Goal: Task Accomplishment & Management: Manage account settings

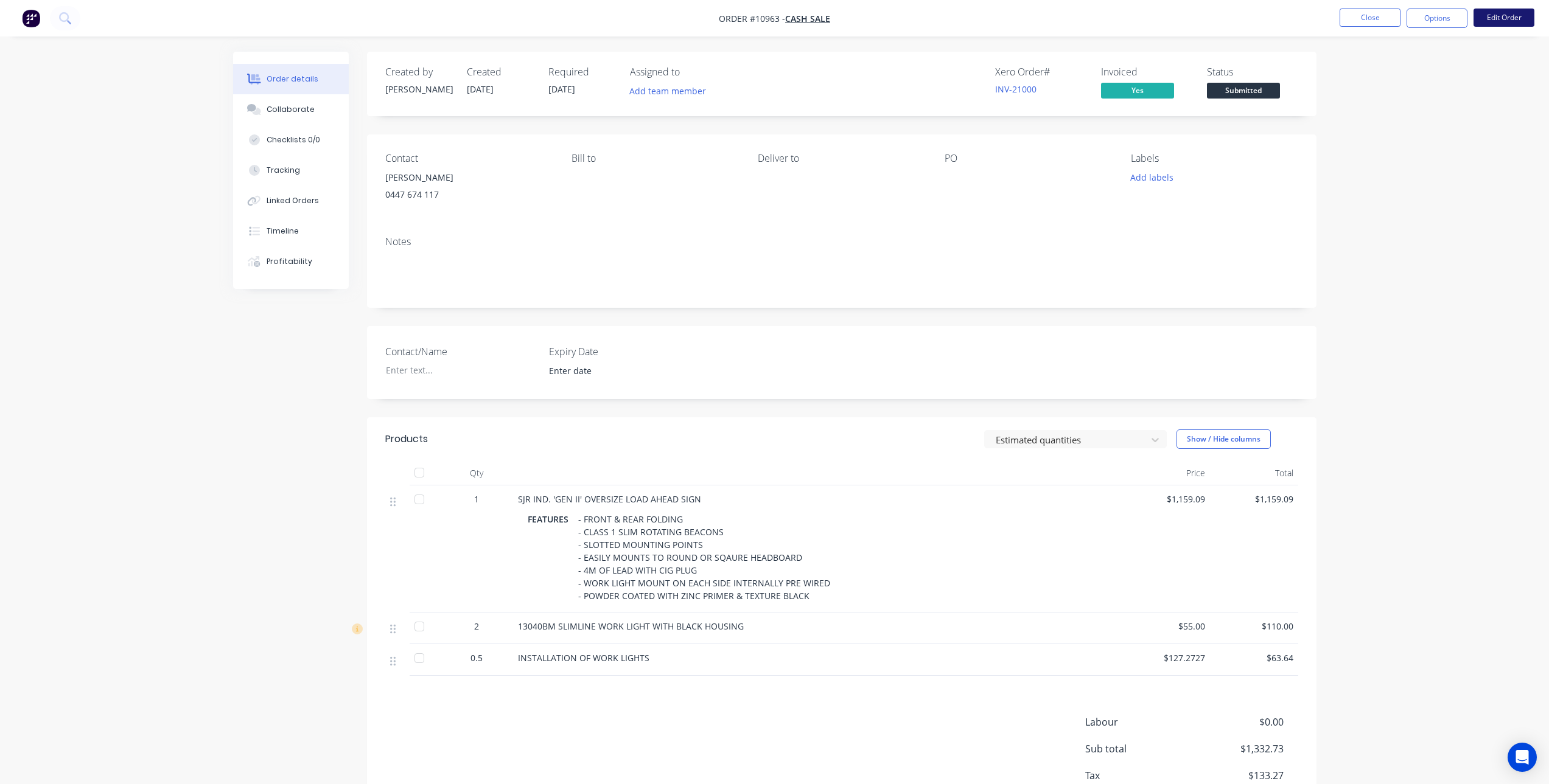
click at [1501, 18] on button "Edit Order" at bounding box center [1504, 17] width 61 height 18
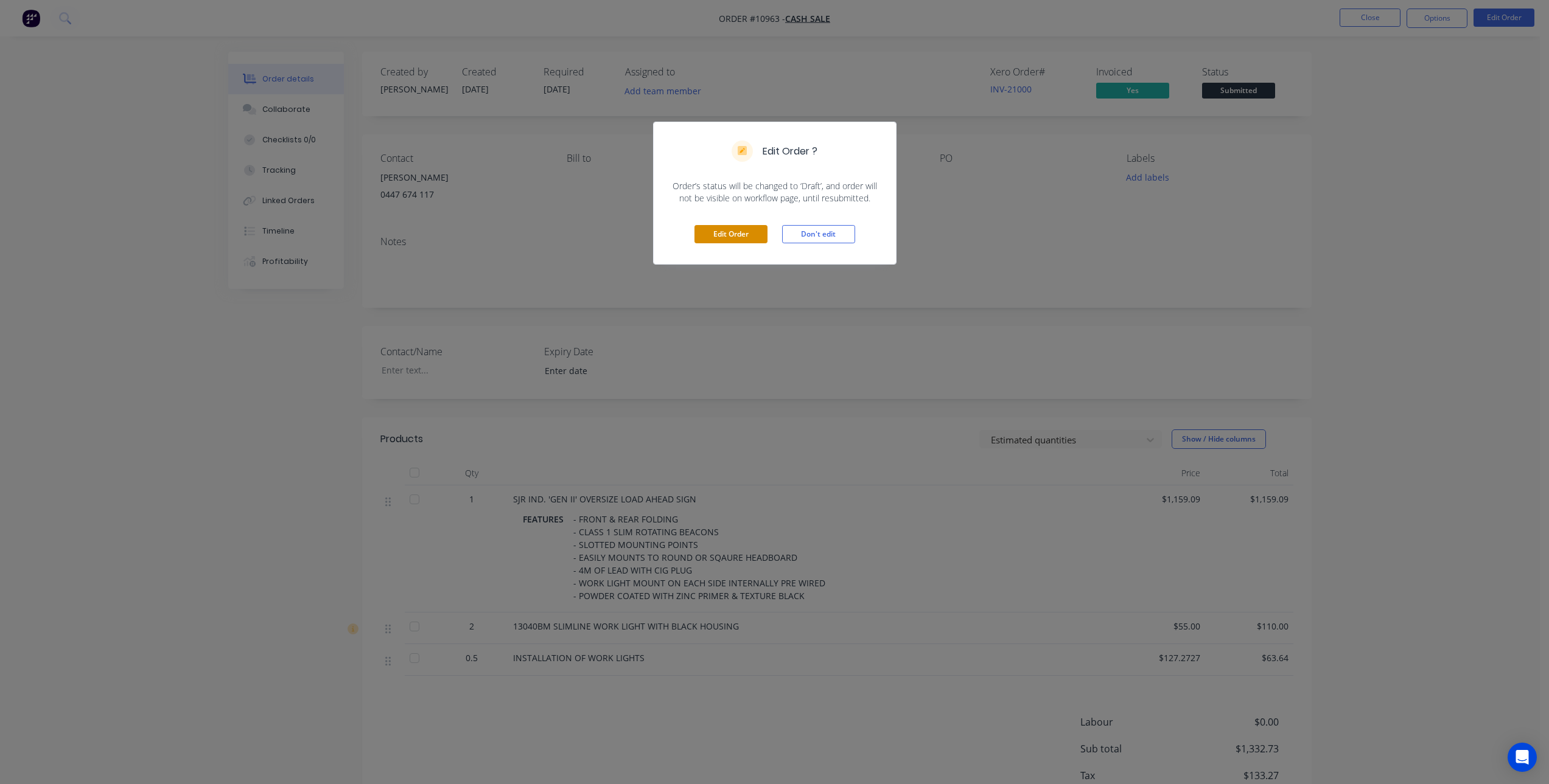
click at [741, 234] on button "Edit Order" at bounding box center [731, 234] width 73 height 18
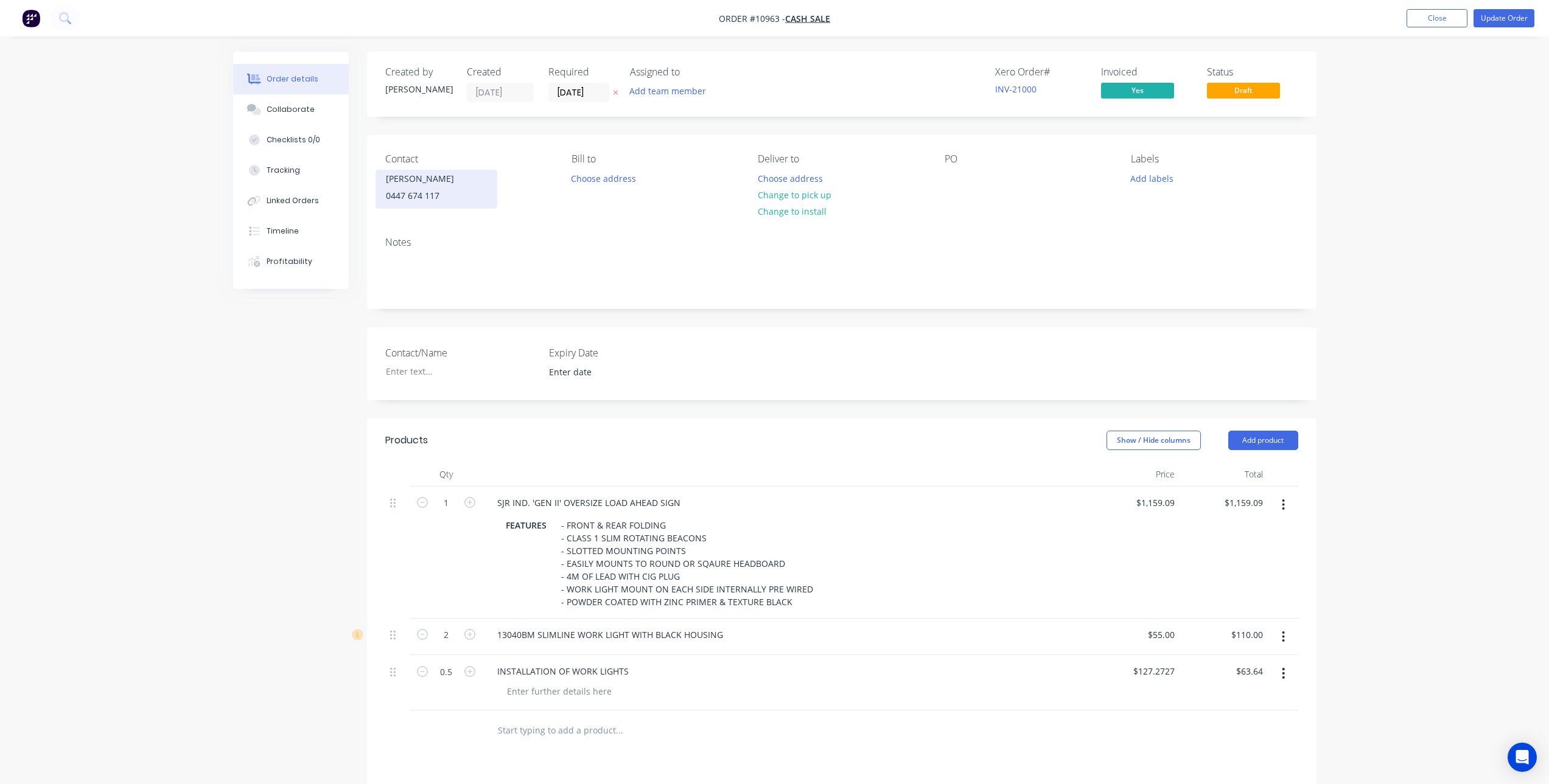
click at [425, 177] on div "[PERSON_NAME]" at bounding box center [436, 179] width 101 height 17
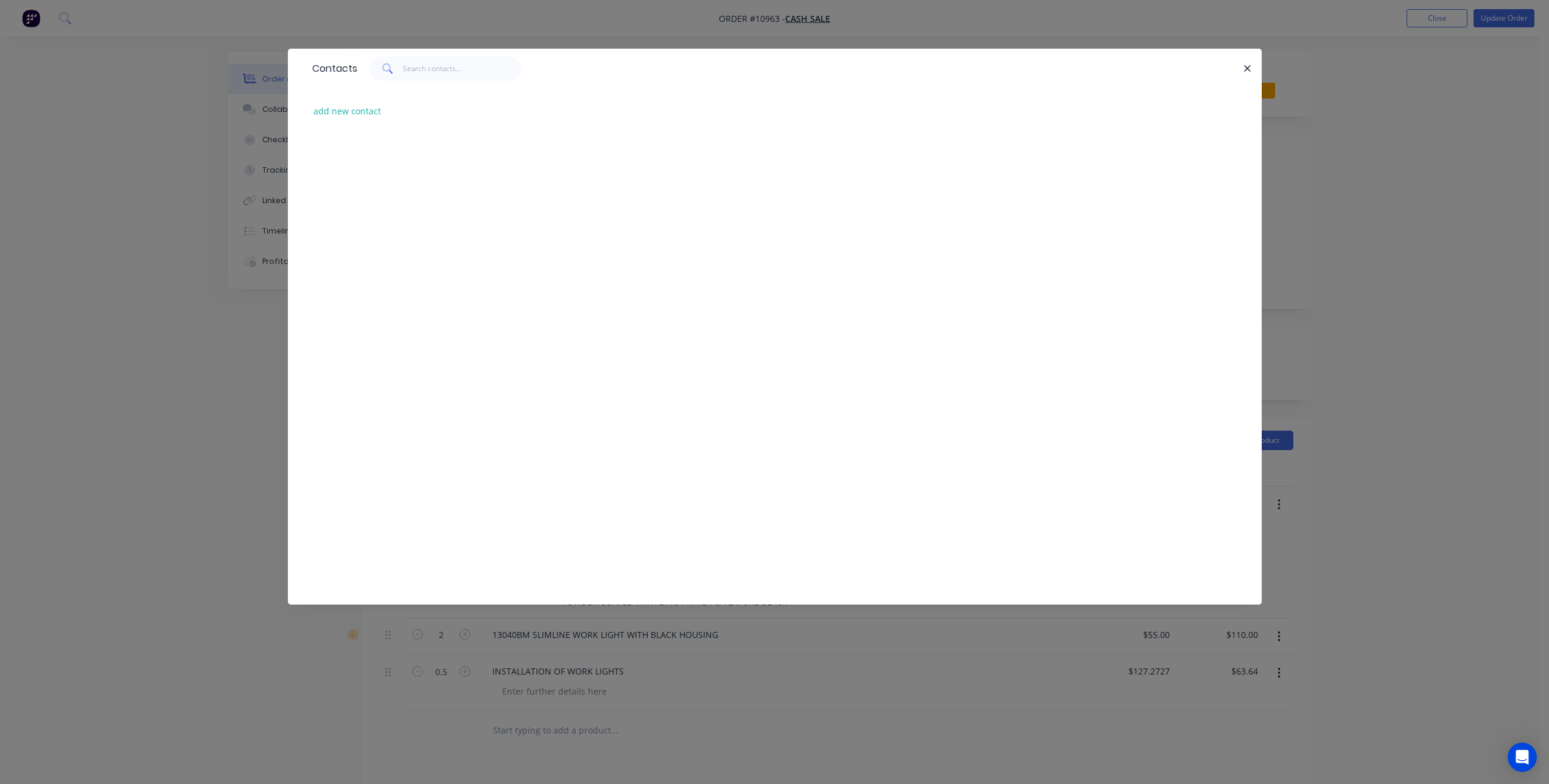
scroll to position [3043, 0]
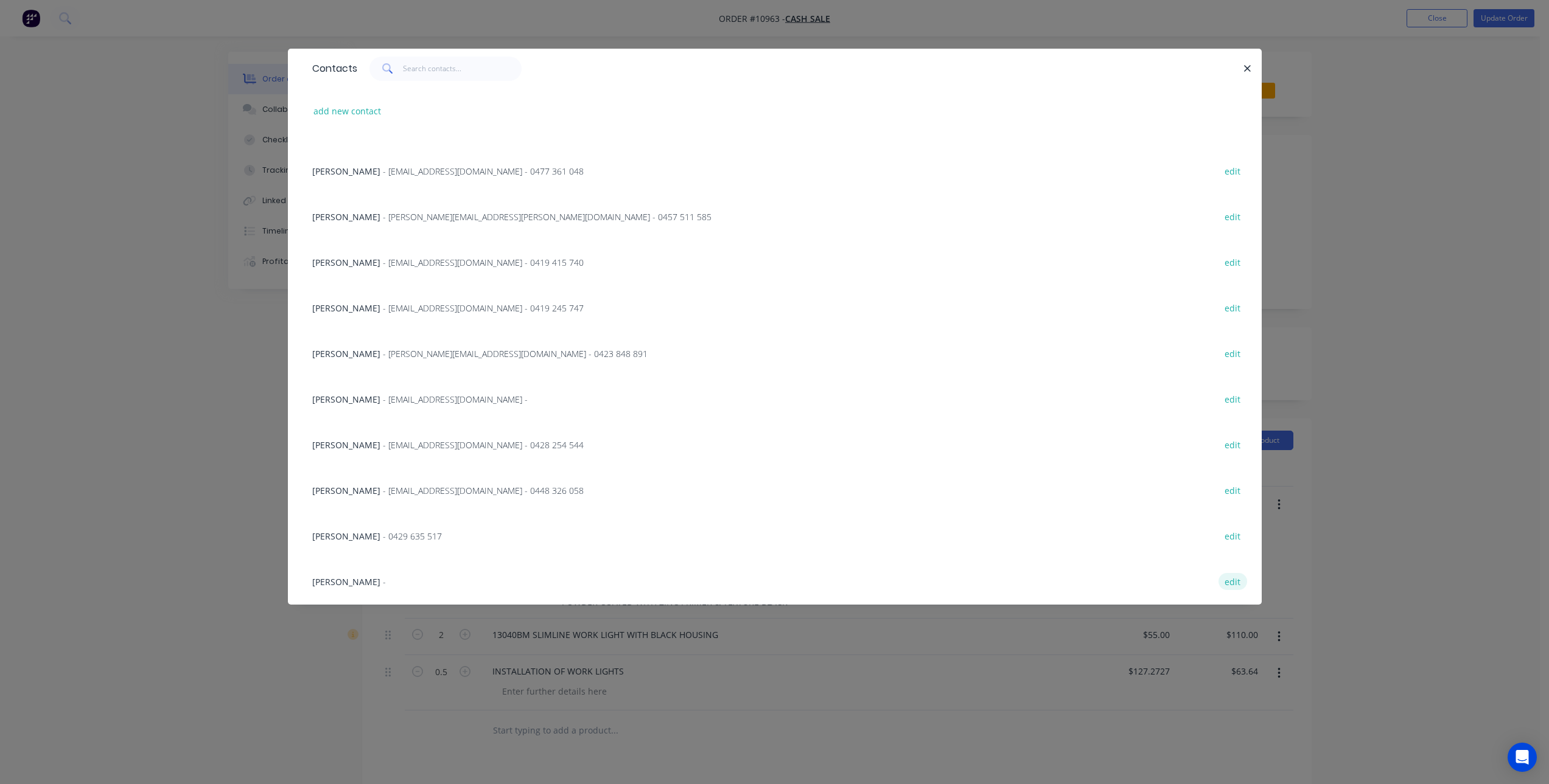
click at [1225, 583] on button "edit" at bounding box center [1233, 581] width 28 height 16
select select "AU"
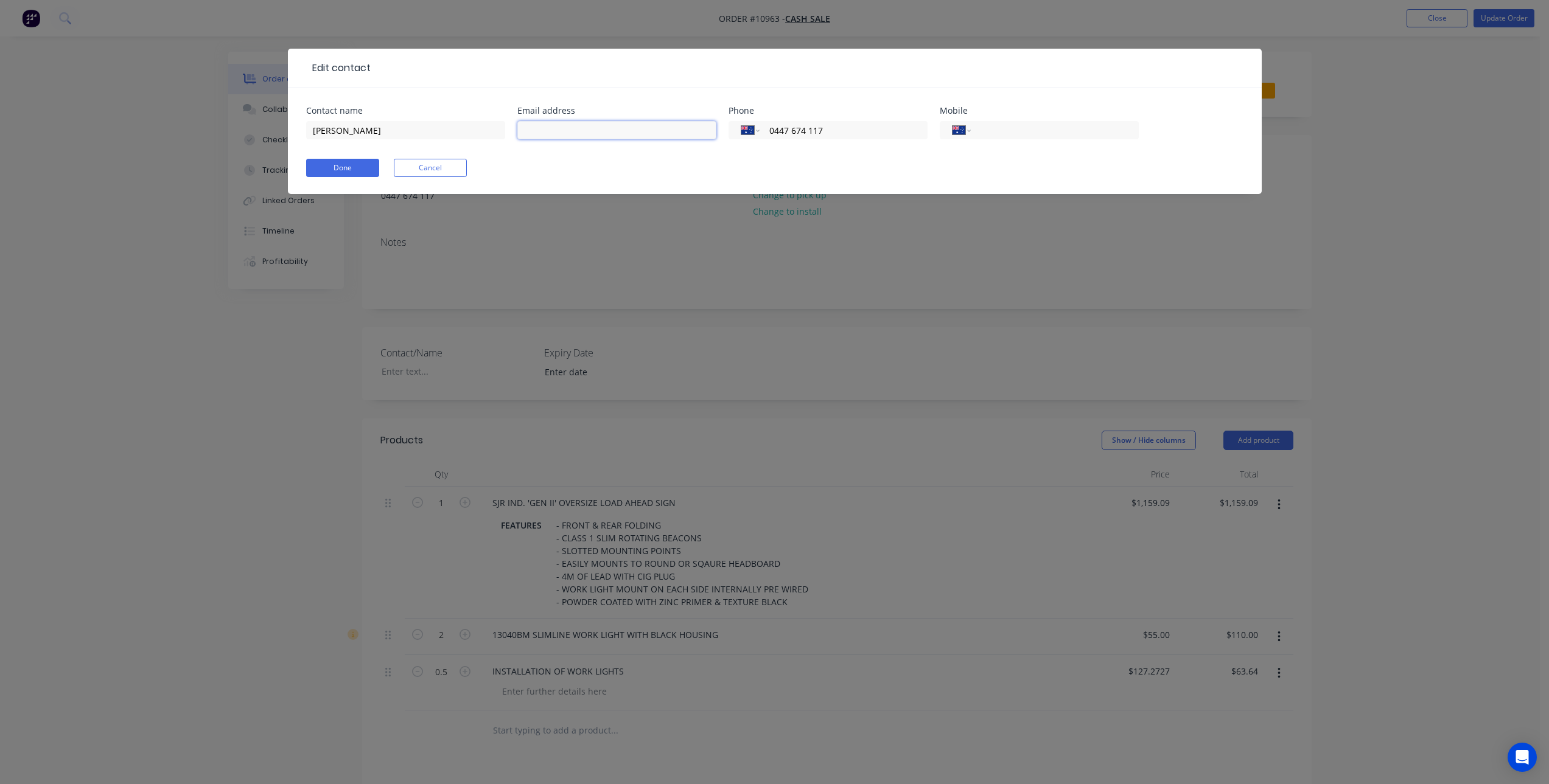
click at [629, 131] on input "text" at bounding box center [616, 130] width 199 height 18
type input "[PERSON_NAME][EMAIL_ADDRESS][DOMAIN_NAME]"
click at [351, 173] on button "Done" at bounding box center [342, 168] width 73 height 18
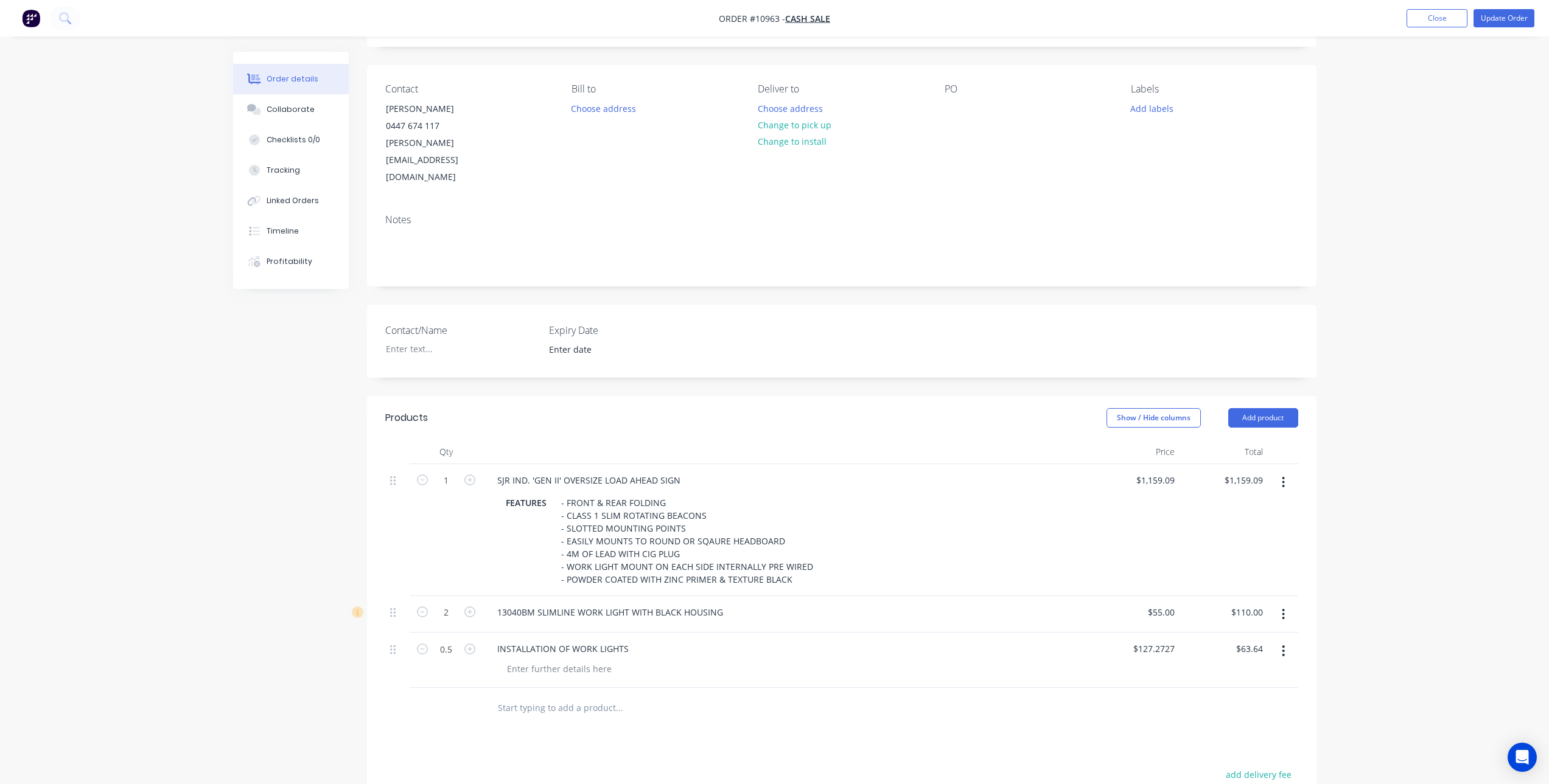
scroll to position [0, 0]
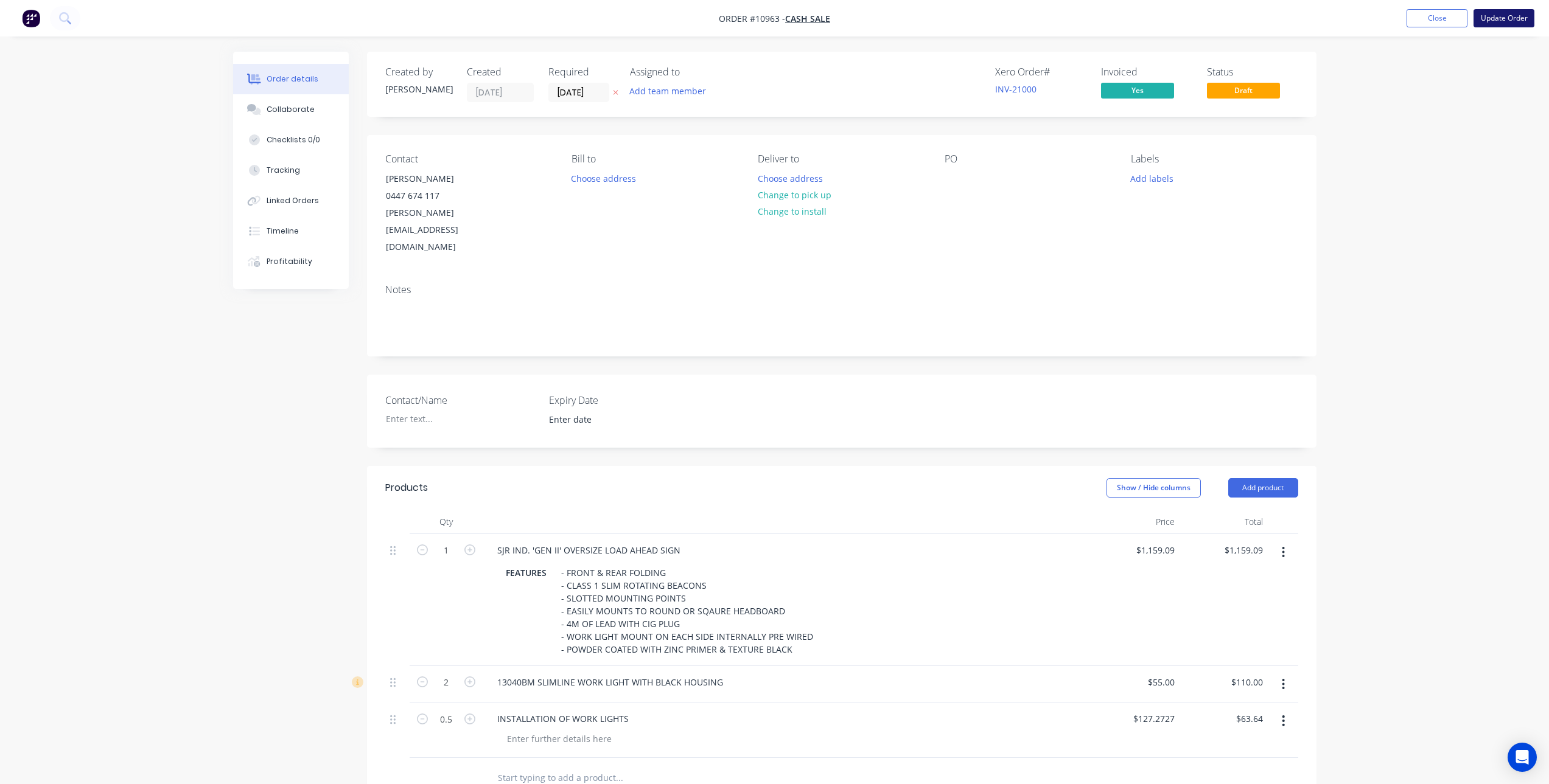
click at [1512, 19] on button "Update Order" at bounding box center [1504, 18] width 61 height 18
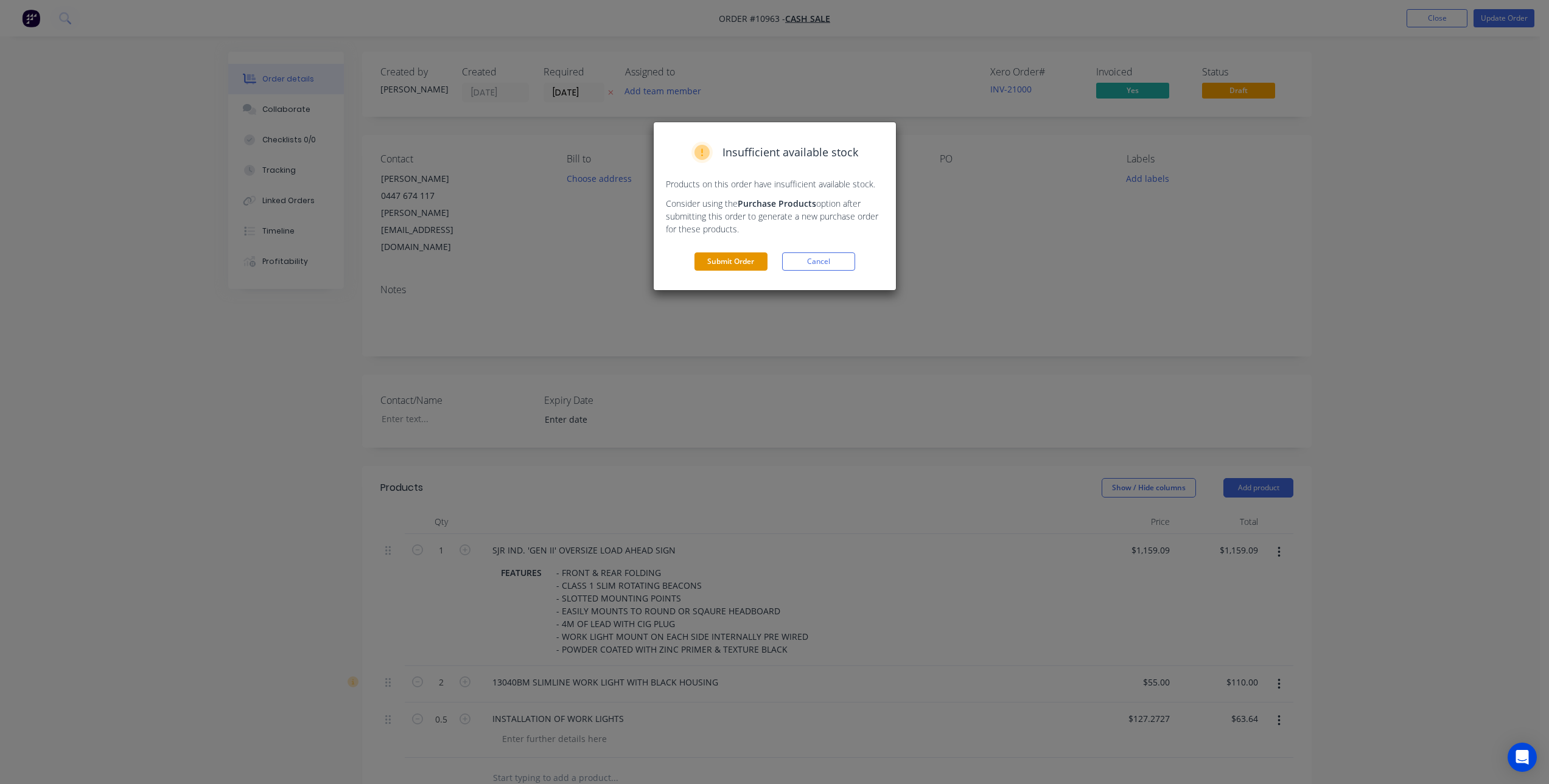
click at [729, 256] on button "Submit Order" at bounding box center [731, 261] width 73 height 18
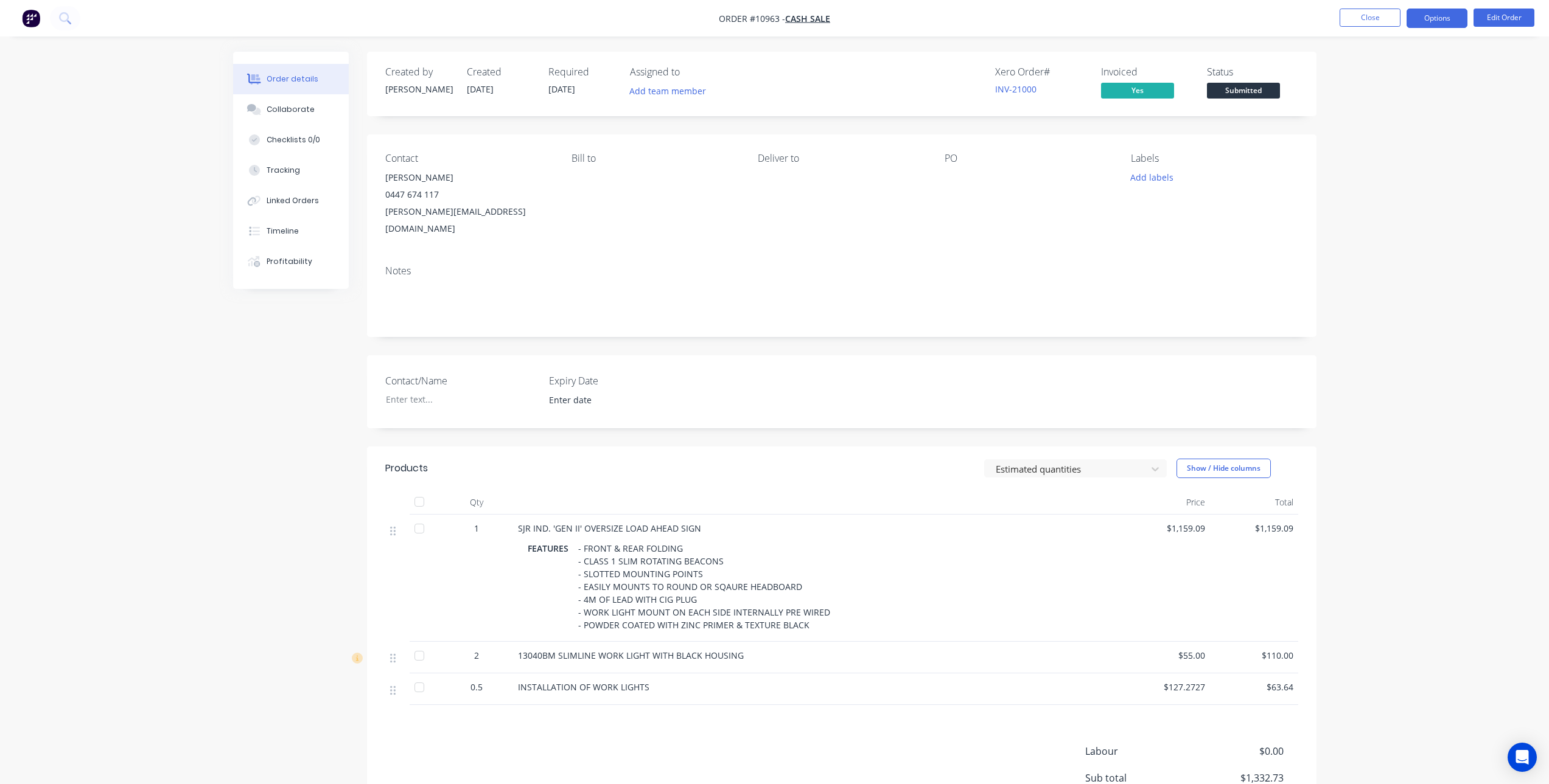
click at [1433, 21] on button "Options" at bounding box center [1437, 18] width 61 height 19
click at [1401, 74] on div "Invoice" at bounding box center [1400, 74] width 112 height 17
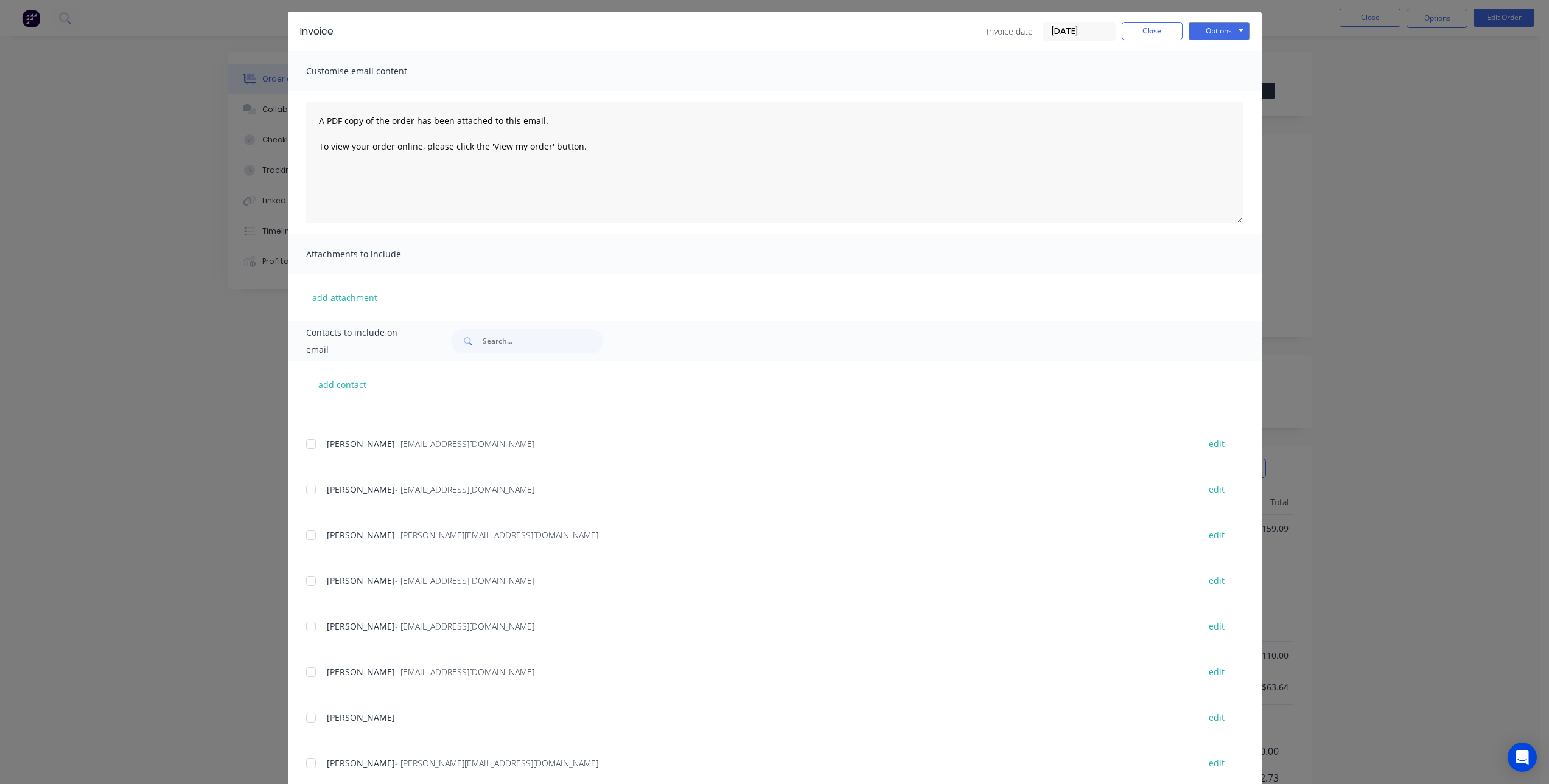
scroll to position [70, 0]
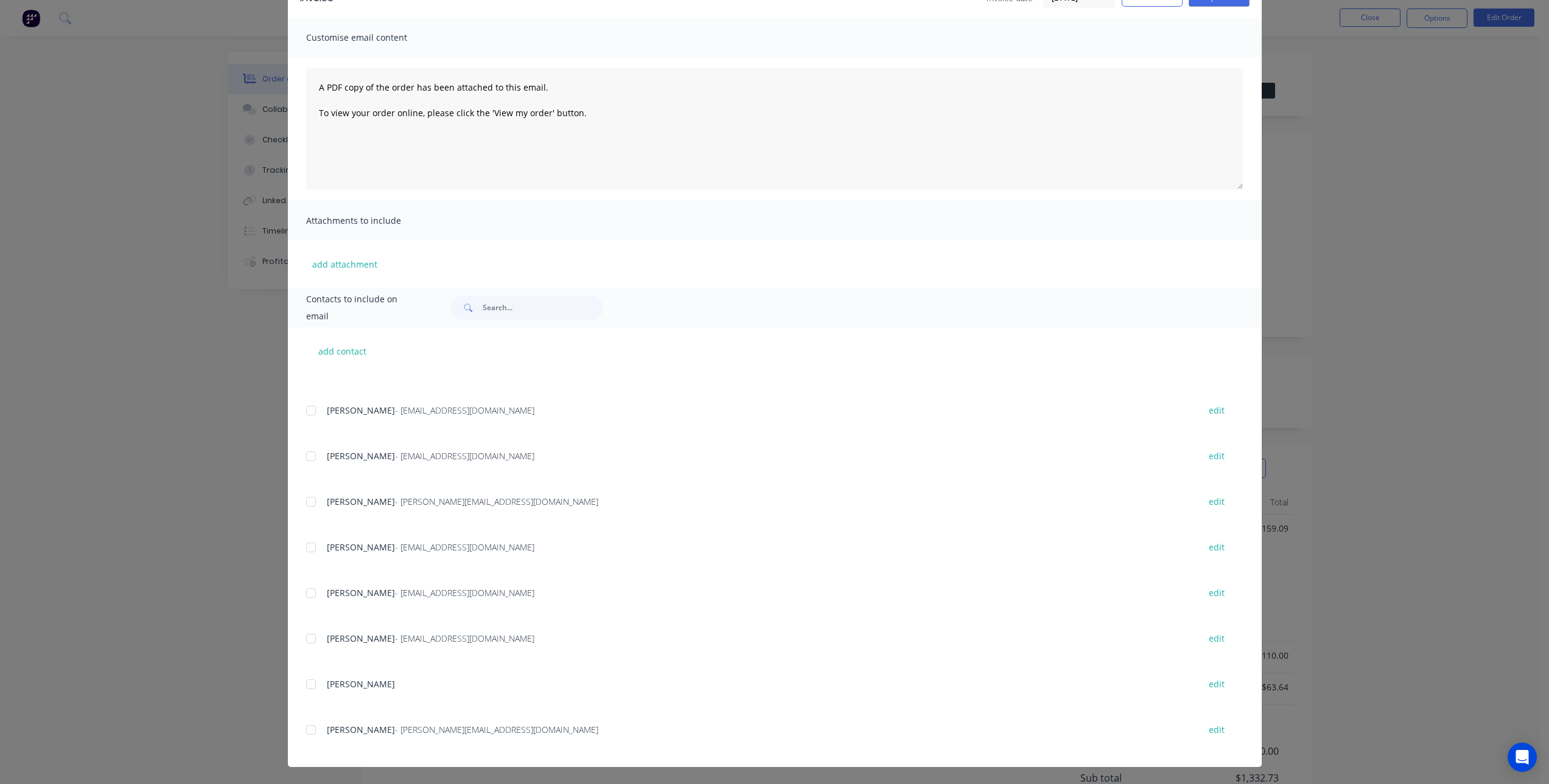
click at [314, 728] on div at bounding box center [311, 730] width 25 height 25
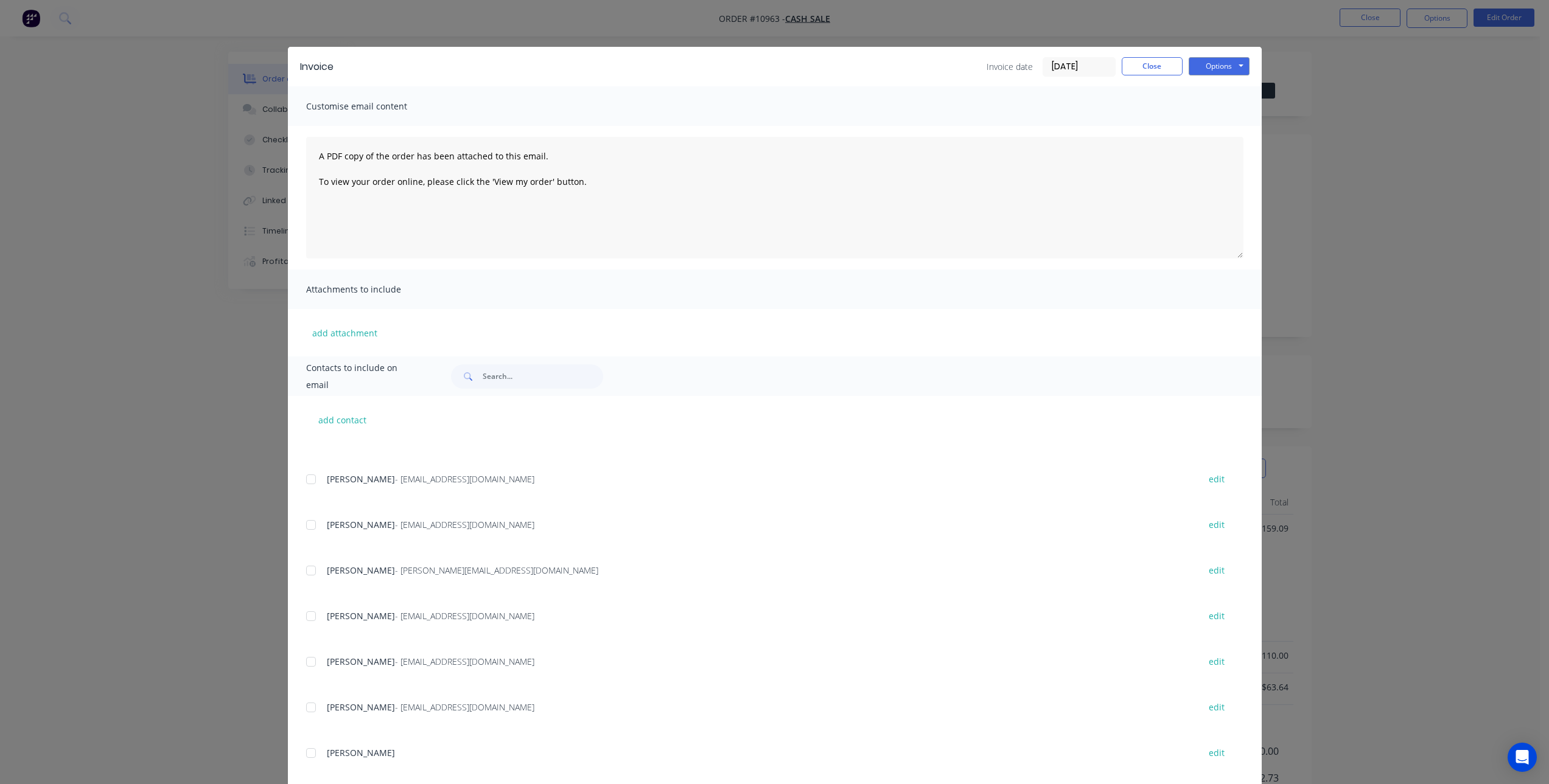
scroll to position [0, 0]
click at [1222, 68] on button "Options" at bounding box center [1219, 68] width 61 height 18
click at [1216, 132] on button "Email" at bounding box center [1227, 130] width 78 height 20
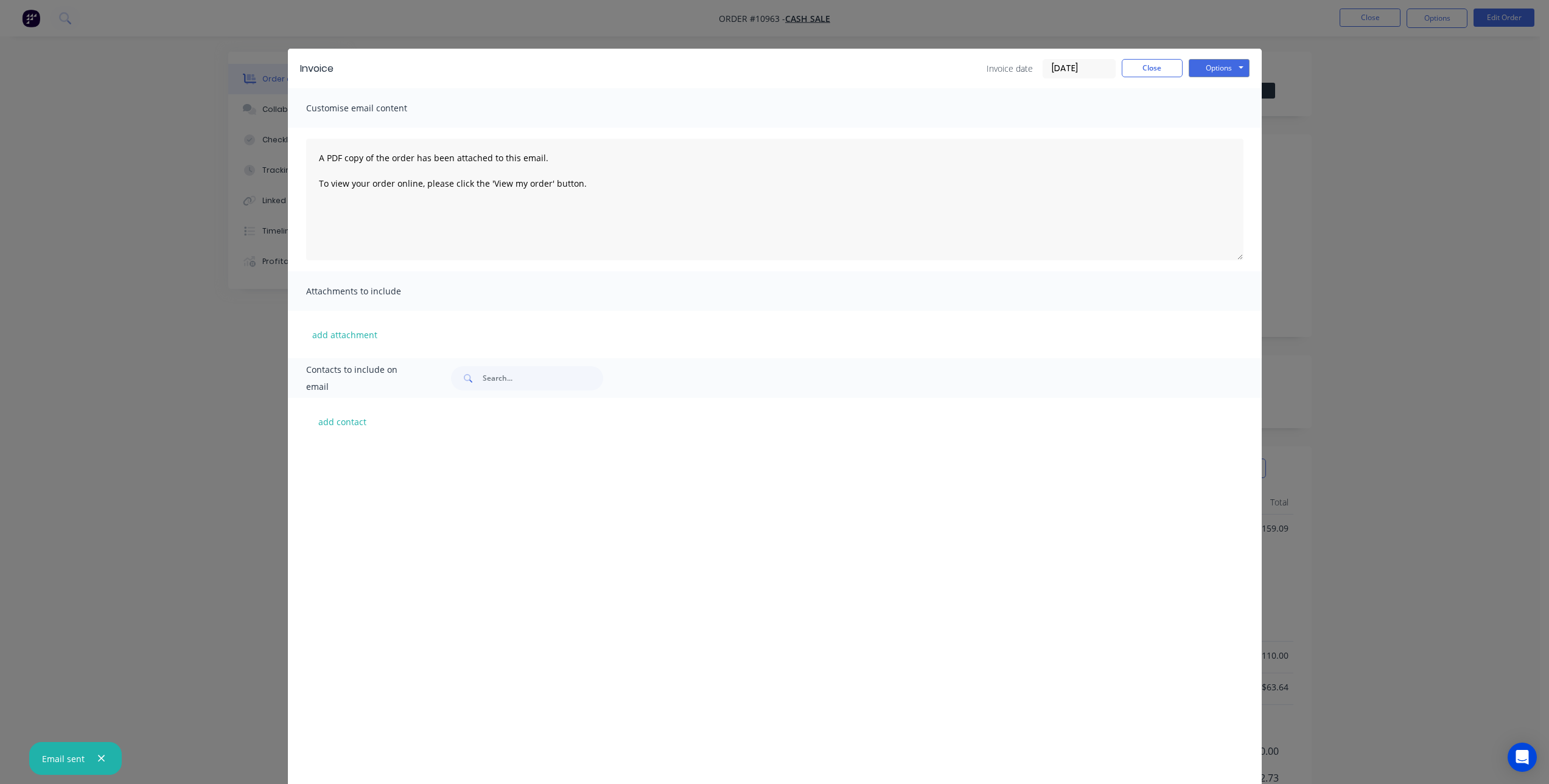
scroll to position [3121, 0]
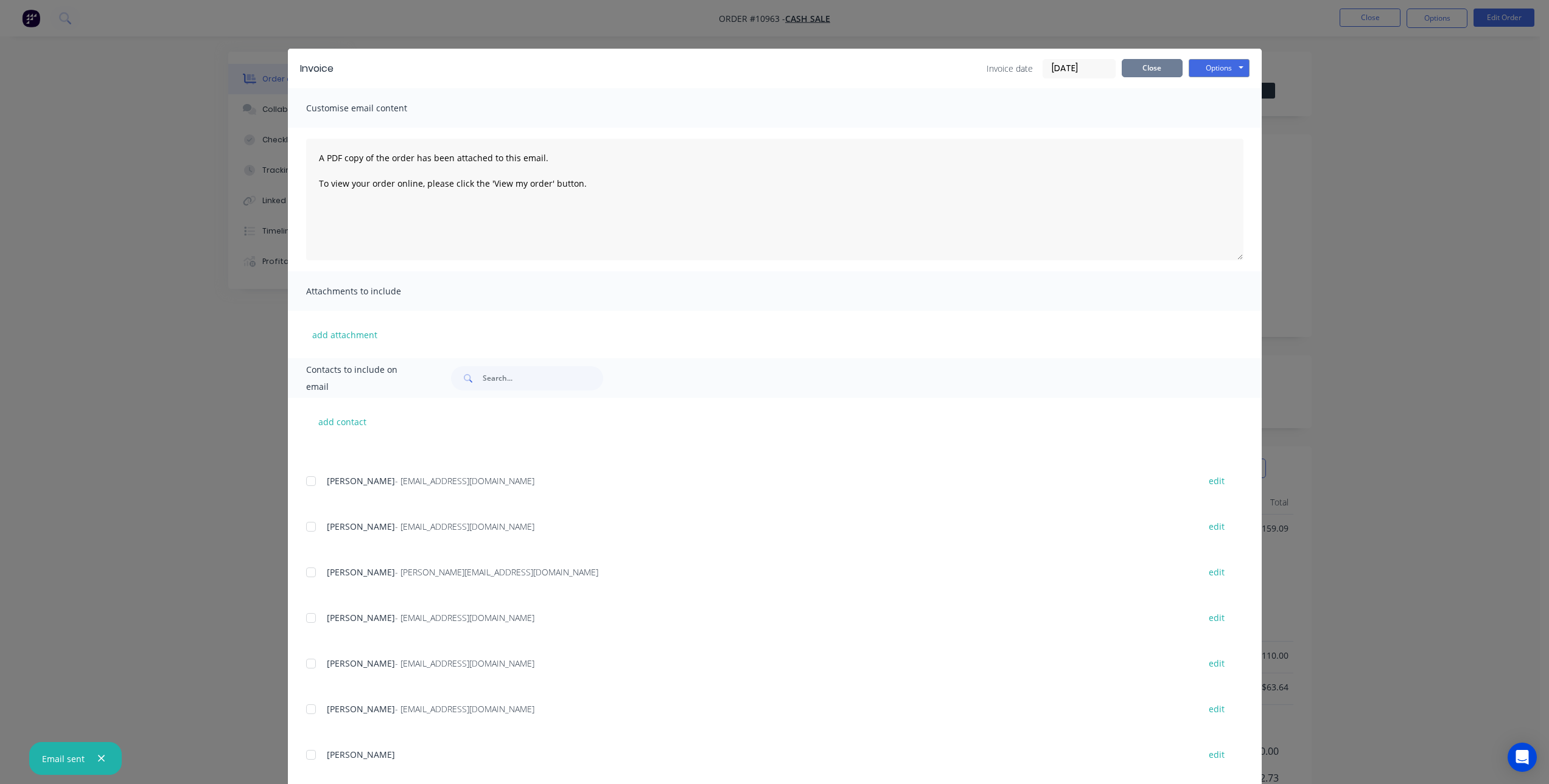
click at [1145, 65] on button "Close" at bounding box center [1152, 68] width 61 height 18
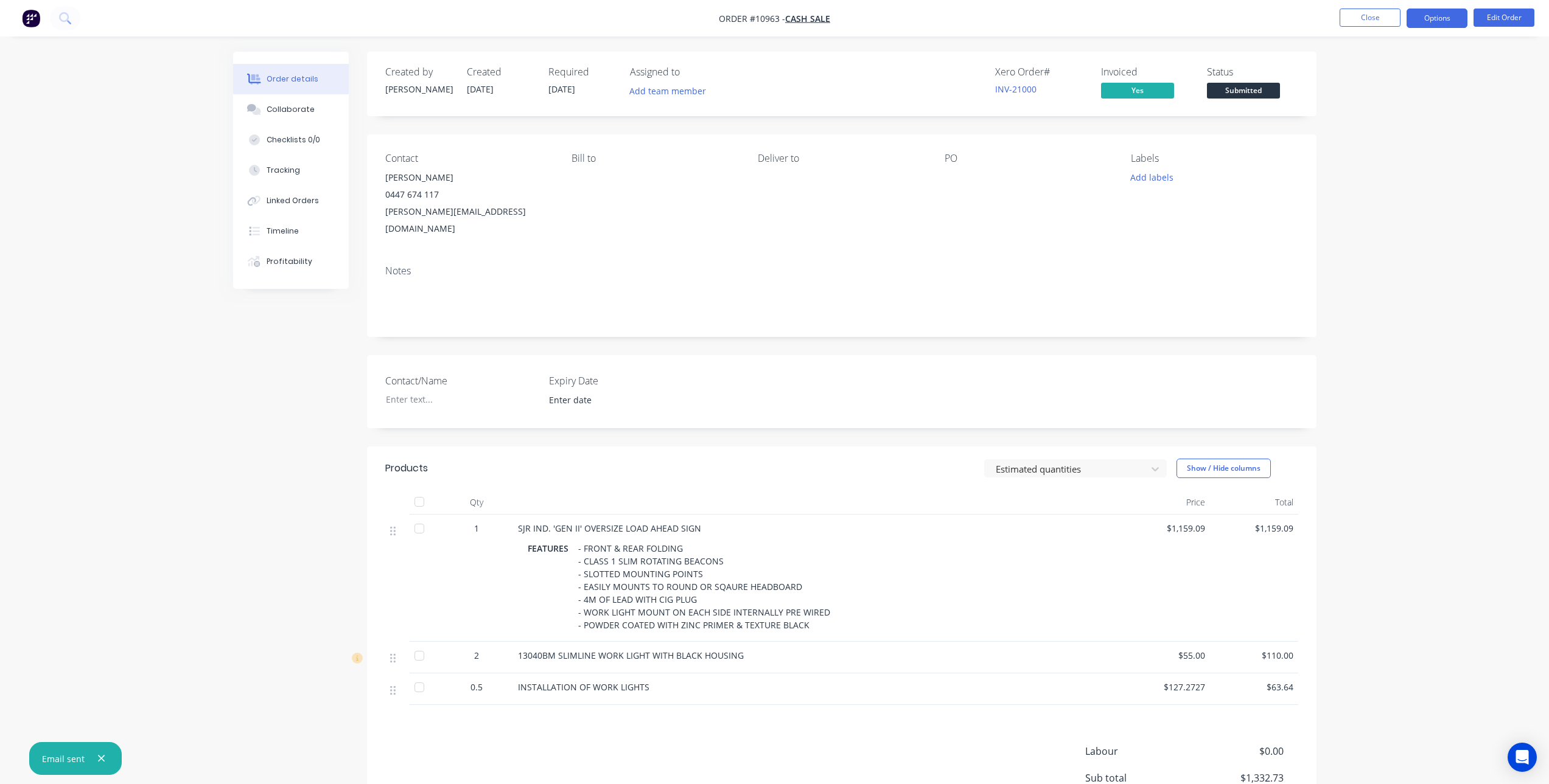
click at [1462, 16] on button "Options" at bounding box center [1437, 18] width 61 height 19
click at [1401, 170] on div "Delivery Docket" at bounding box center [1400, 171] width 112 height 17
click at [1400, 120] on div "Without pricing" at bounding box center [1400, 122] width 112 height 17
click at [1503, 95] on div "Order details Collaborate Checklists 0/0 Tracking Linked Orders Timeline Profit…" at bounding box center [774, 447] width 1549 height 895
click at [1364, 15] on button "Close" at bounding box center [1370, 17] width 61 height 18
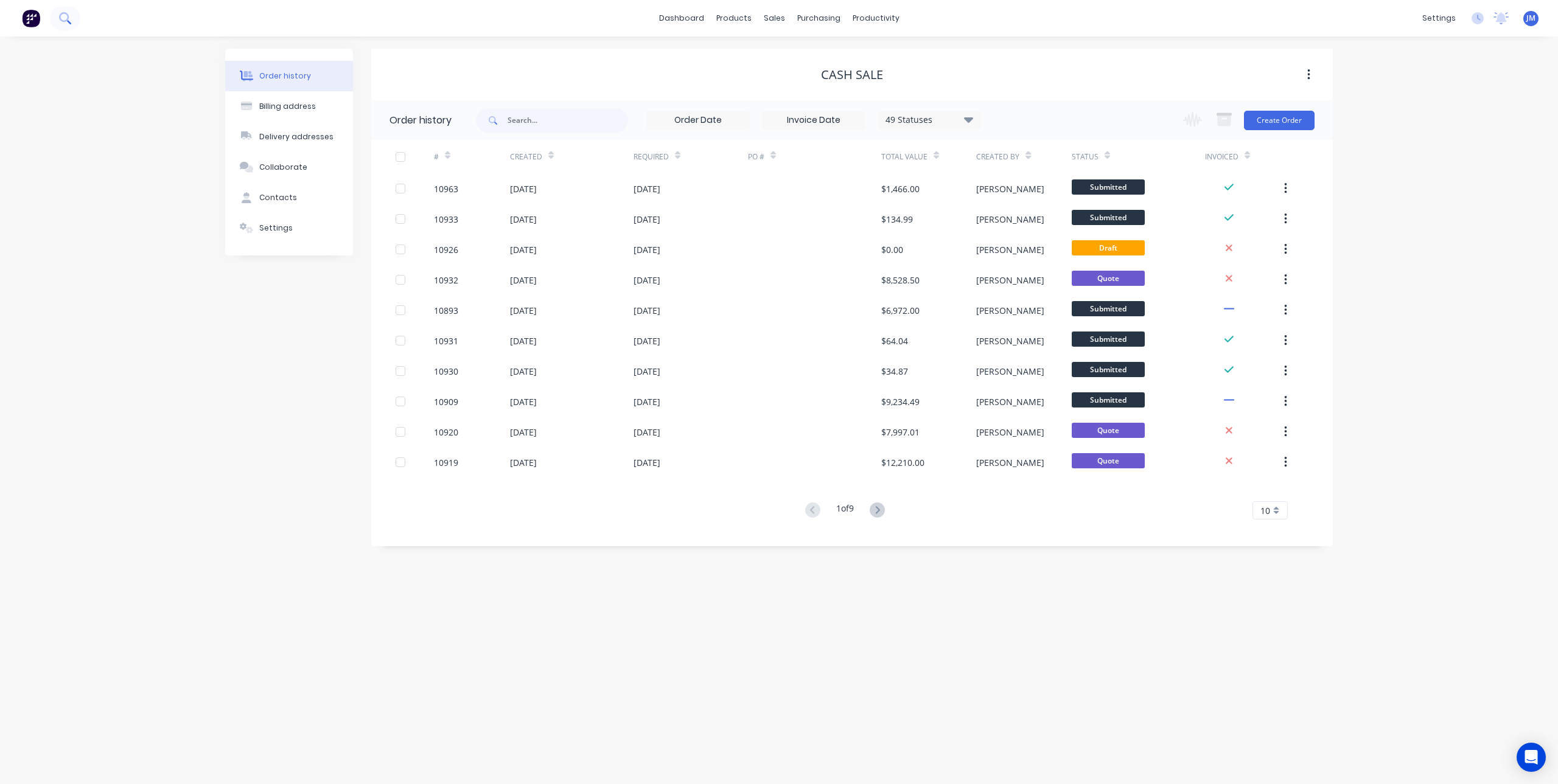
click at [59, 17] on icon at bounding box center [63, 17] width 10 height 10
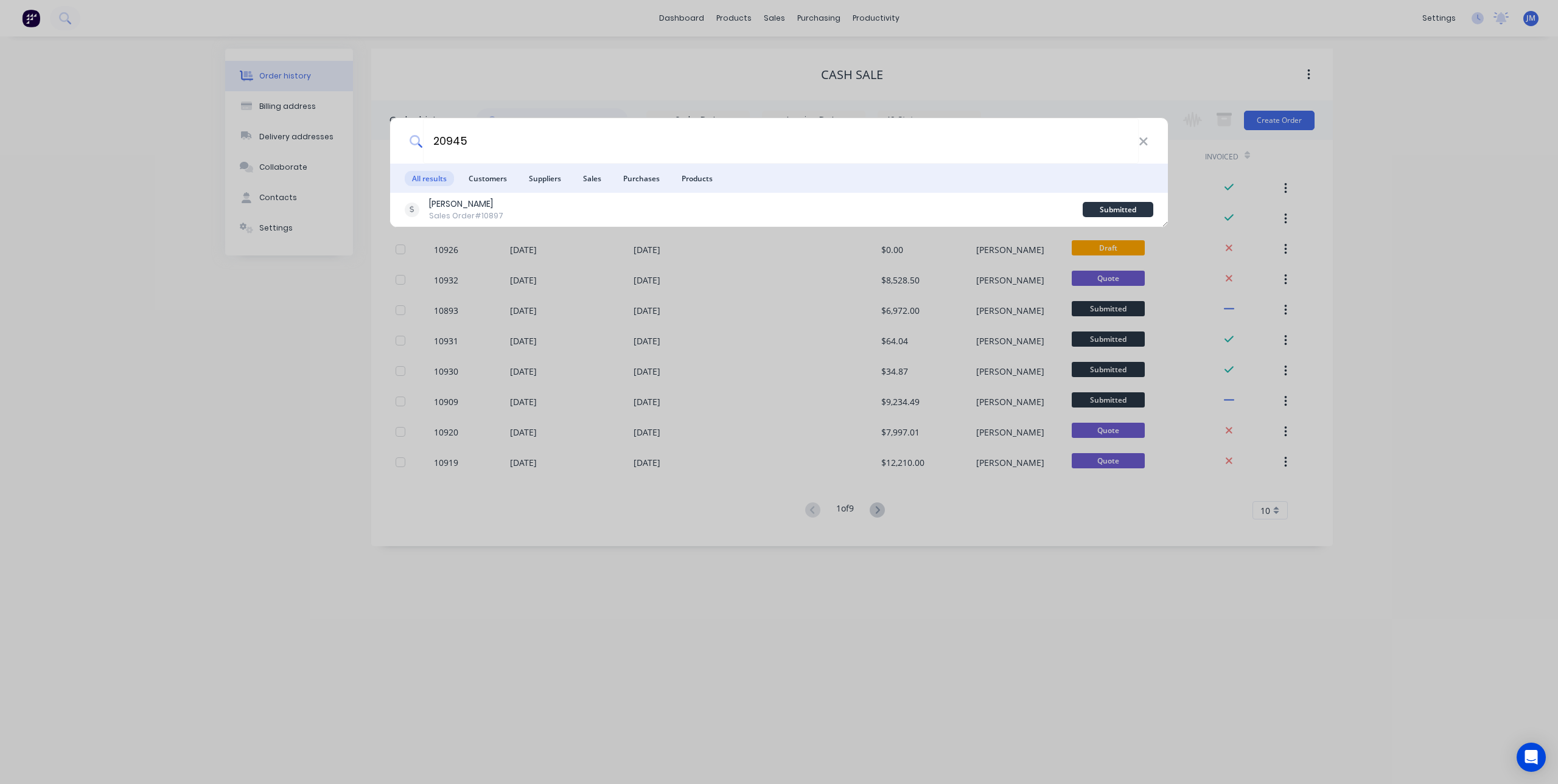
type input "20945"
click at [552, 55] on div "20945 All results Customers Suppliers Sales Purchases Products [PERSON_NAME] To…" at bounding box center [779, 392] width 1558 height 784
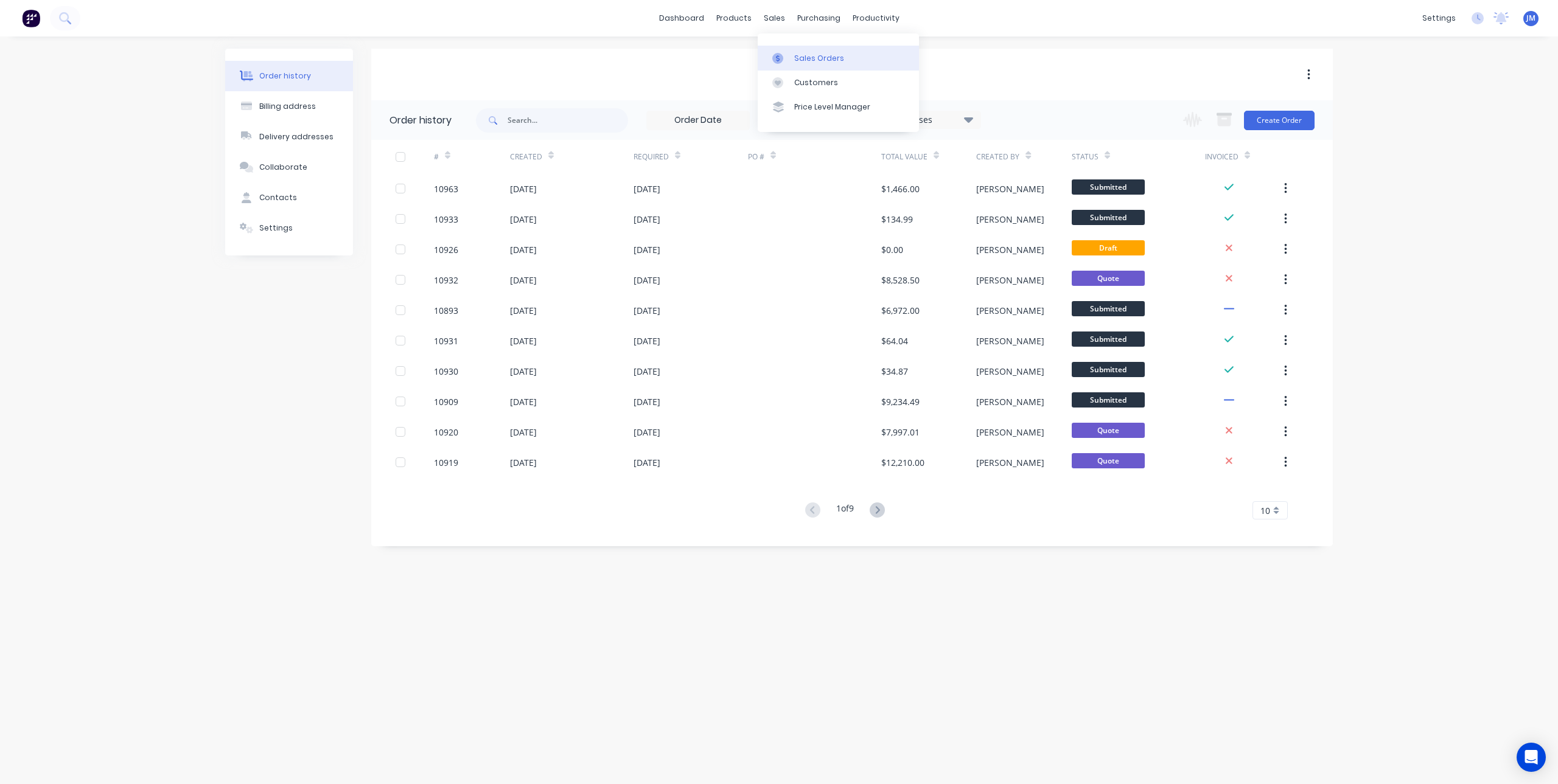
click at [780, 59] on icon at bounding box center [777, 58] width 11 height 11
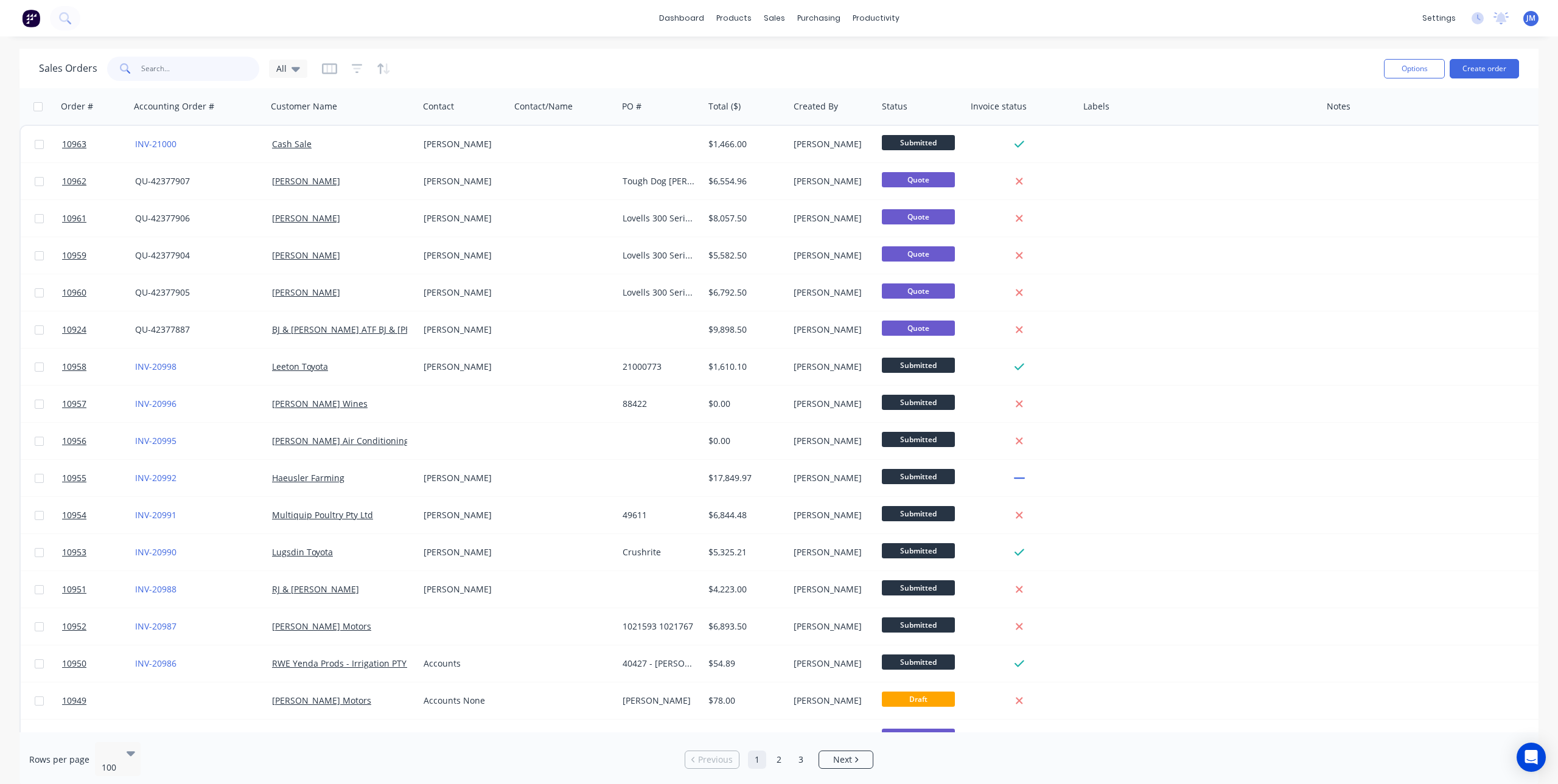
click at [162, 68] on input "text" at bounding box center [201, 69] width 119 height 25
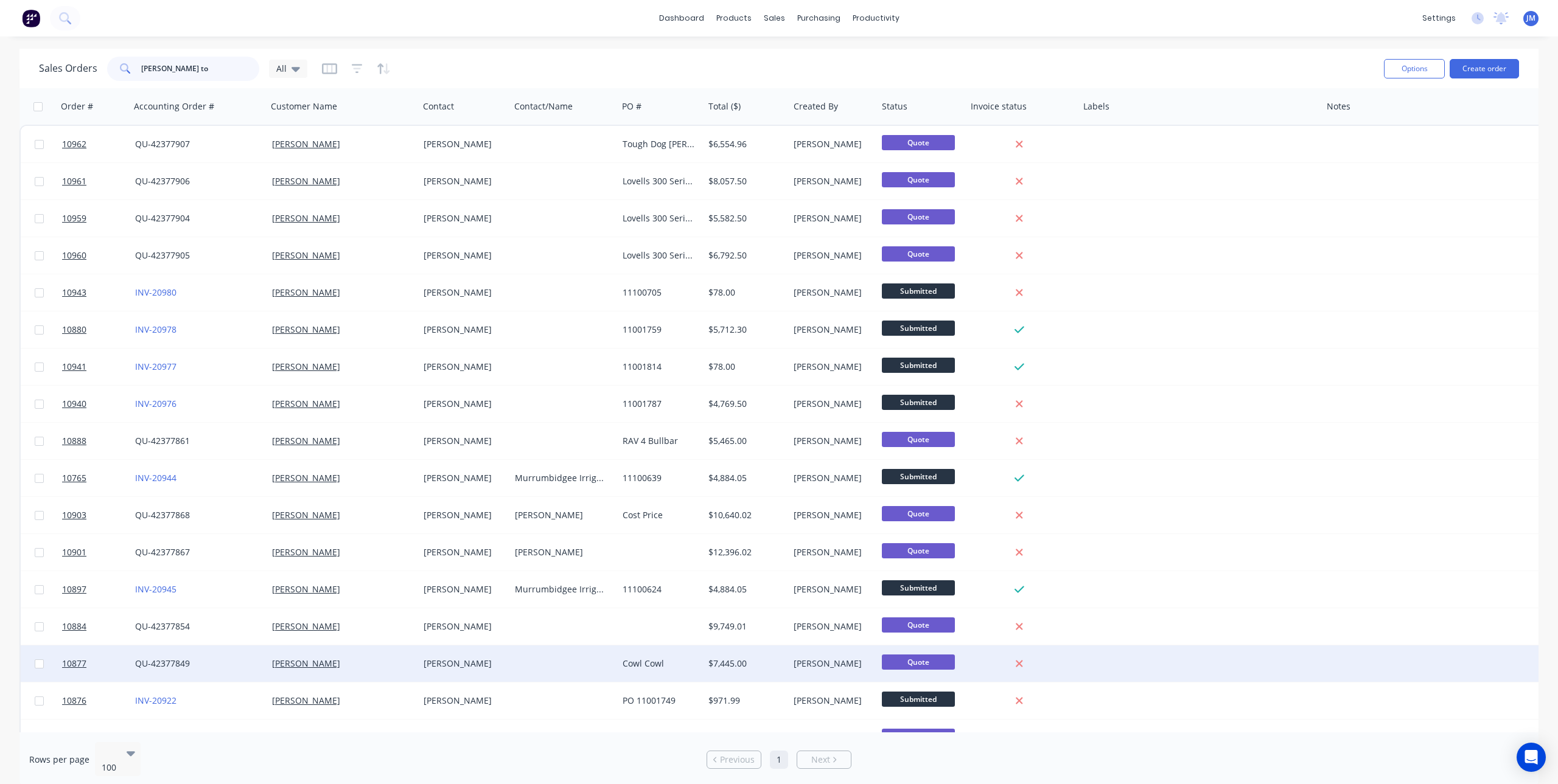
type input "[PERSON_NAME] to"
click at [639, 665] on div "Cowl Cowl" at bounding box center [659, 663] width 72 height 12
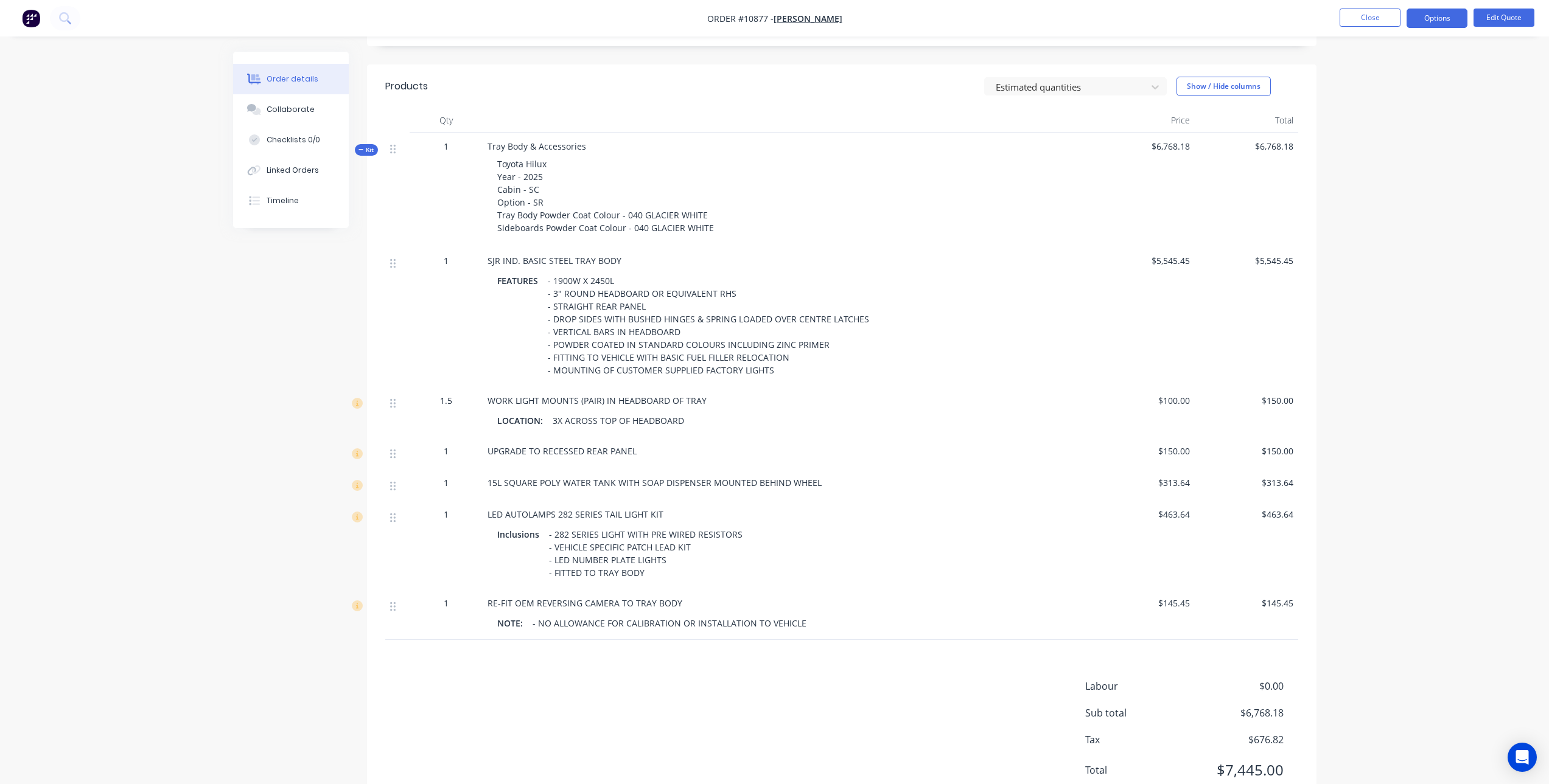
scroll to position [410, 0]
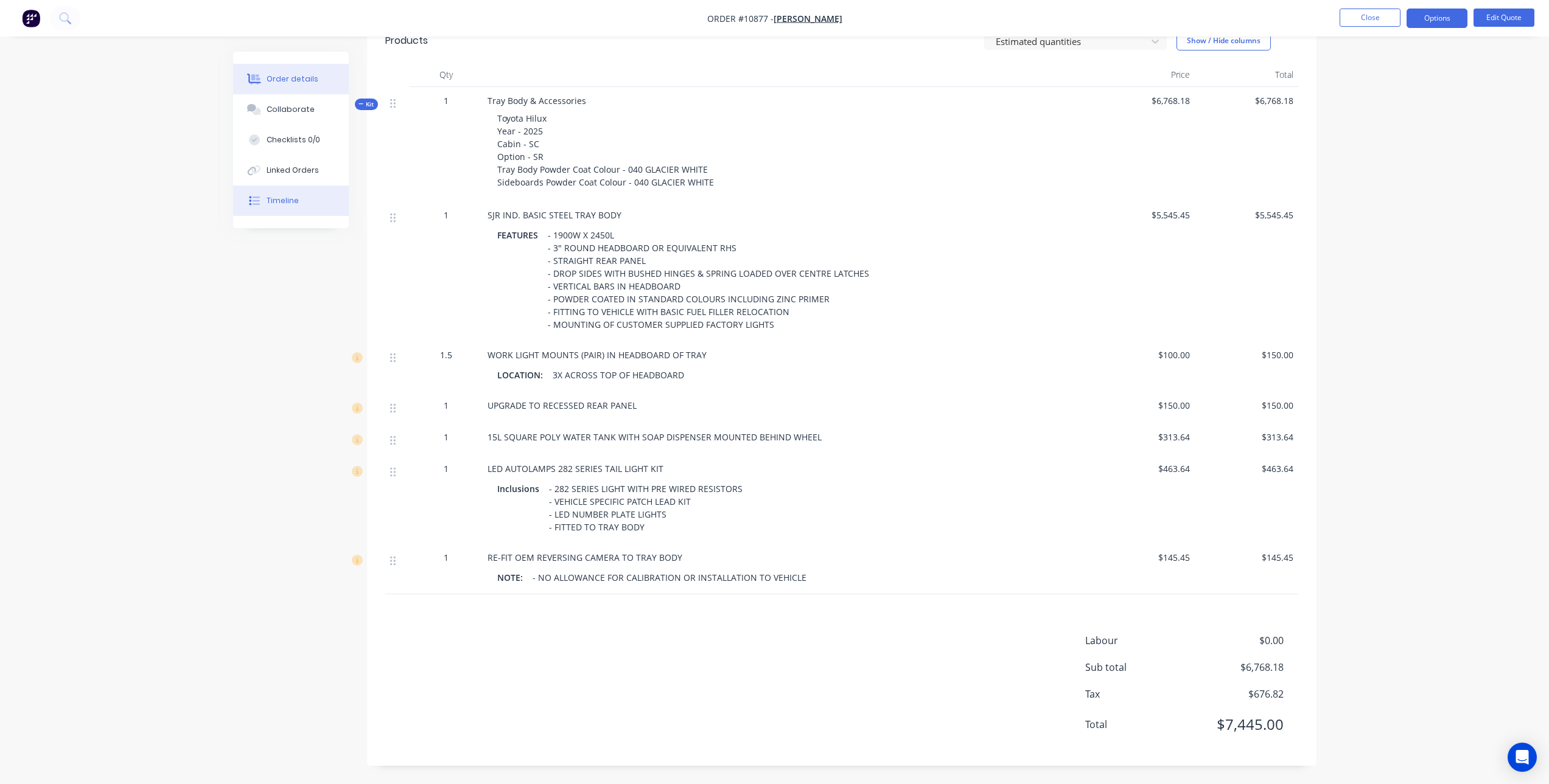
click at [296, 207] on button "Timeline" at bounding box center [290, 201] width 116 height 30
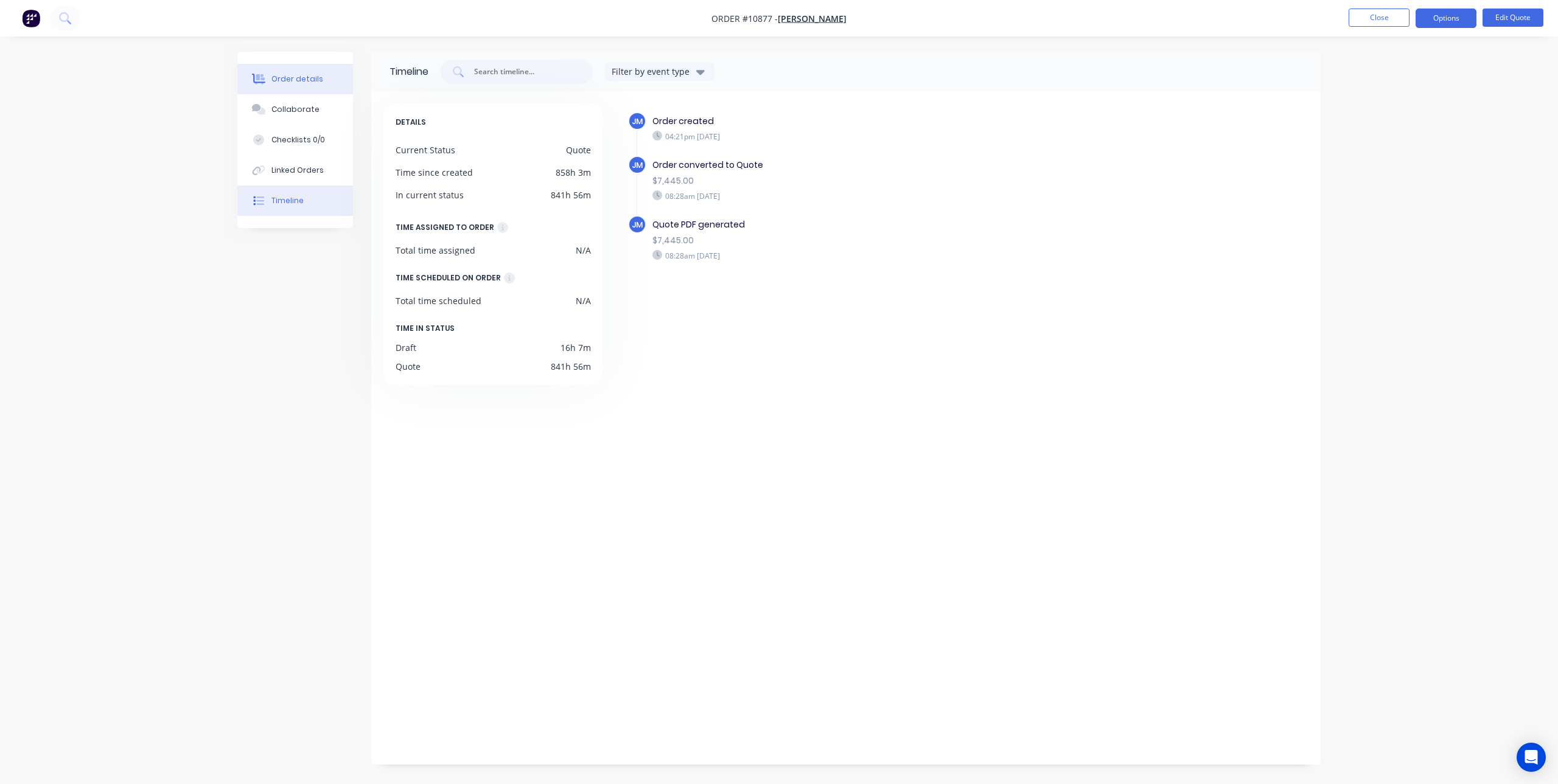
click at [299, 77] on div "Order details" at bounding box center [298, 79] width 52 height 11
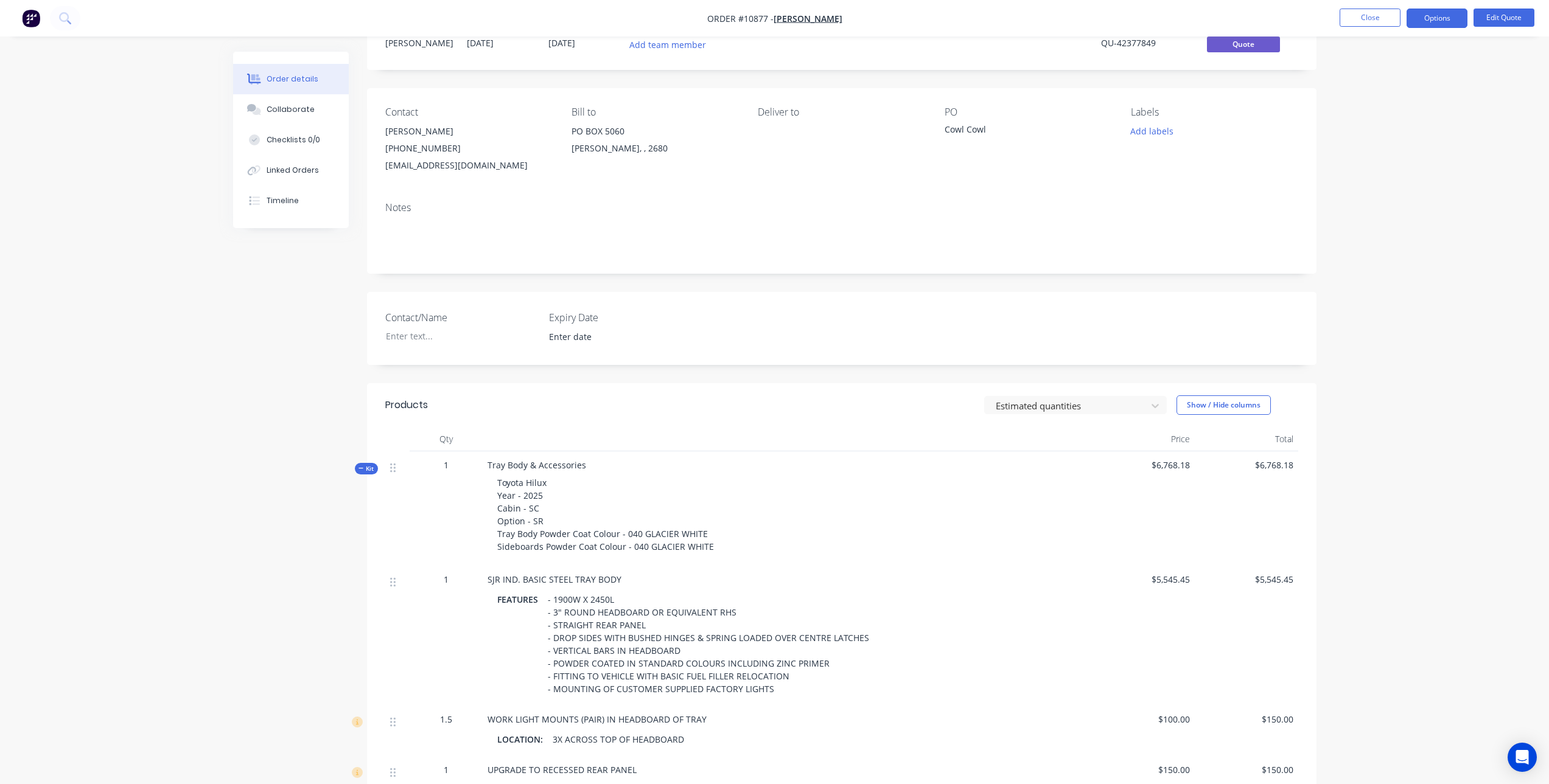
scroll to position [46, 0]
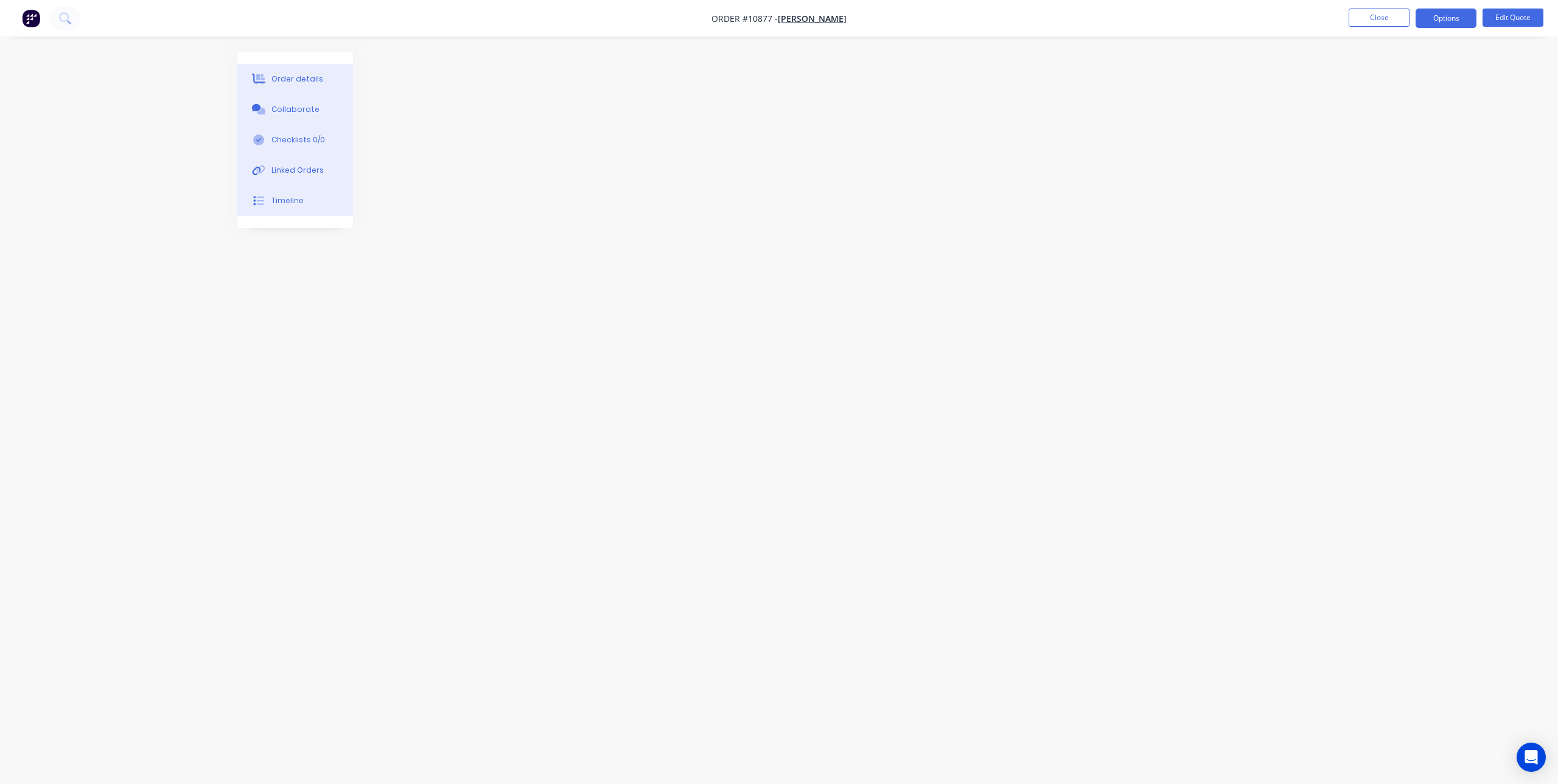
click at [905, 250] on div at bounding box center [779, 368] width 1083 height 634
click at [1379, 12] on button "Close" at bounding box center [1379, 17] width 61 height 18
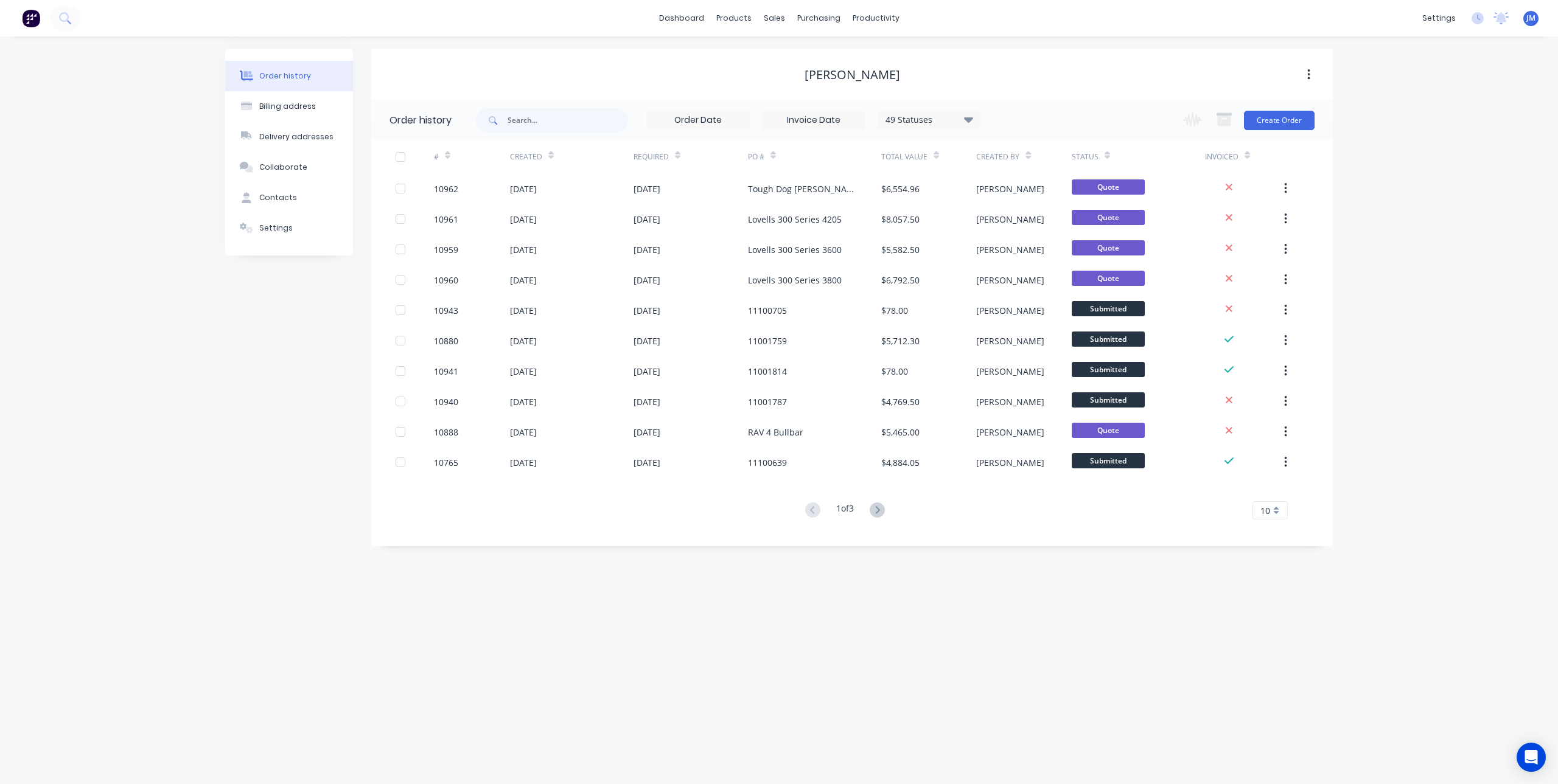
click at [1282, 512] on div "10" at bounding box center [1270, 510] width 35 height 18
click at [1276, 659] on div "35" at bounding box center [1270, 661] width 34 height 21
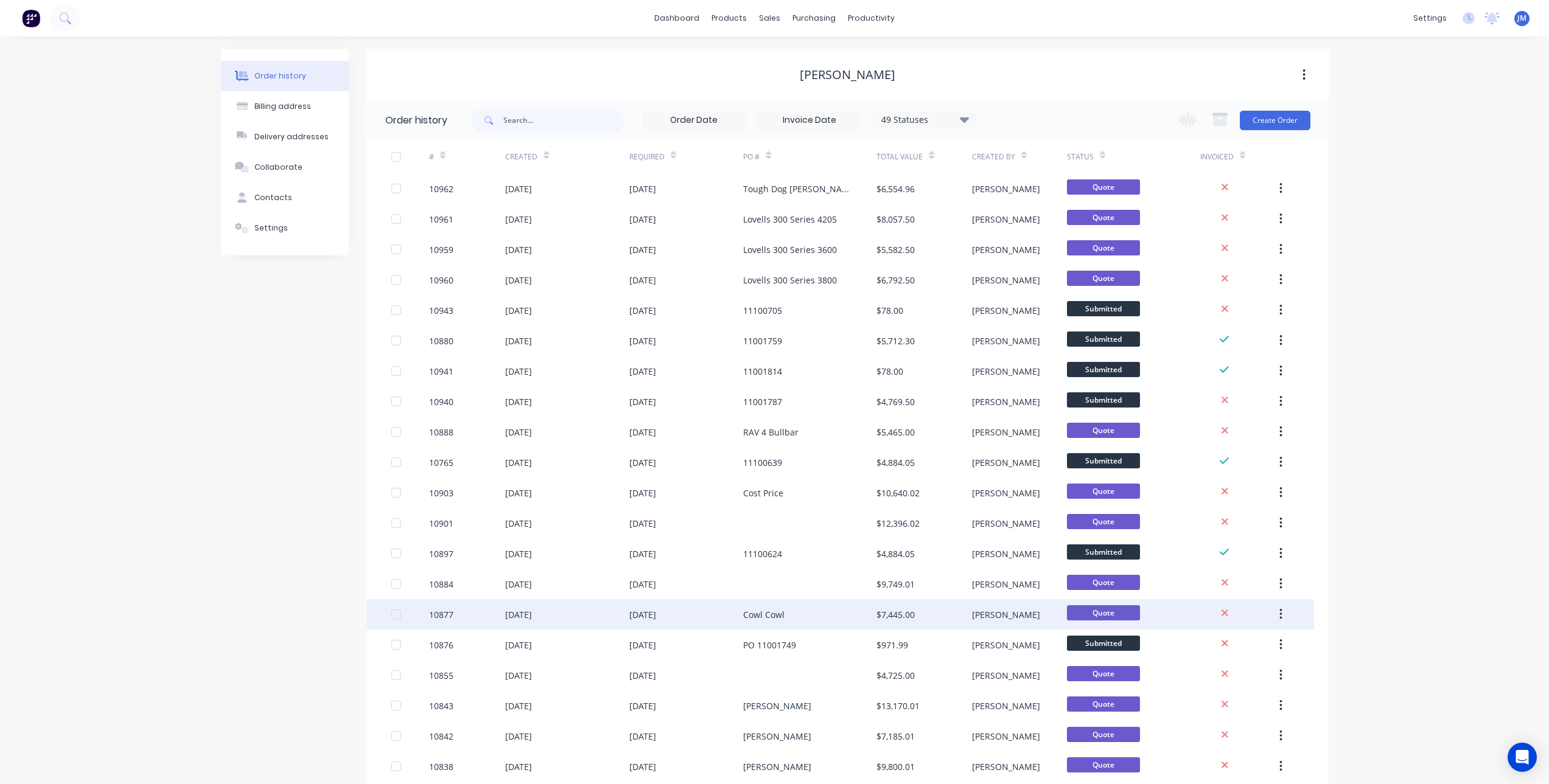
click at [694, 616] on div "[DATE]" at bounding box center [686, 614] width 114 height 30
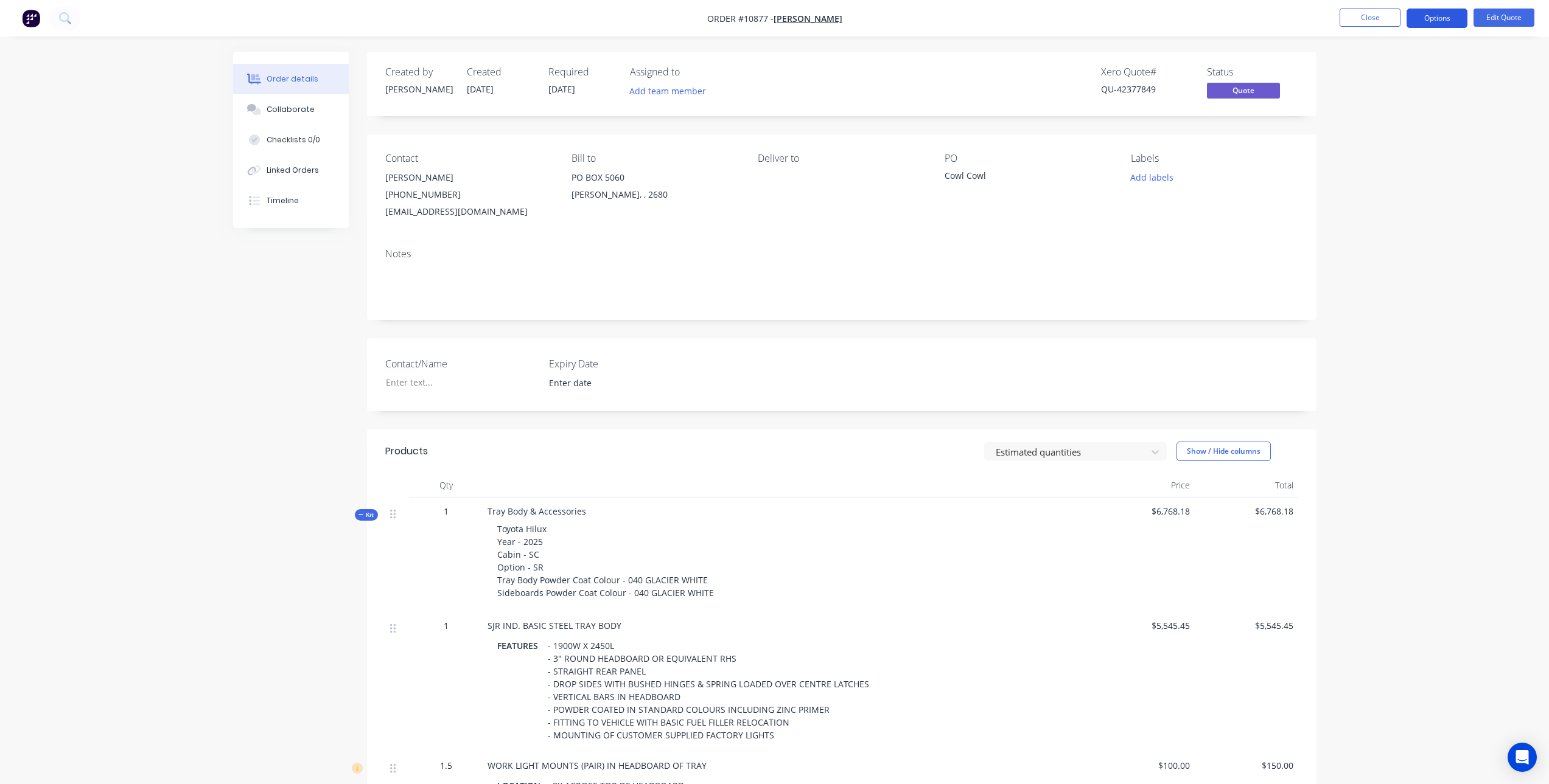
click at [1439, 21] on button "Options" at bounding box center [1437, 18] width 61 height 19
click at [1397, 145] on div "Convert to Order" at bounding box center [1400, 146] width 112 height 17
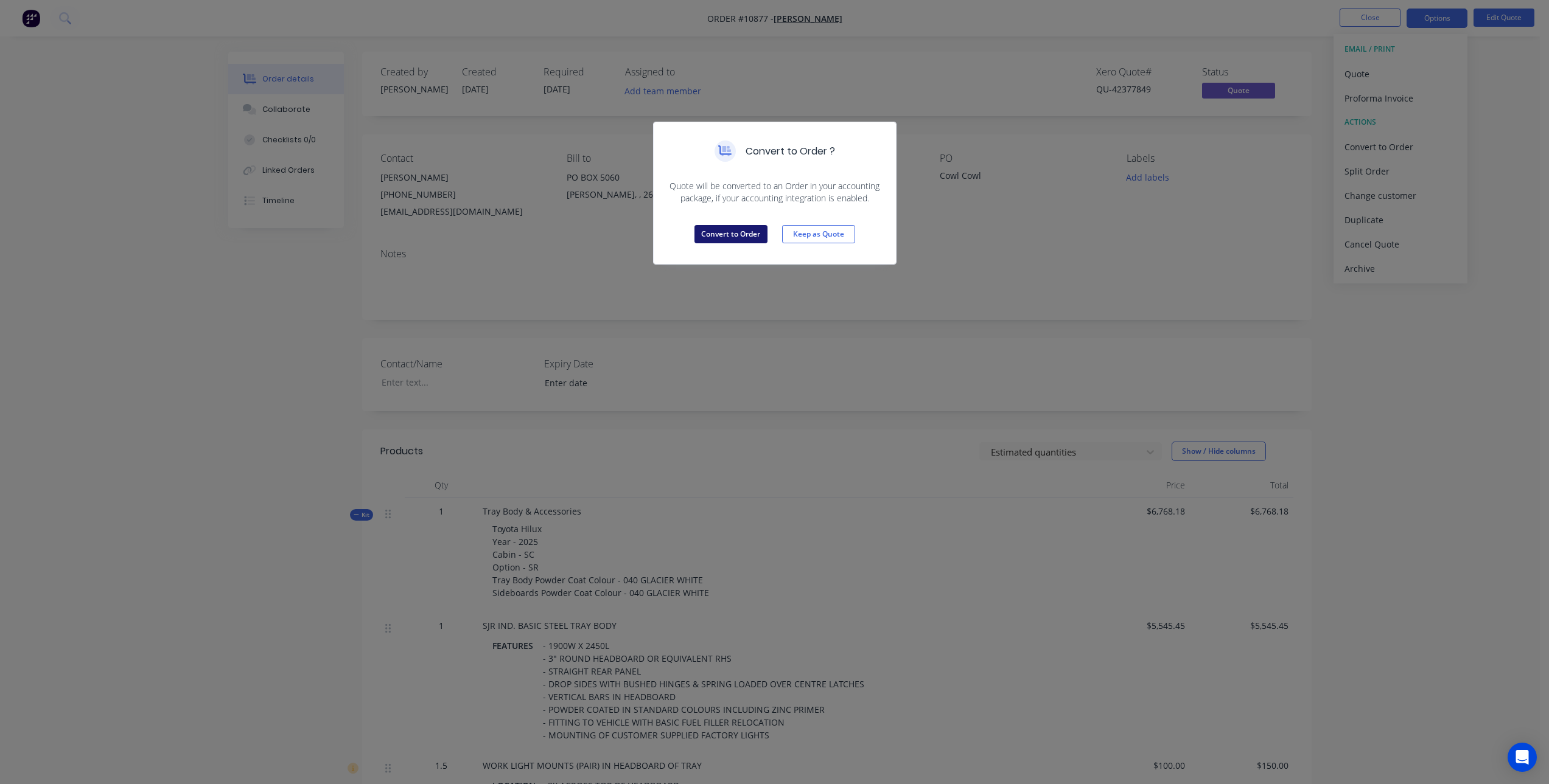
click at [751, 230] on button "Convert to Order" at bounding box center [731, 234] width 73 height 18
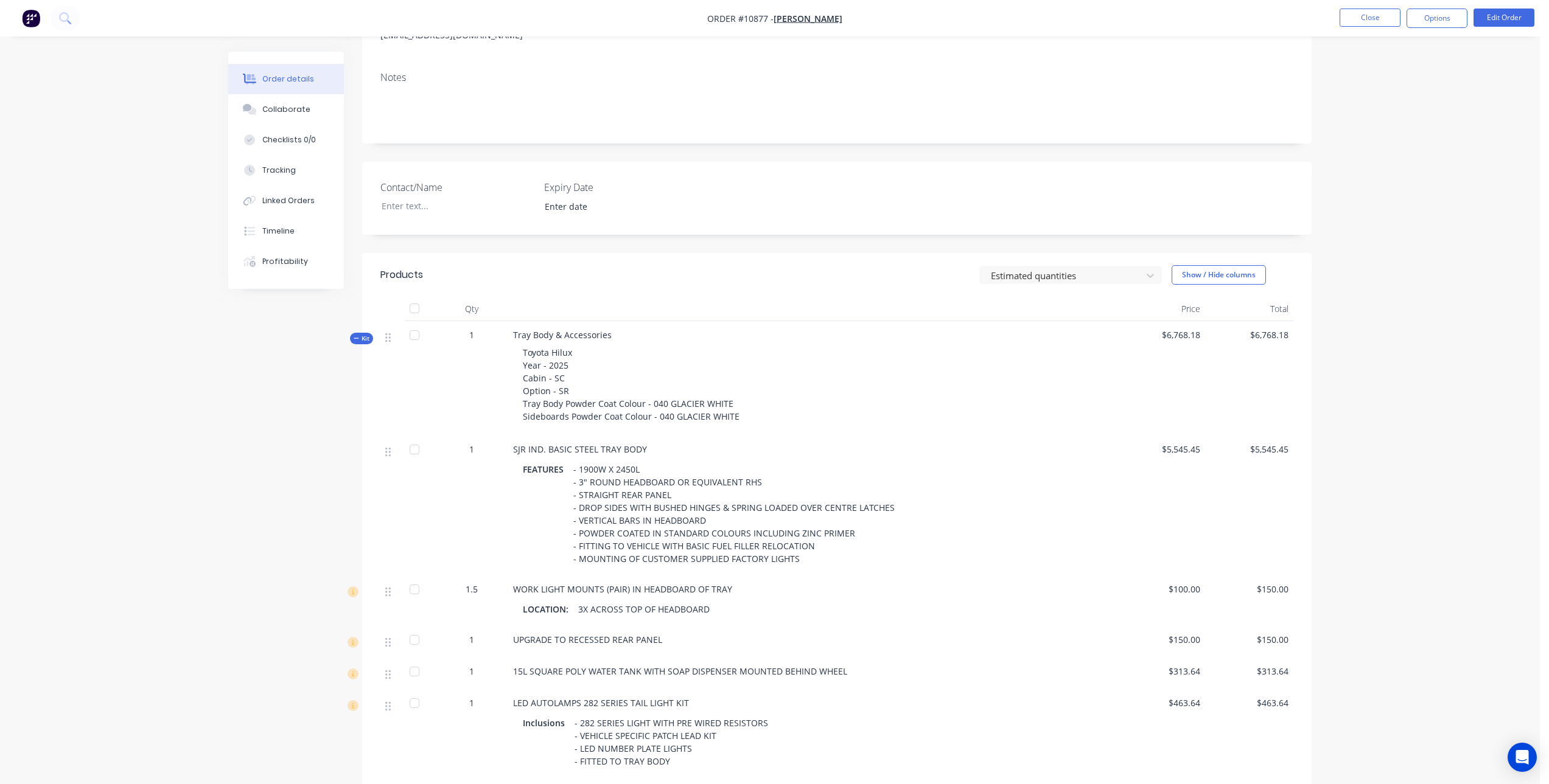
scroll to position [106, 0]
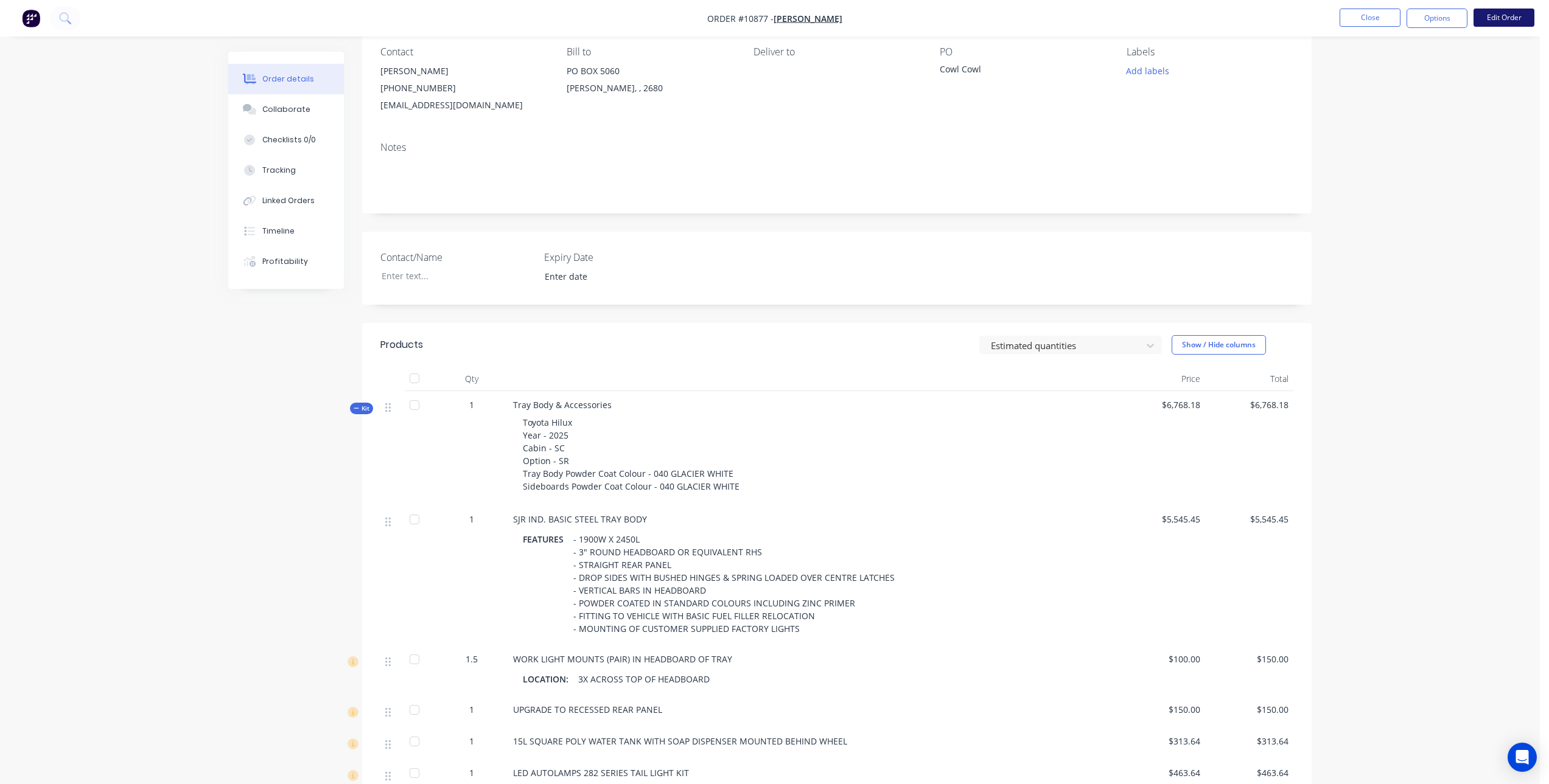
click at [1495, 19] on button "Edit Order" at bounding box center [1504, 17] width 61 height 18
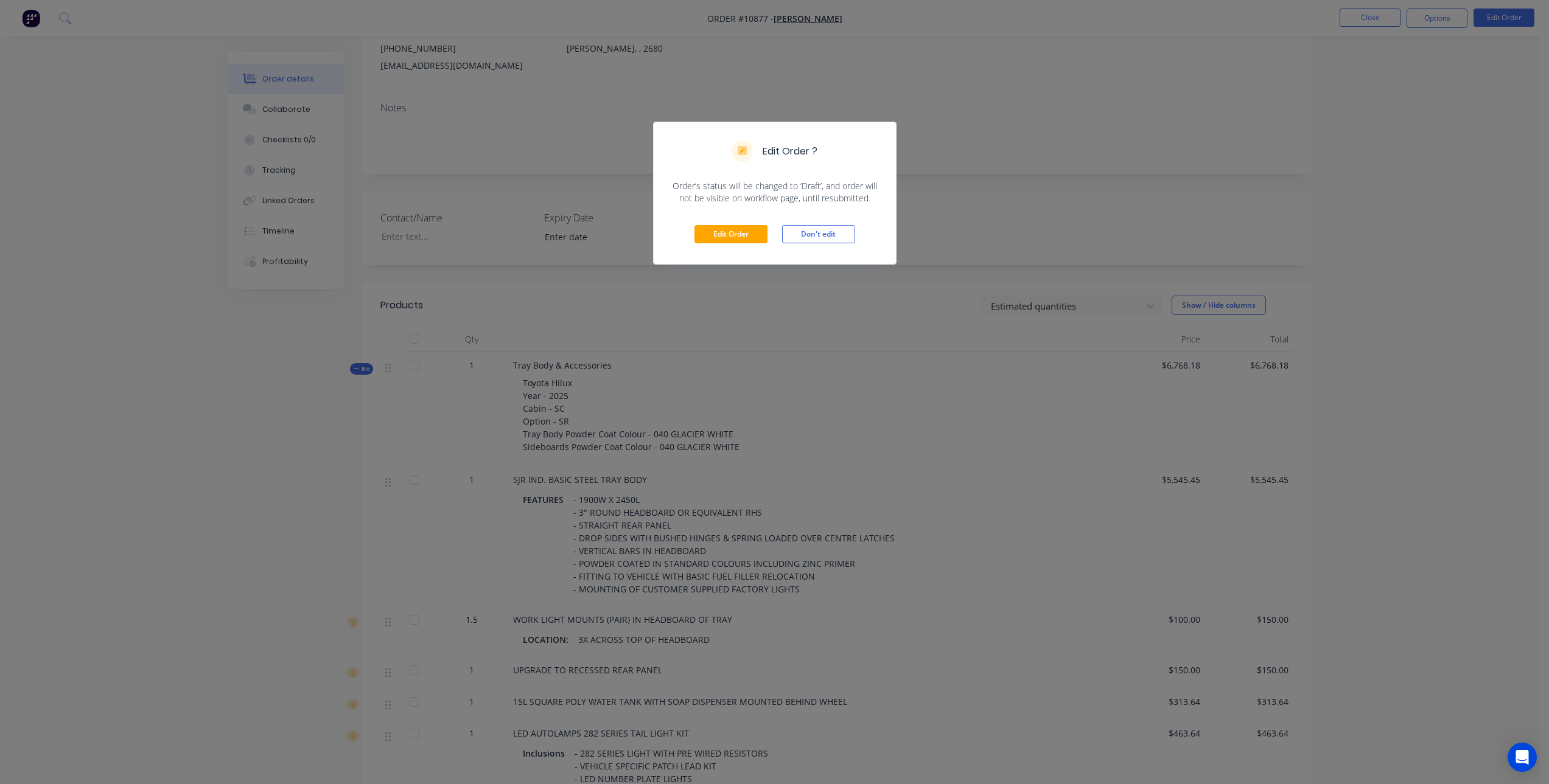
scroll to position [167, 0]
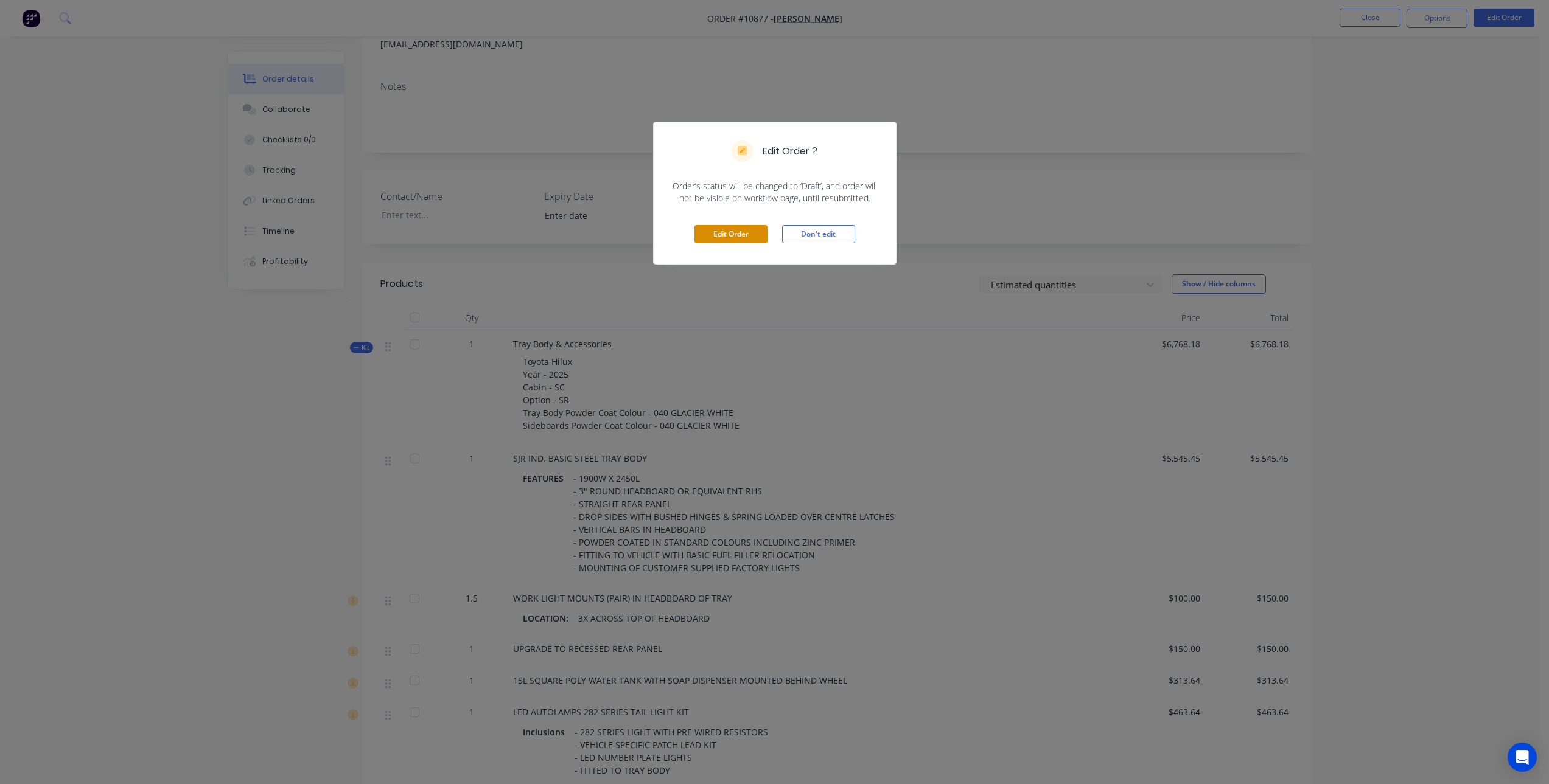
click at [711, 232] on button "Edit Order" at bounding box center [731, 234] width 73 height 18
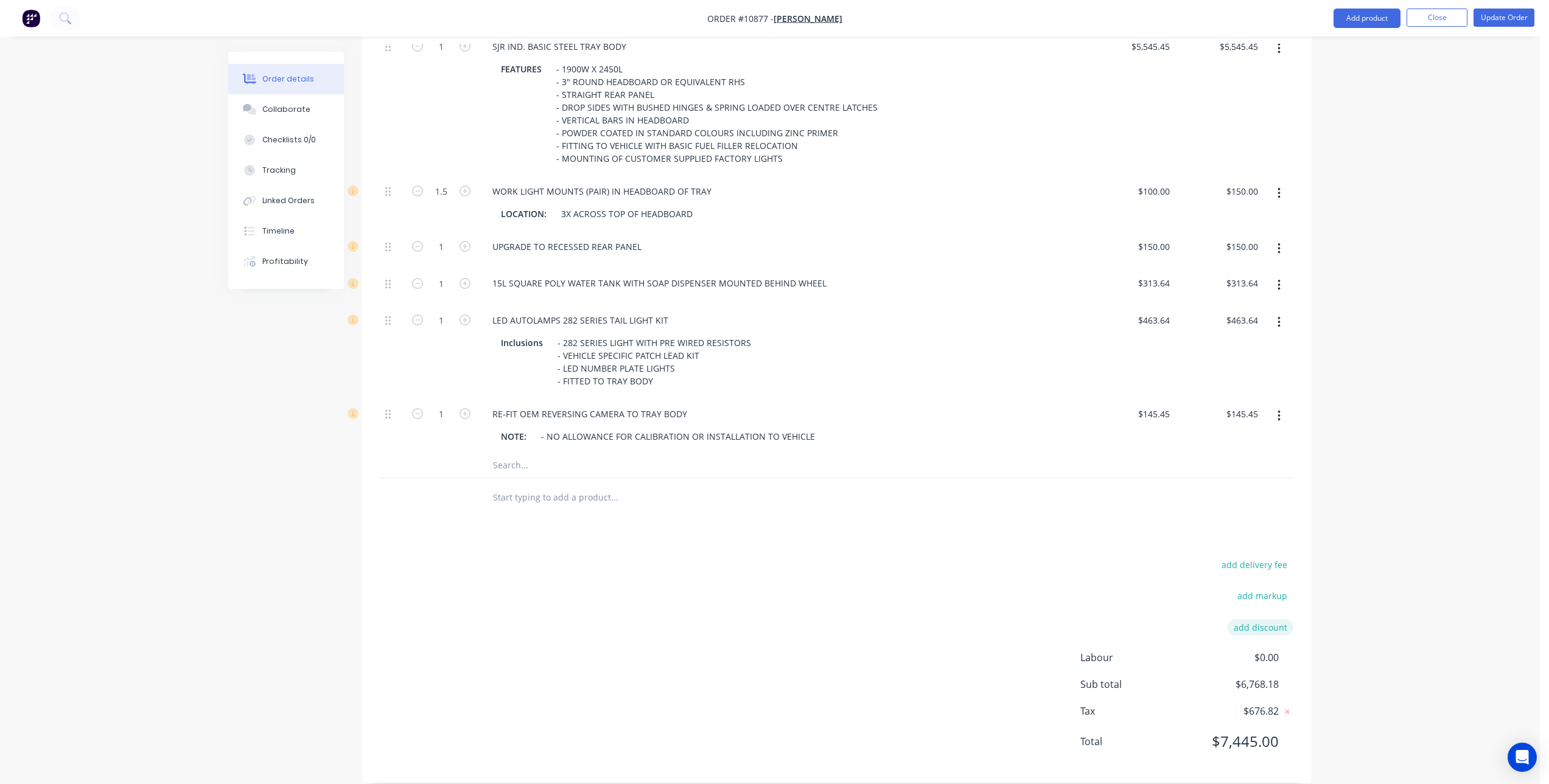
click at [1259, 619] on button "add discount" at bounding box center [1260, 627] width 66 height 16
type input "Discount"
click at [1259, 623] on input at bounding box center [1246, 632] width 55 height 18
type input "20%"
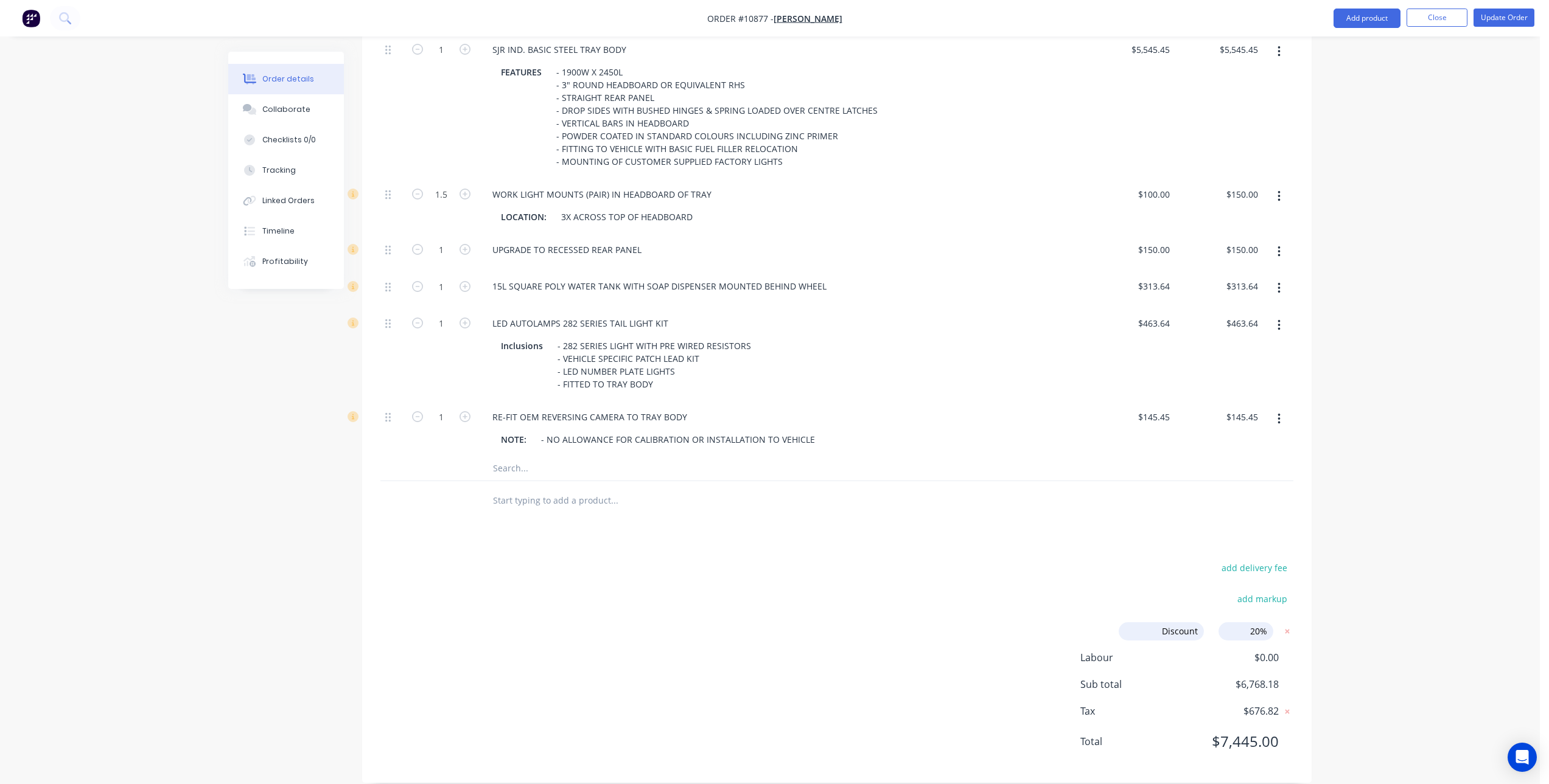
click at [946, 516] on div "Products Show / Hide columns Add product Qty Price Total Kit 1 Tray Body & Acce…" at bounding box center [836, 316] width 949 height 934
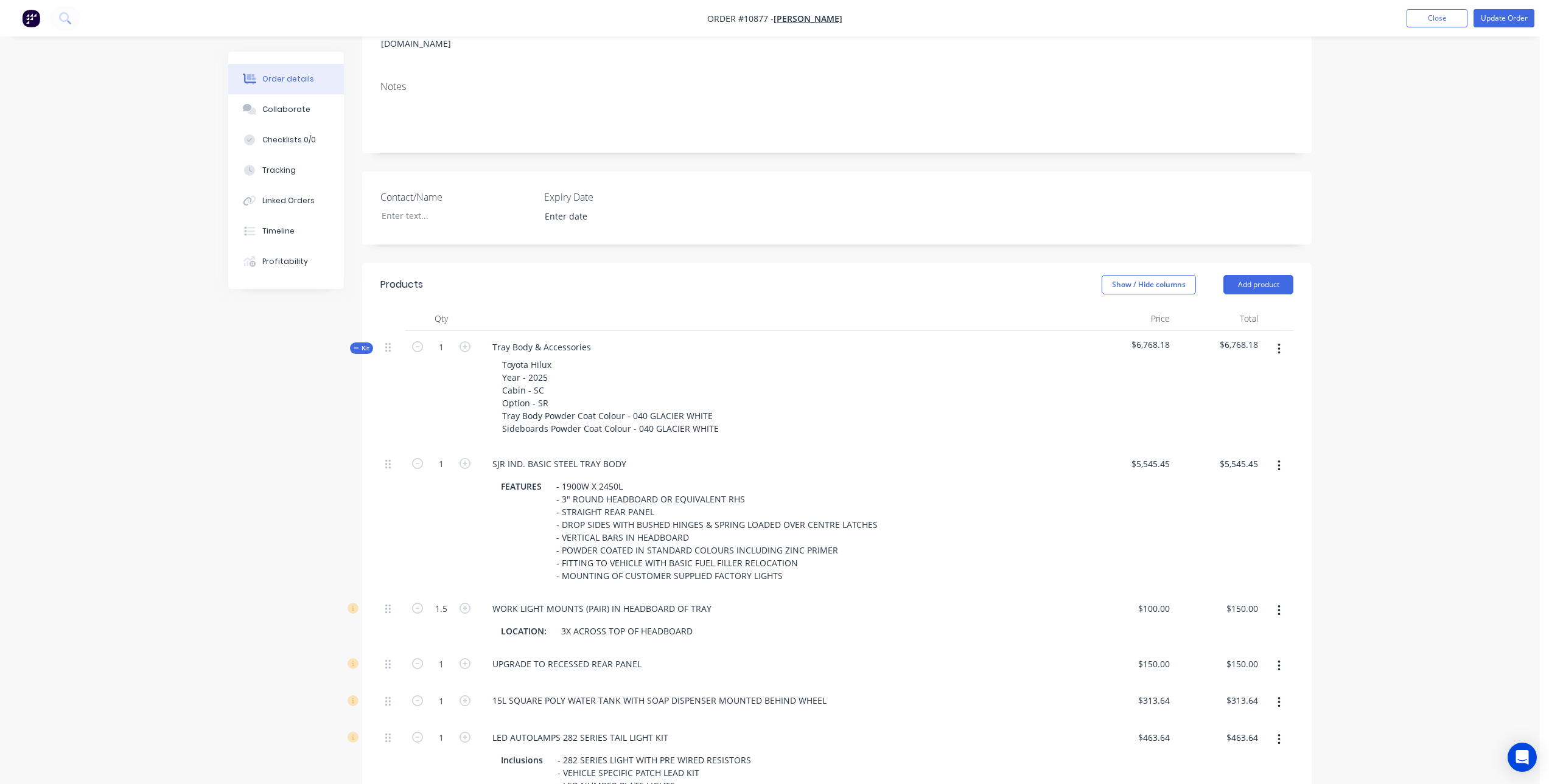
scroll to position [84, 0]
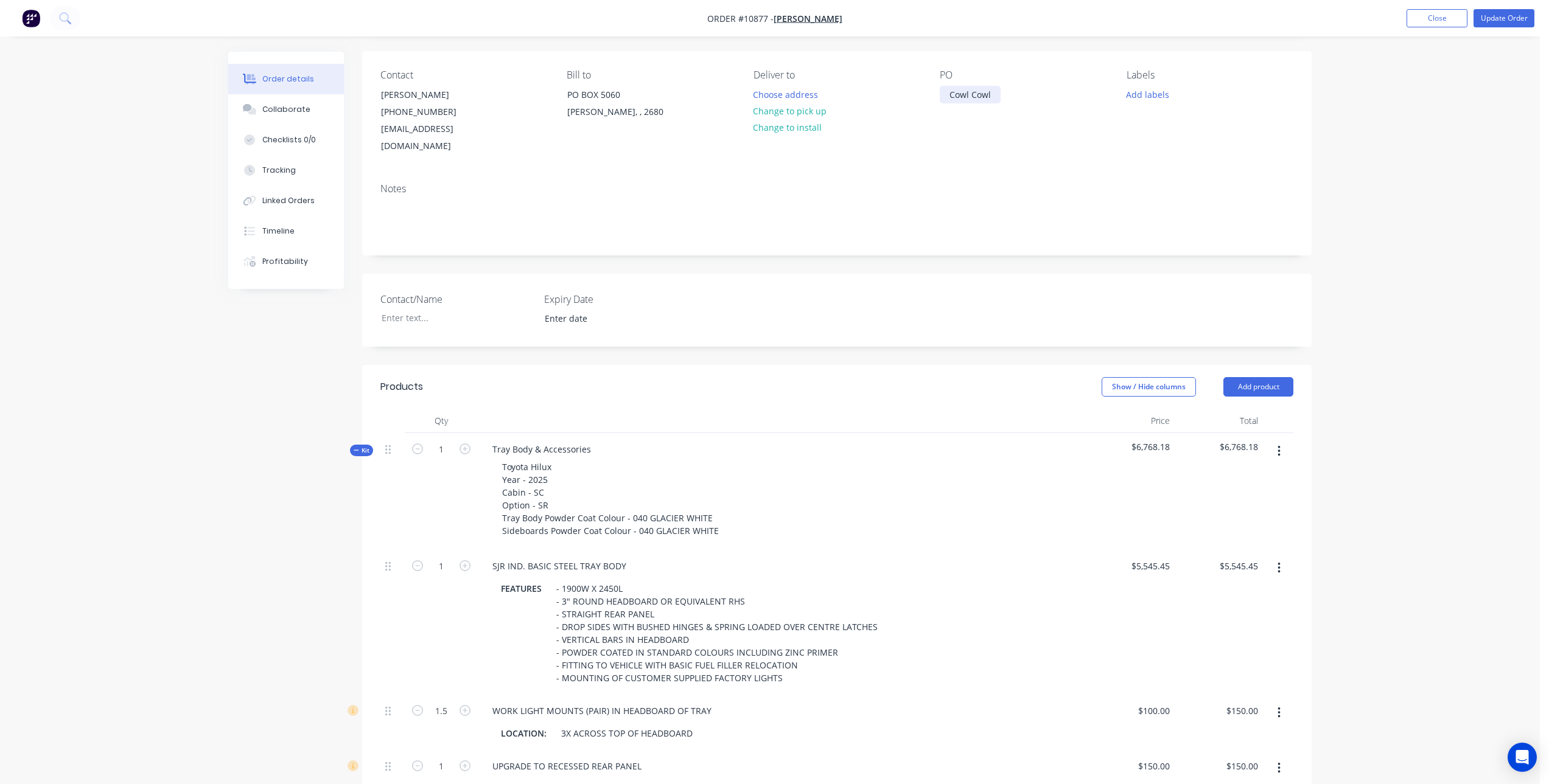
click at [962, 92] on div "Cowl Cowl" at bounding box center [970, 94] width 61 height 17
click at [302, 106] on div "Collaborate" at bounding box center [286, 109] width 48 height 11
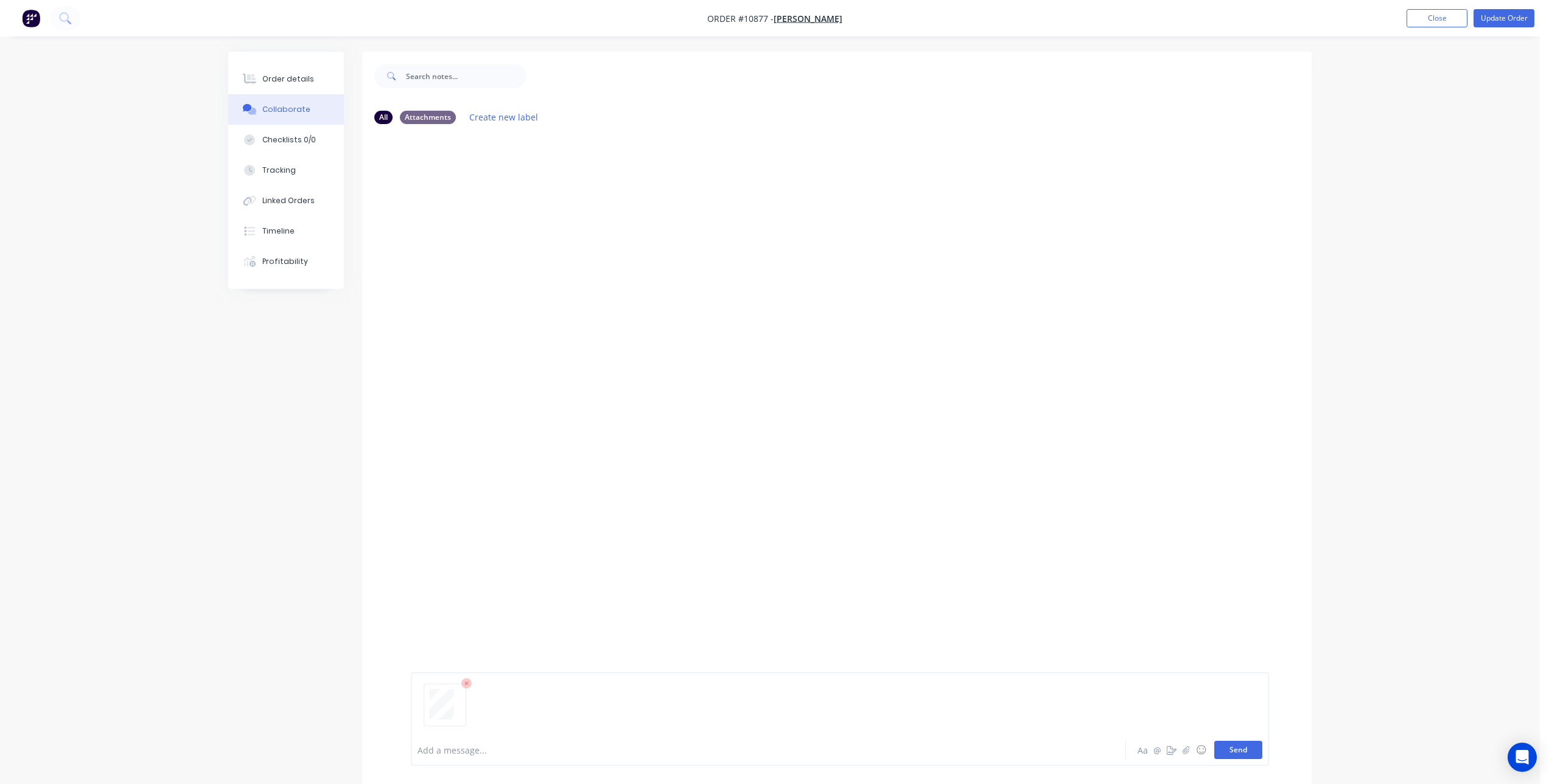
click at [1250, 750] on button "Send" at bounding box center [1238, 750] width 48 height 18
click at [294, 72] on button "Order details" at bounding box center [286, 79] width 116 height 30
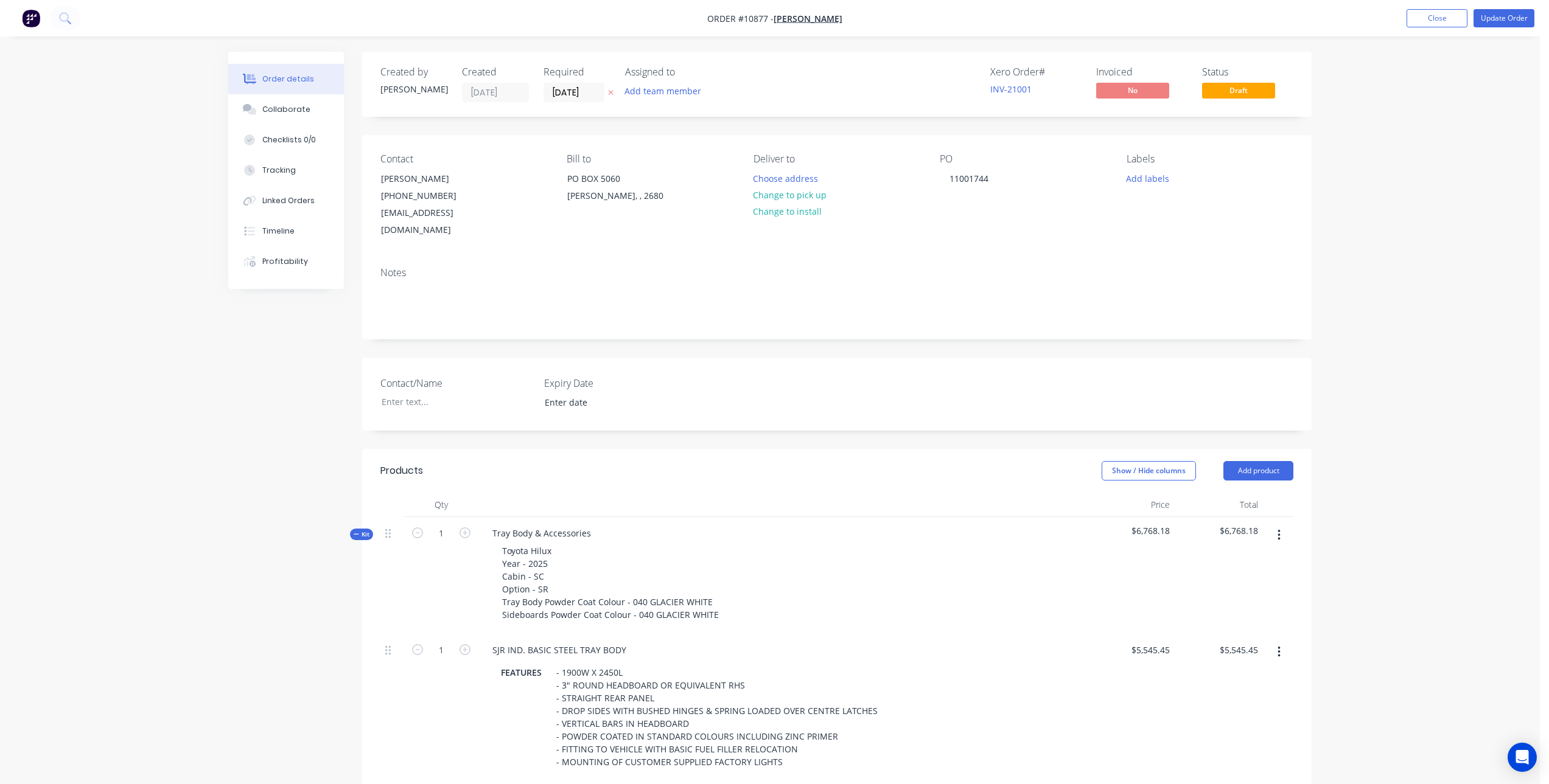
drag, startPoint x: 1437, startPoint y: 15, endPoint x: 1426, endPoint y: 28, distance: 17.0
click at [1437, 15] on button "Close" at bounding box center [1437, 18] width 61 height 18
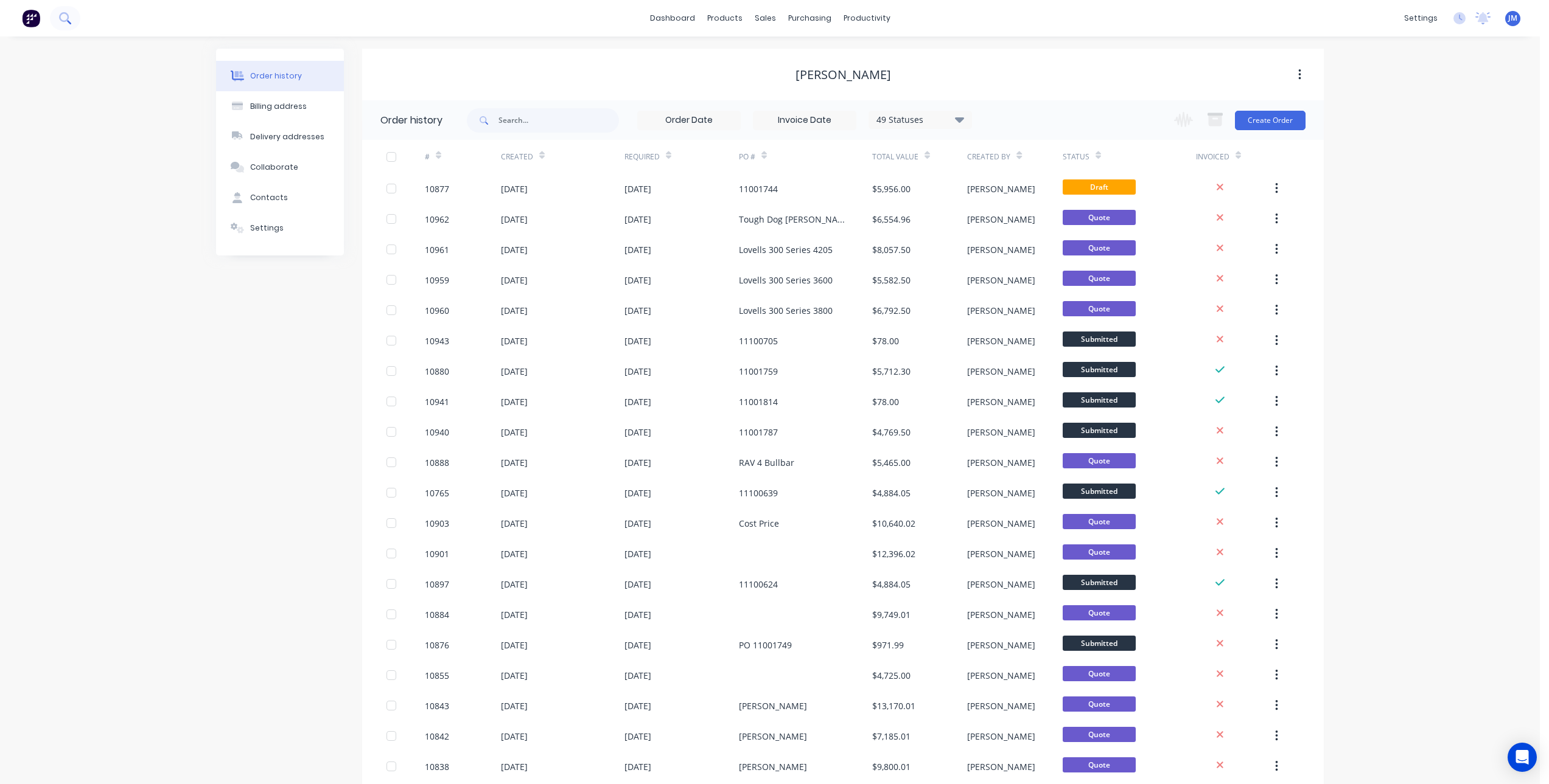
click at [63, 19] on icon at bounding box center [65, 18] width 12 height 12
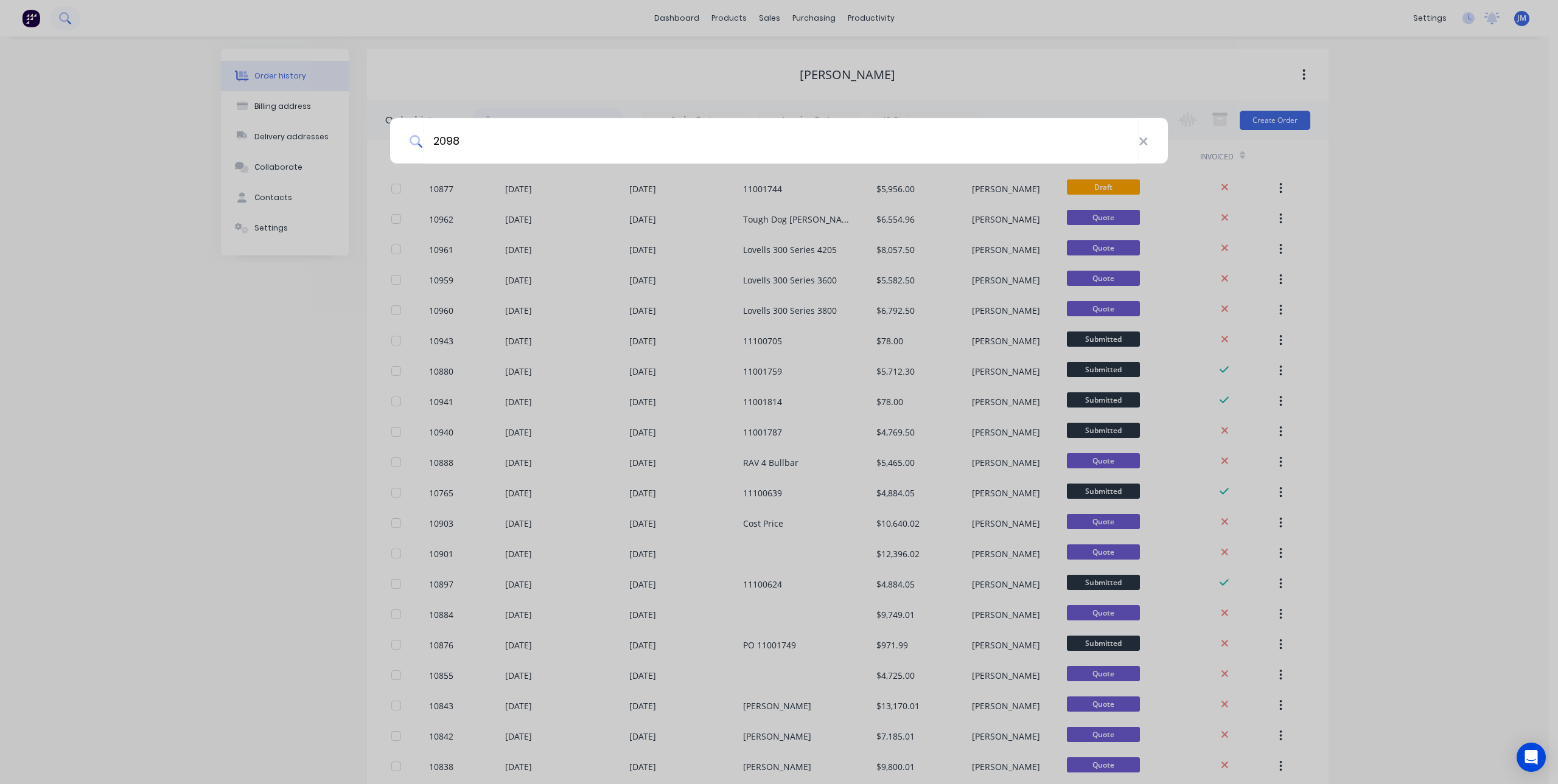
type input "20981"
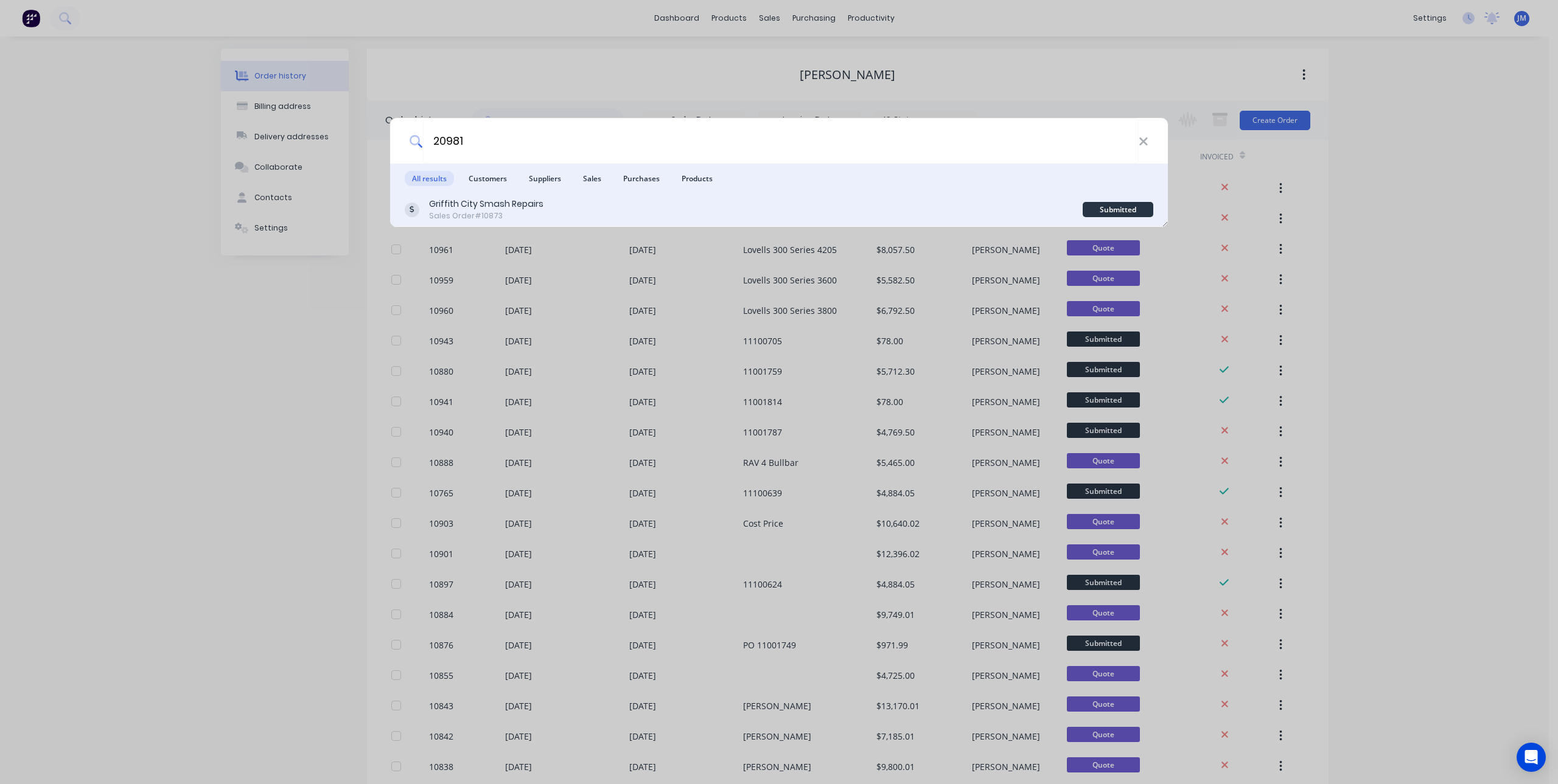
click at [760, 212] on div "Griffith City Smash Repairs Sales Order #10873" at bounding box center [744, 209] width 678 height 24
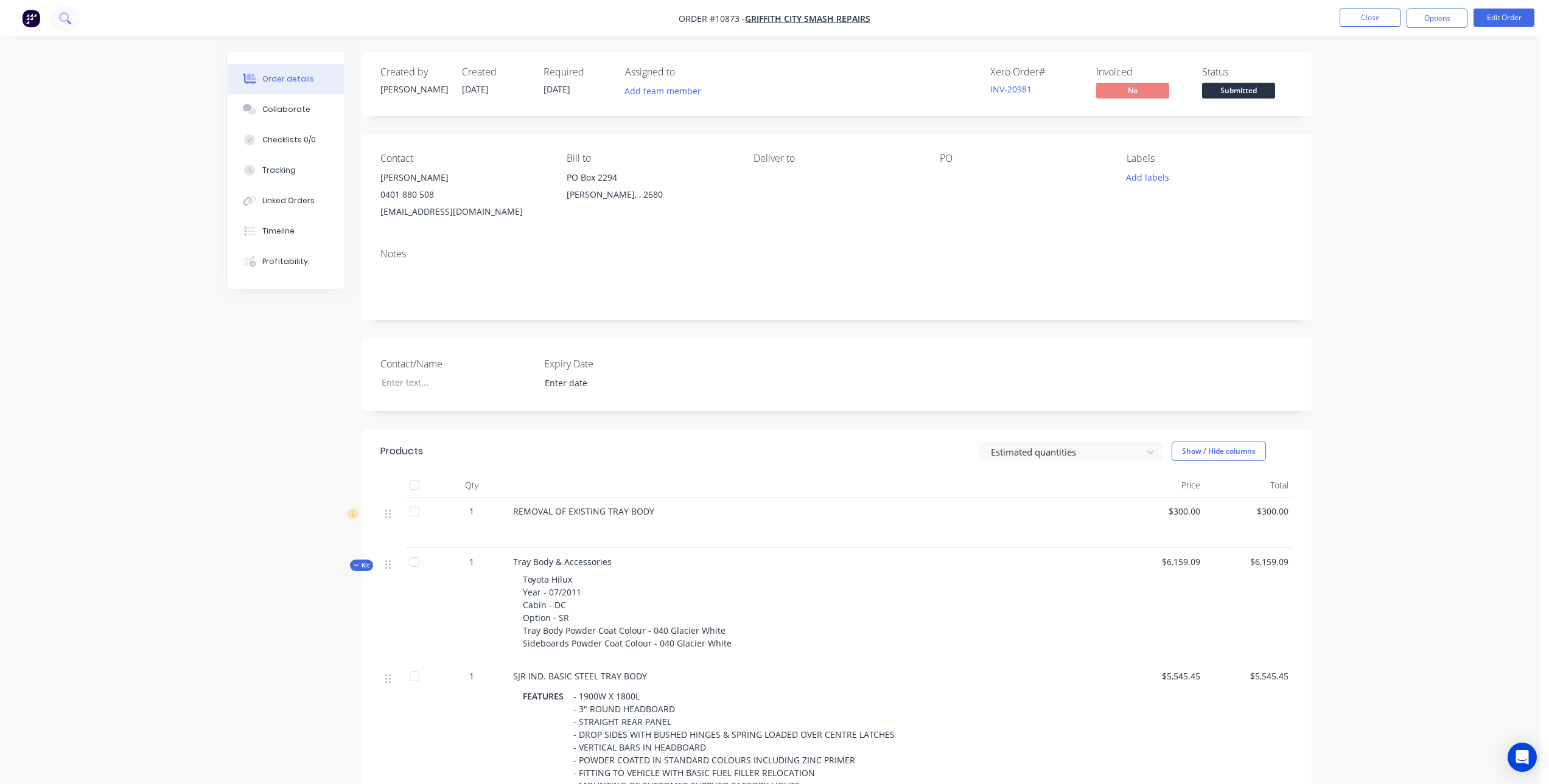
click at [63, 23] on icon at bounding box center [65, 18] width 12 height 12
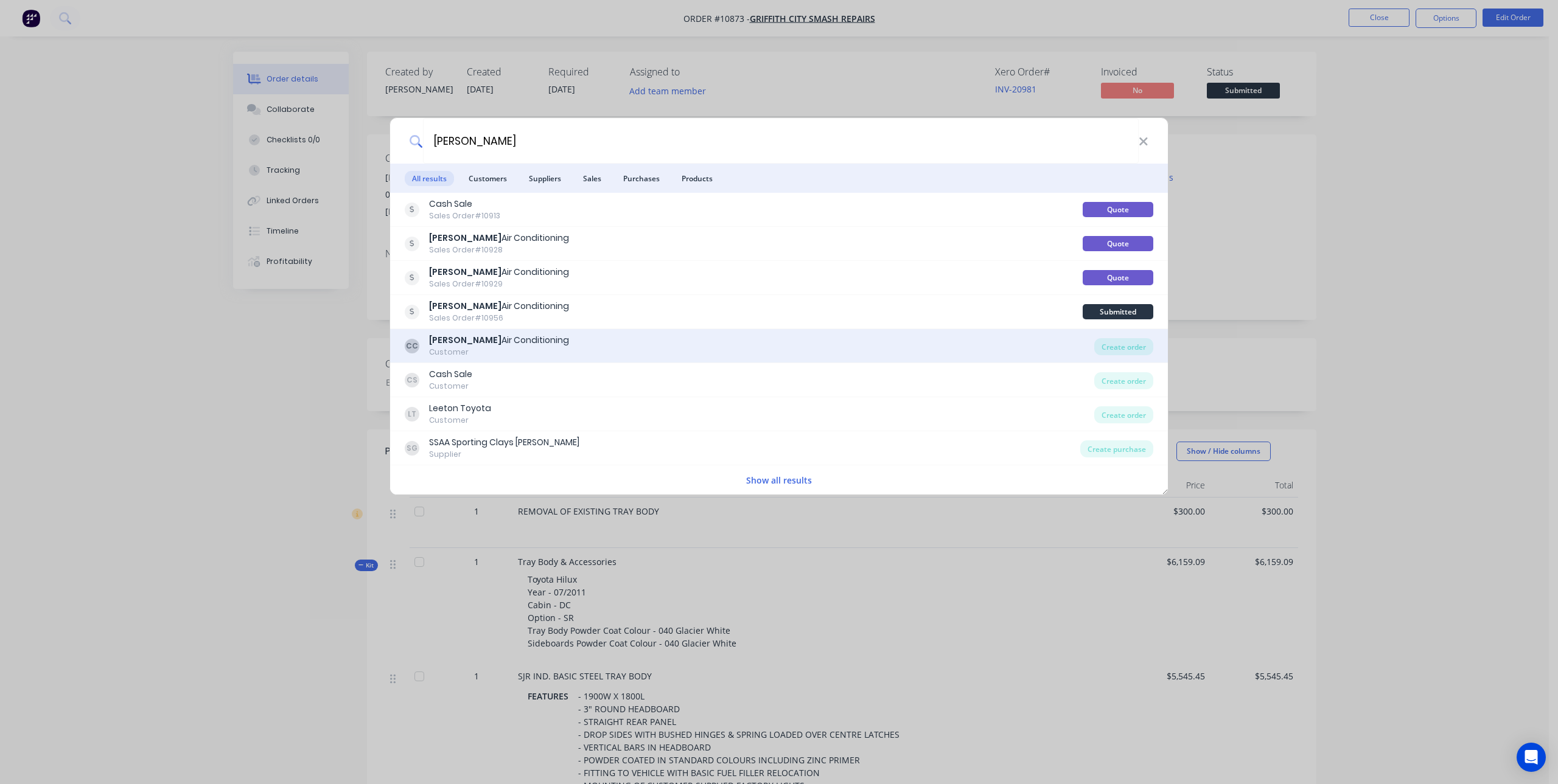
type input "[PERSON_NAME]"
click at [475, 341] on div "[PERSON_NAME] Air Conditioning" at bounding box center [499, 341] width 140 height 13
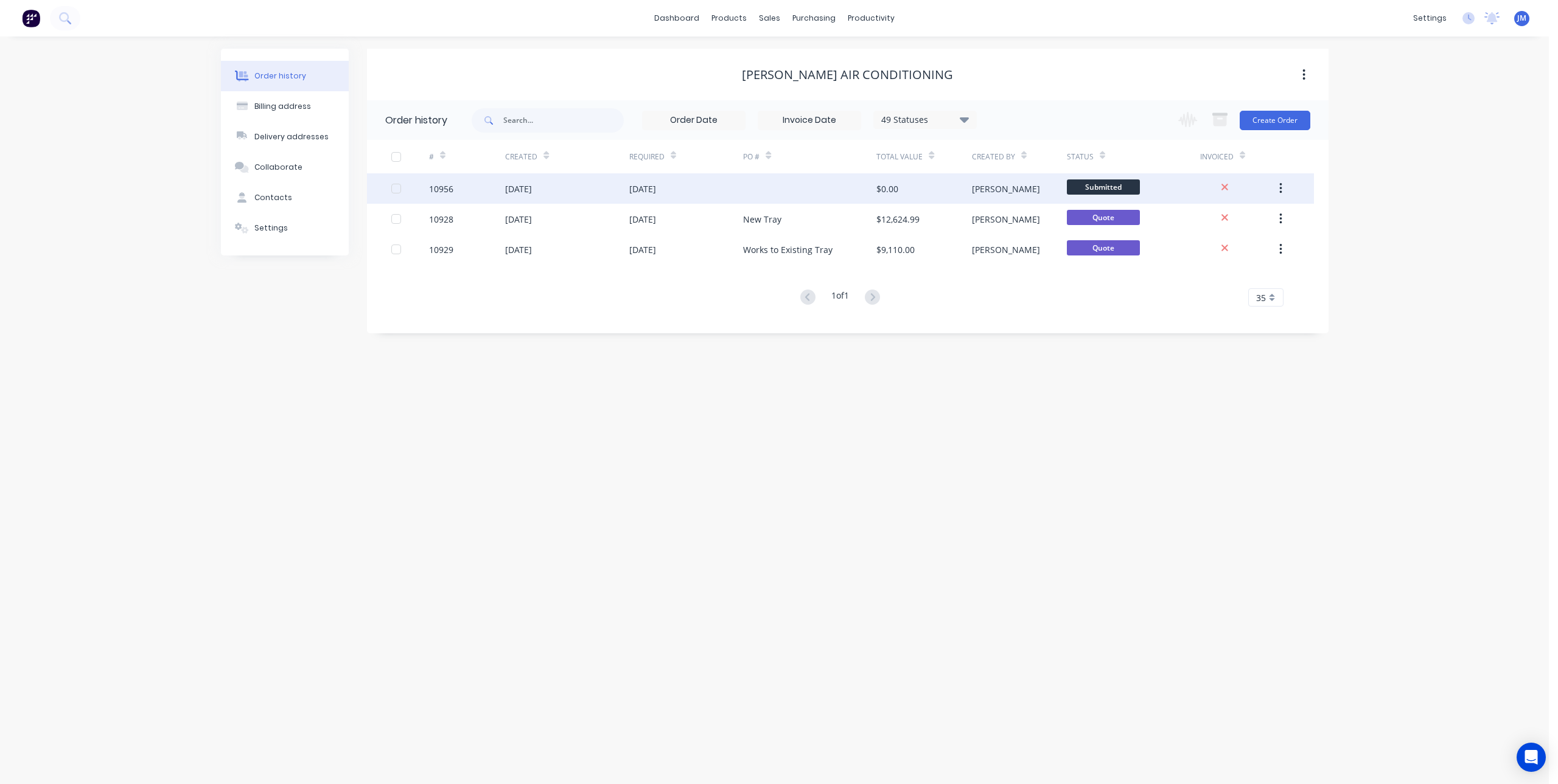
click at [532, 186] on div "[DATE]" at bounding box center [518, 189] width 26 height 13
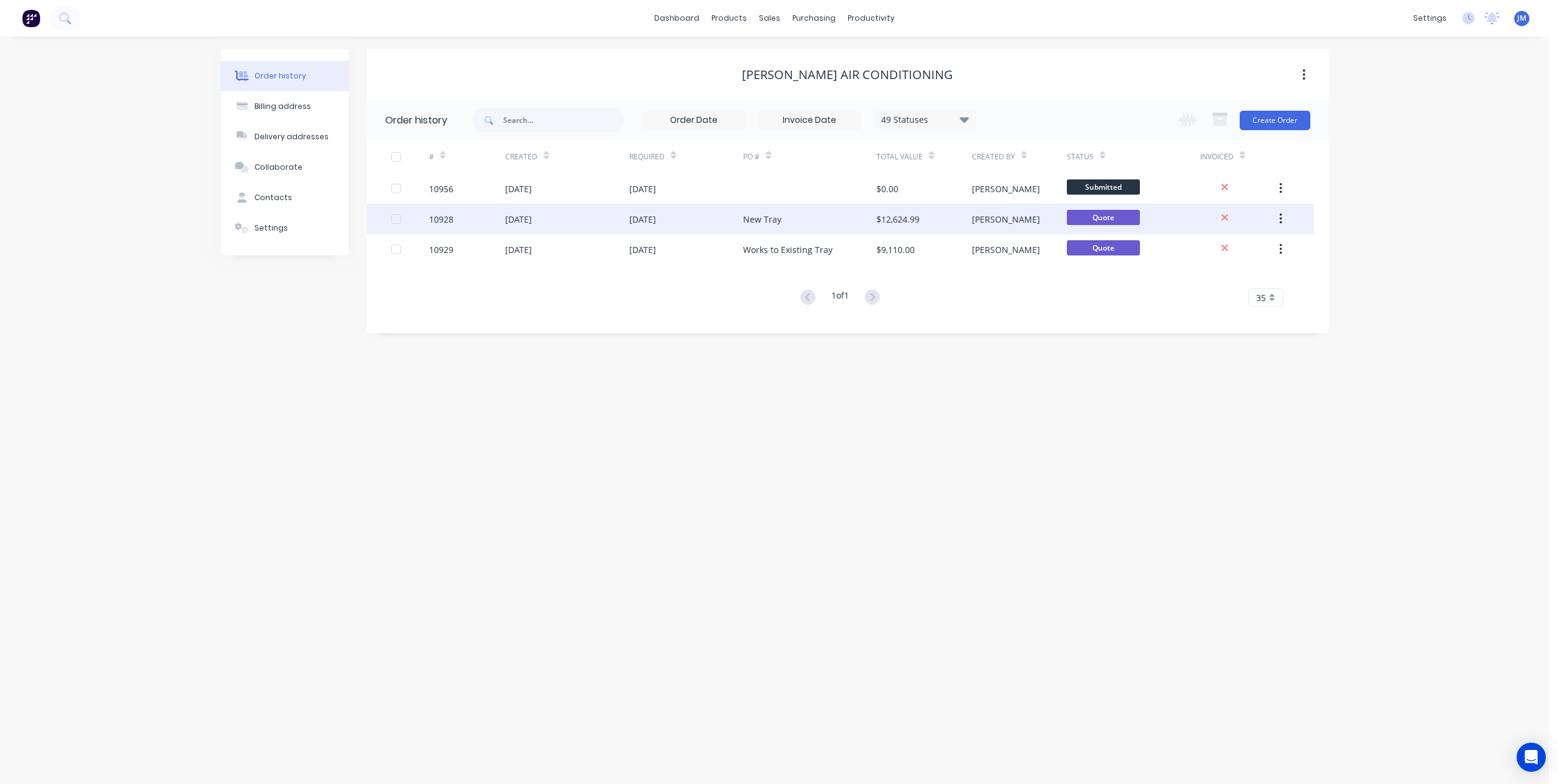
click at [648, 210] on div "[DATE]" at bounding box center [686, 219] width 114 height 30
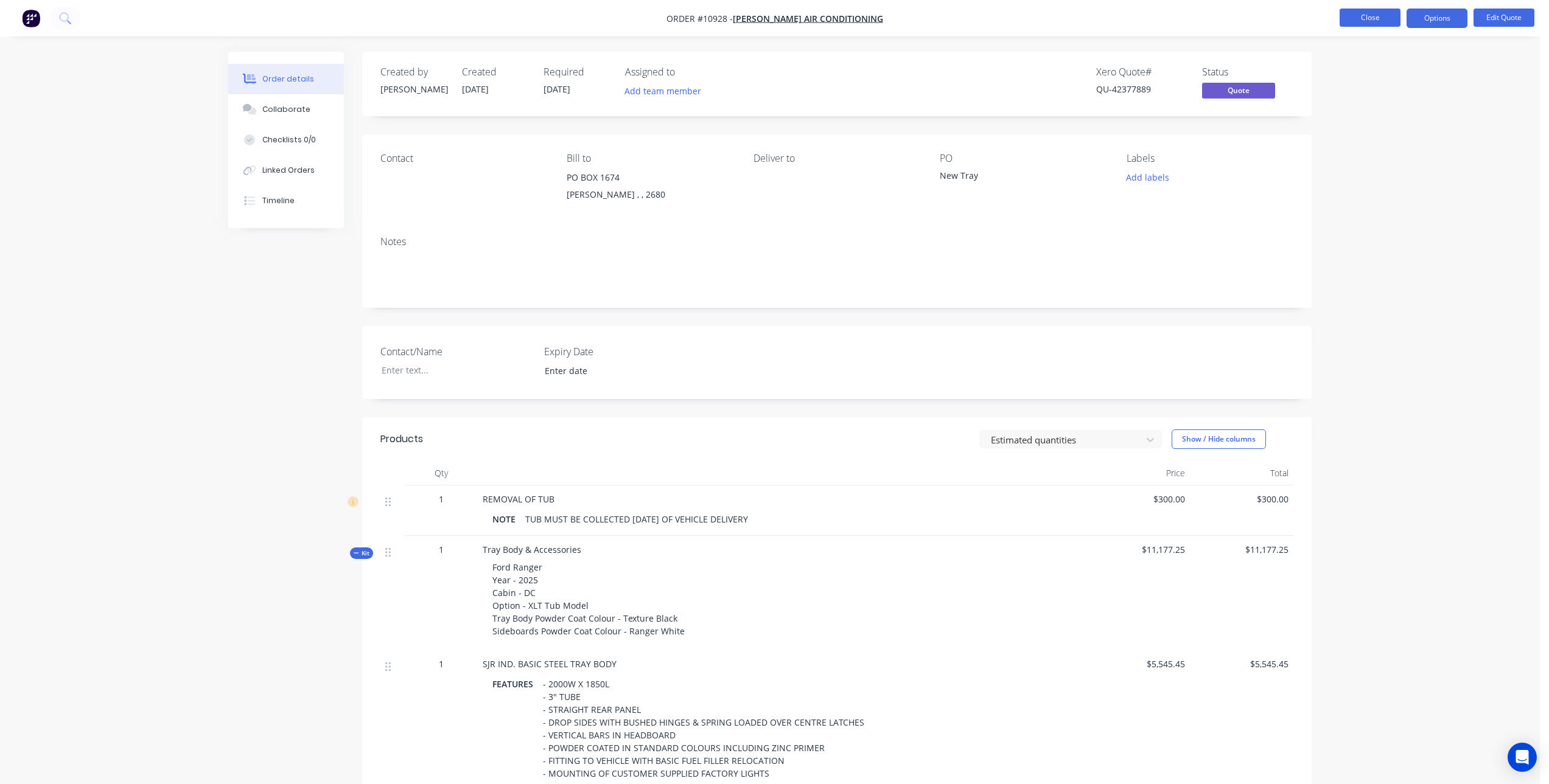
click at [1379, 21] on button "Close" at bounding box center [1370, 17] width 61 height 18
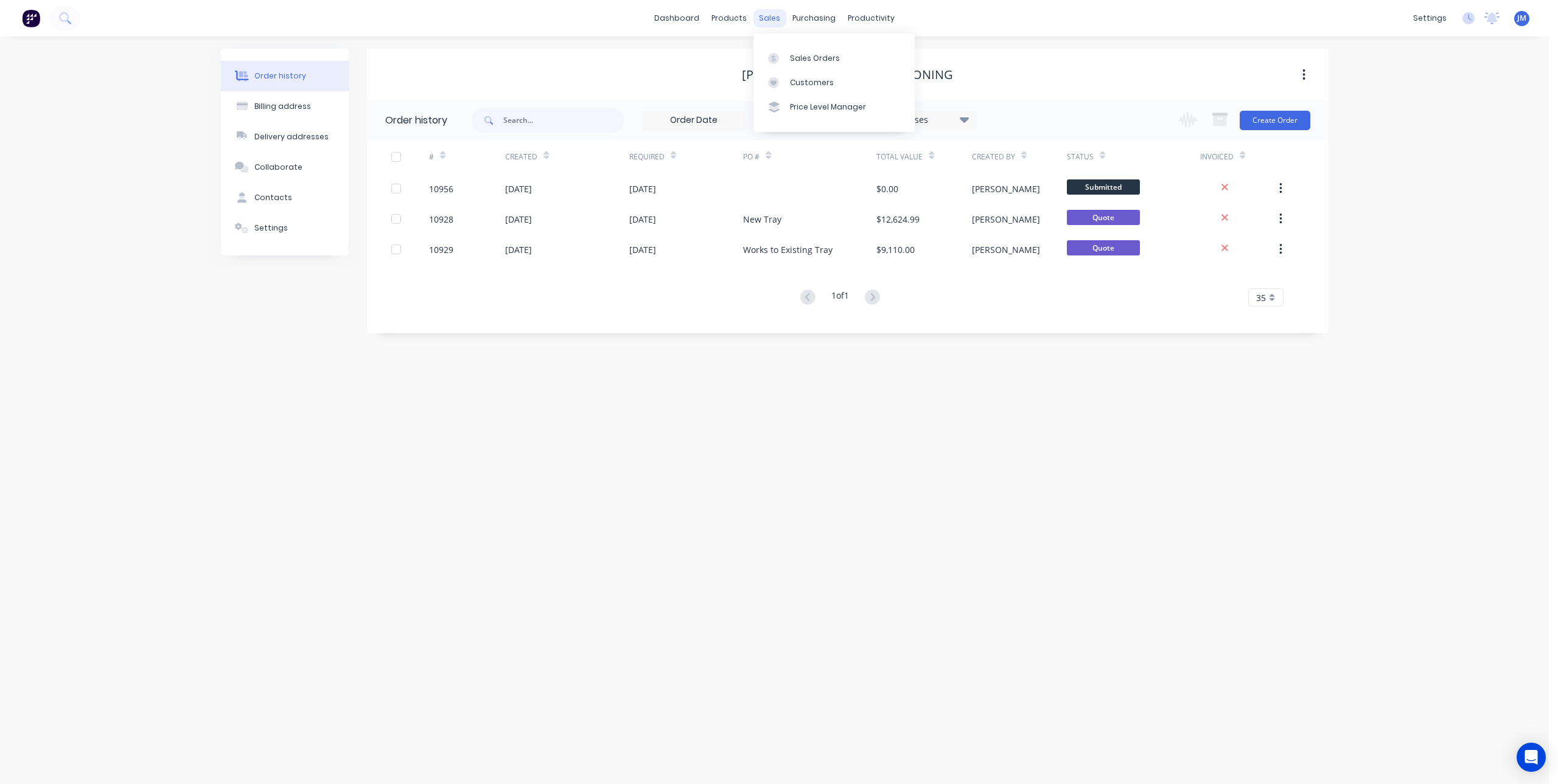
click at [765, 19] on div "sales" at bounding box center [769, 18] width 34 height 18
click at [771, 50] on link "Sales Orders" at bounding box center [834, 58] width 161 height 25
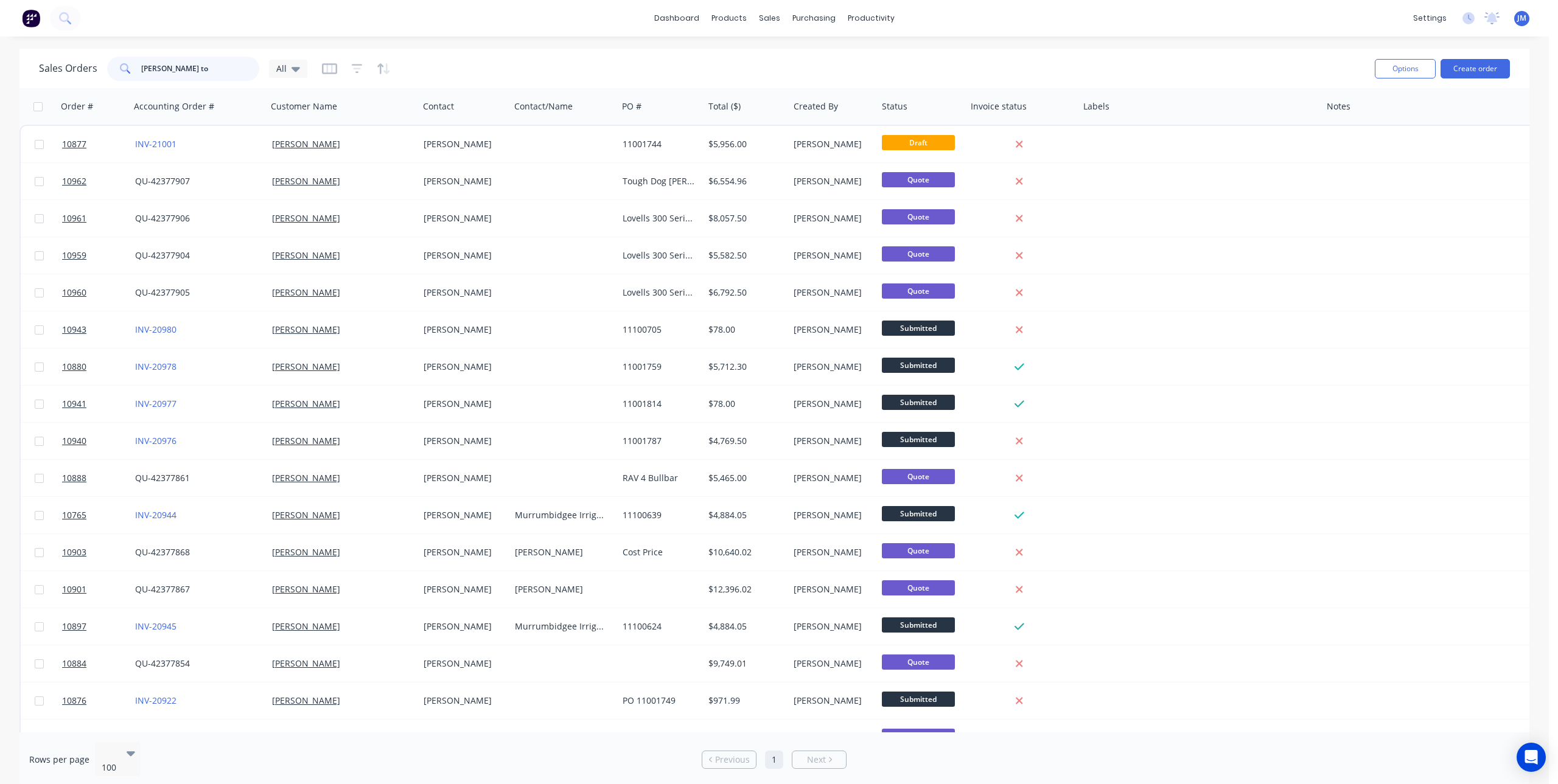
drag, startPoint x: 183, startPoint y: 67, endPoint x: 142, endPoint y: 73, distance: 41.4
click at [142, 73] on input "[PERSON_NAME] to" at bounding box center [201, 69] width 119 height 25
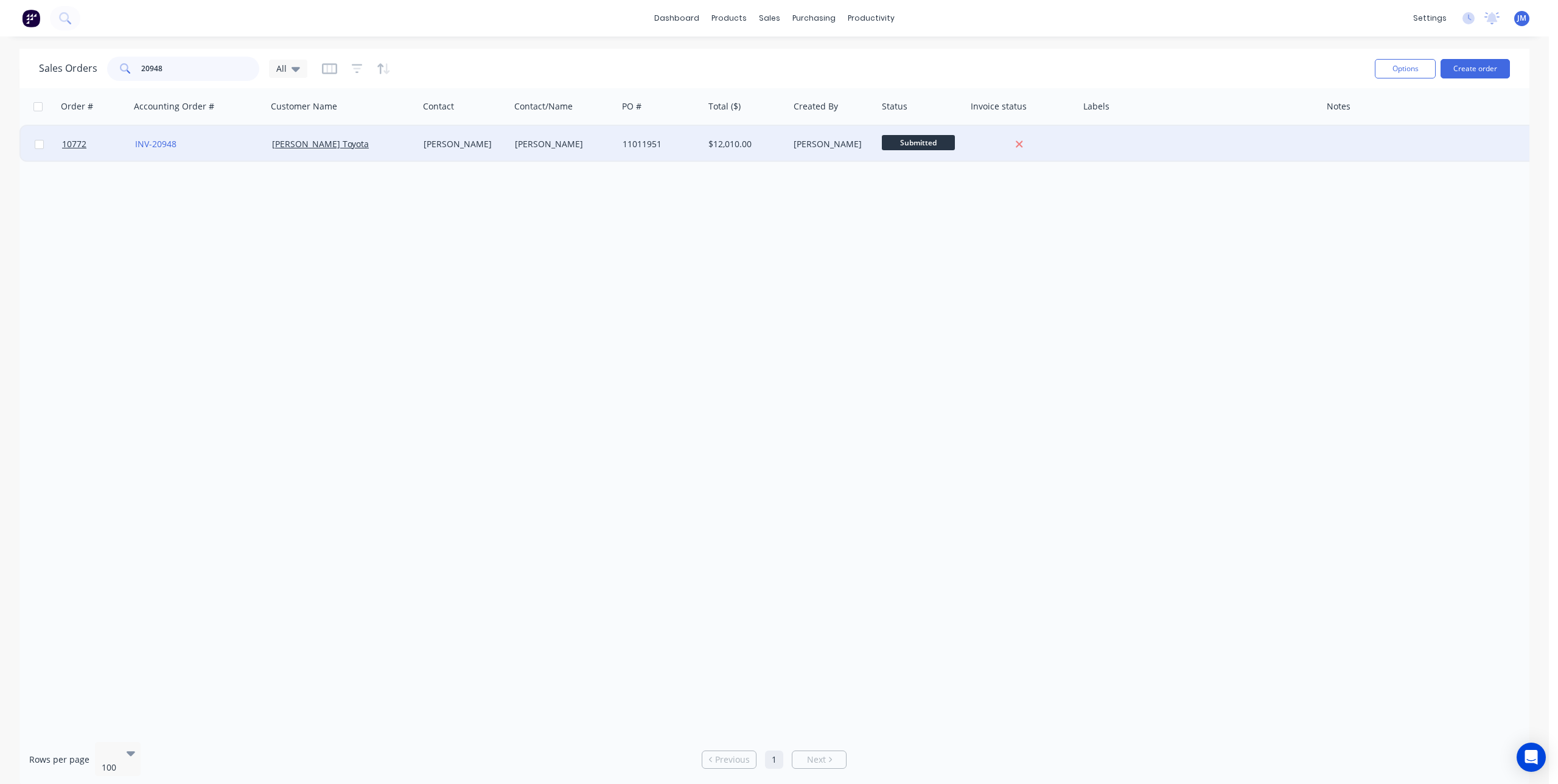
type input "20948"
click at [170, 137] on div "INV-20948" at bounding box center [199, 144] width 137 height 37
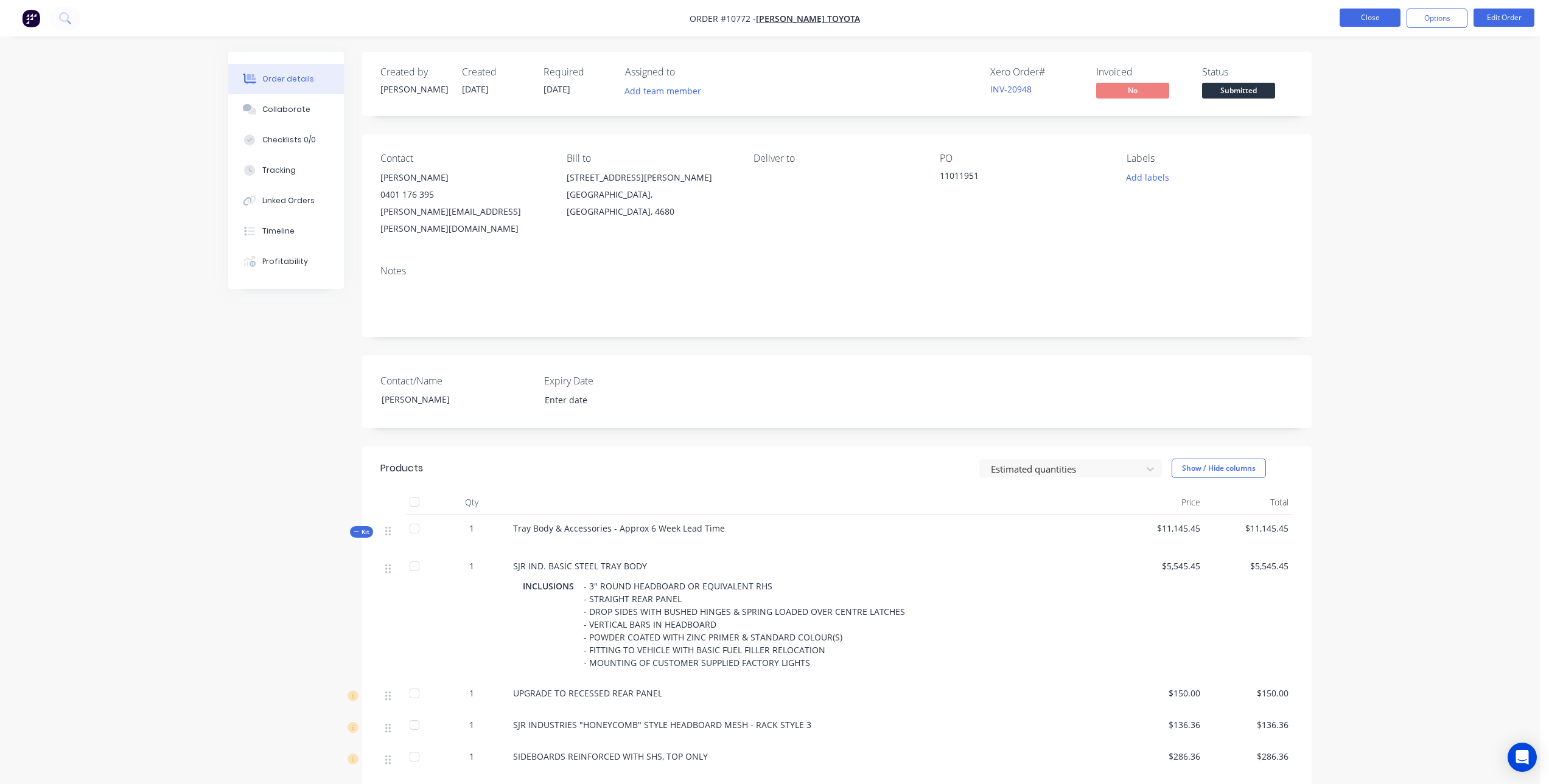
click at [1388, 15] on button "Close" at bounding box center [1370, 17] width 61 height 18
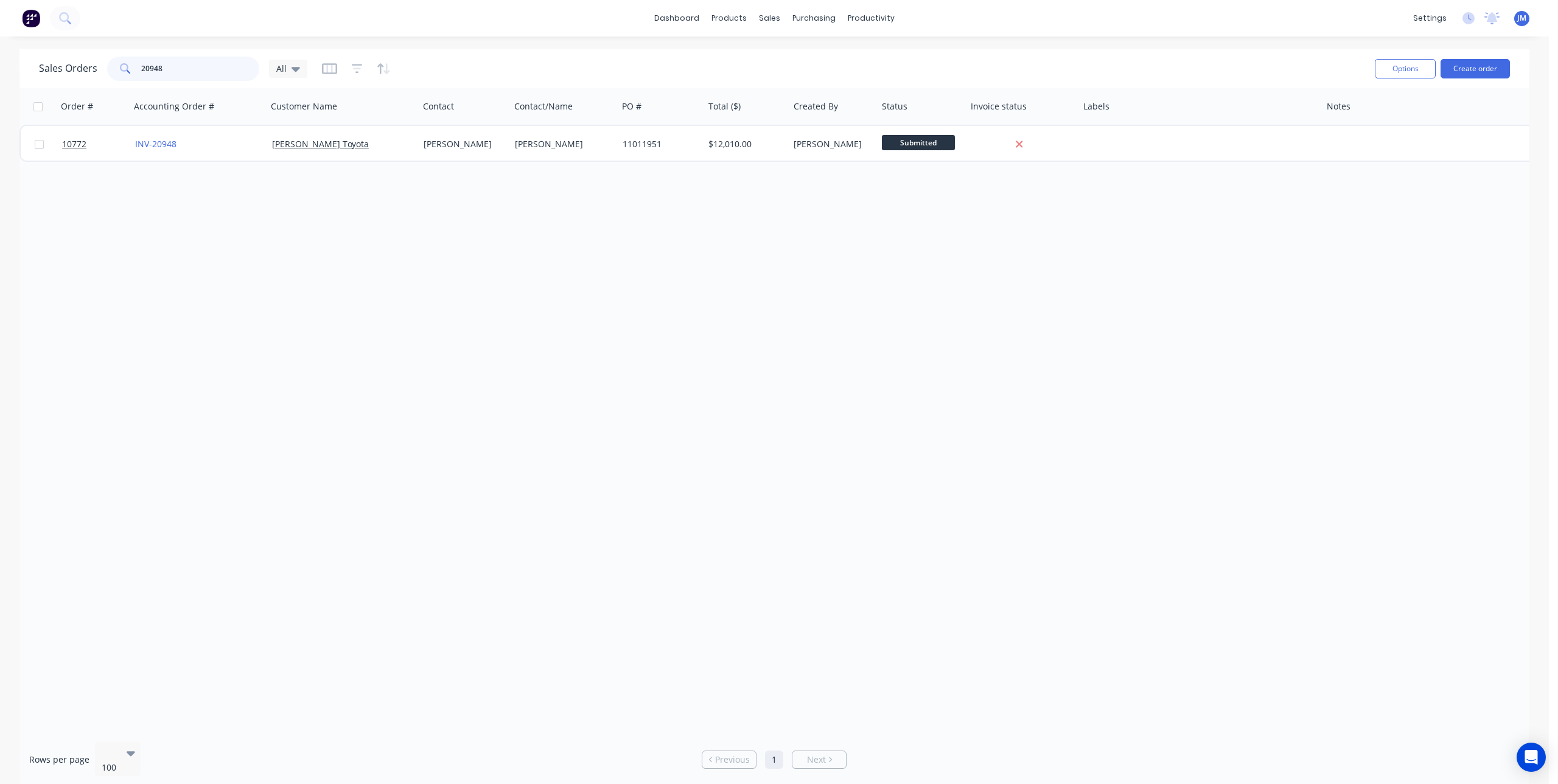
click at [114, 83] on div "Sales Orders 20948 All" at bounding box center [702, 68] width 1326 height 30
drag, startPoint x: 183, startPoint y: 69, endPoint x: 103, endPoint y: 74, distance: 80.2
click at [103, 74] on div "Sales Orders blacker All" at bounding box center [173, 69] width 268 height 25
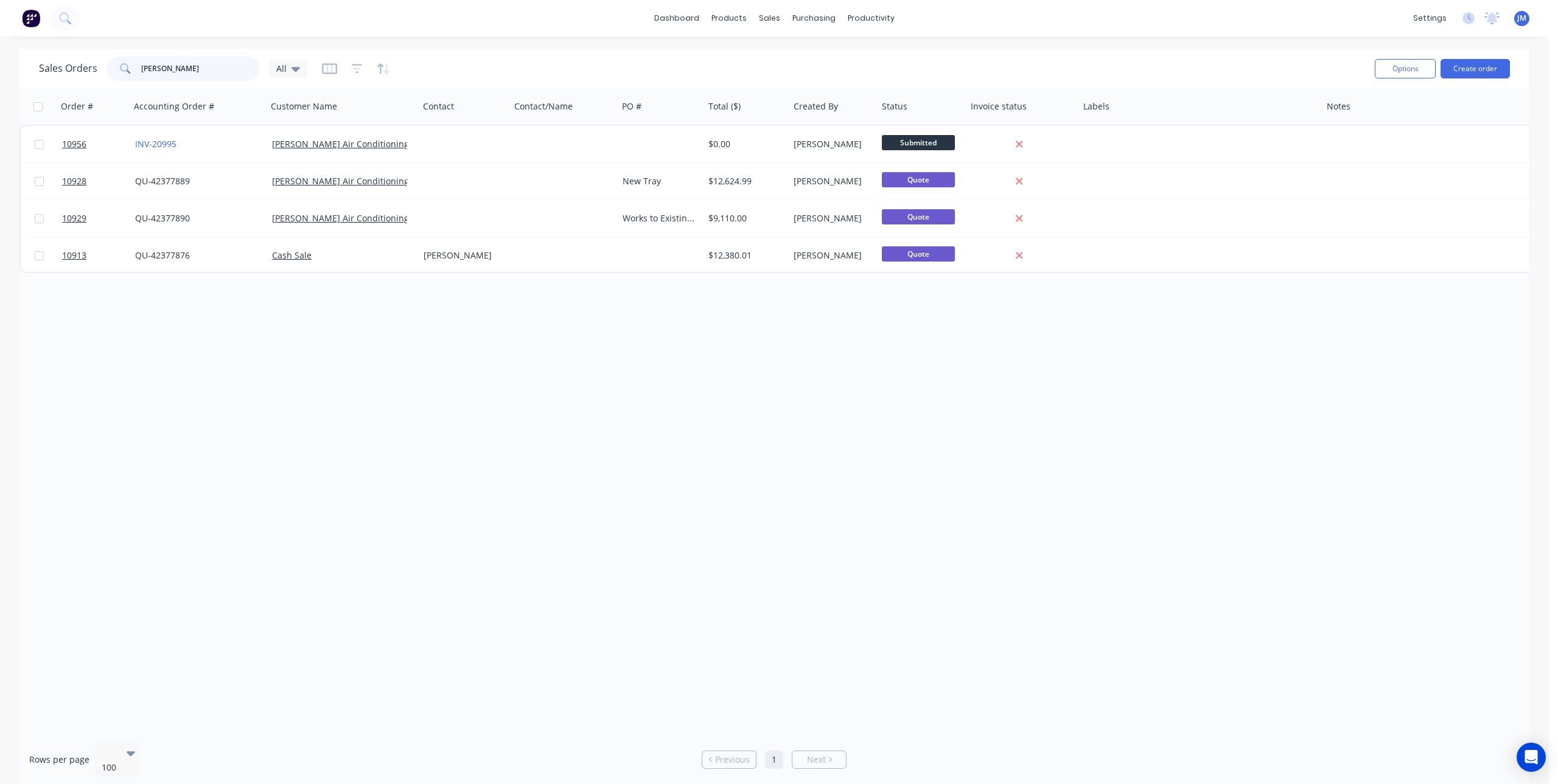
type input "[PERSON_NAME]"
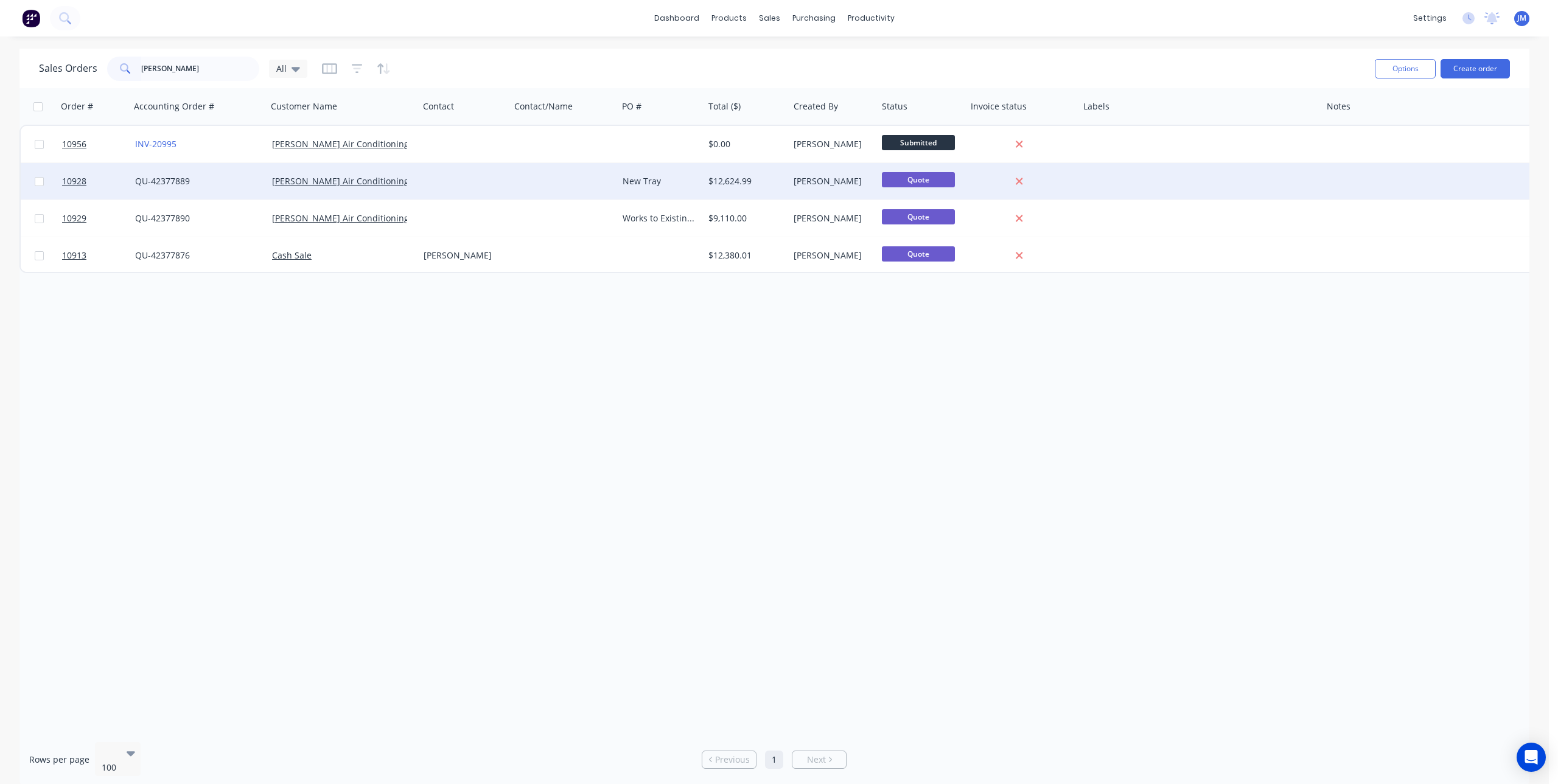
click at [258, 171] on div "QU-42377889" at bounding box center [199, 181] width 137 height 37
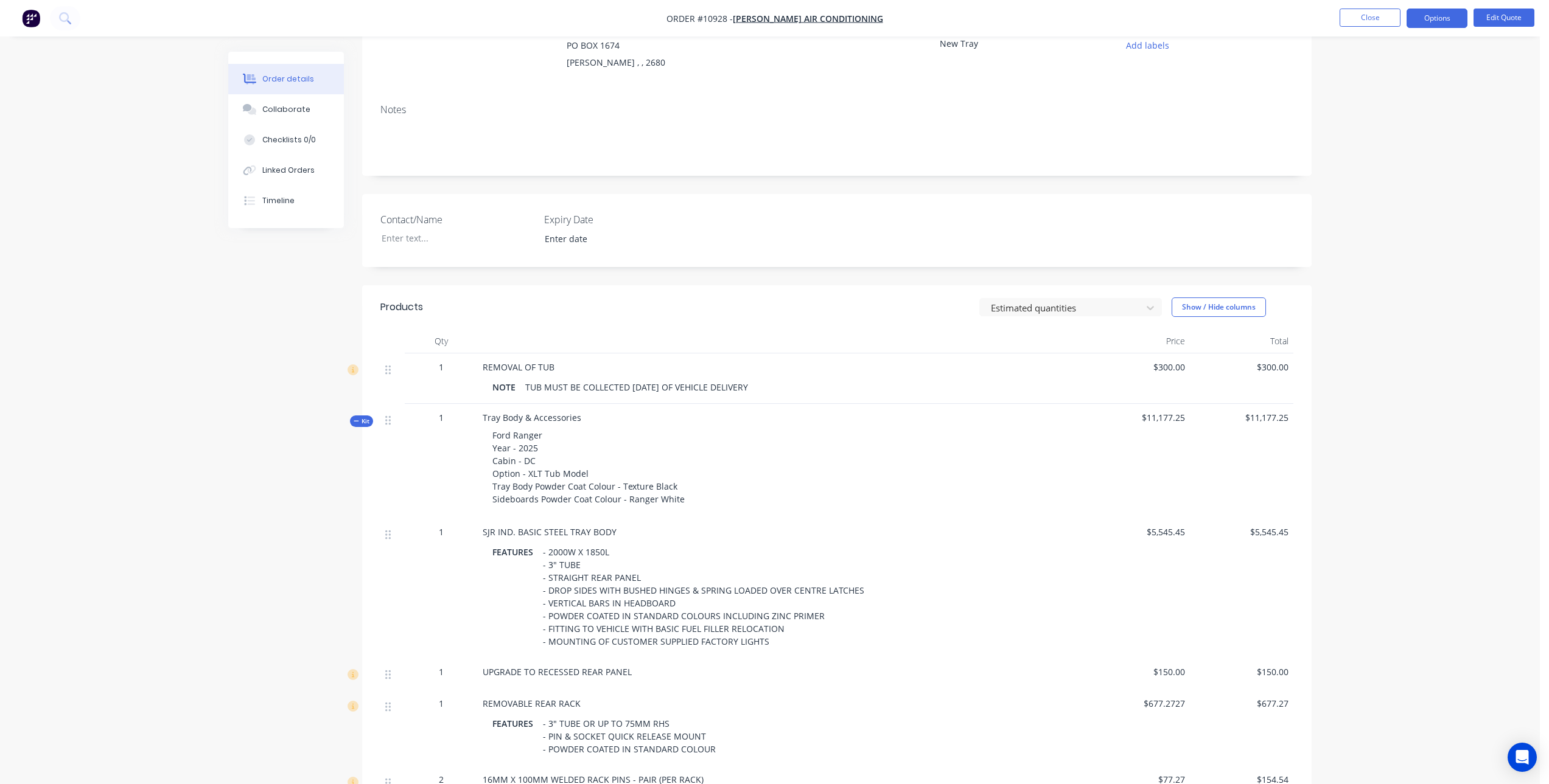
scroll to position [61, 0]
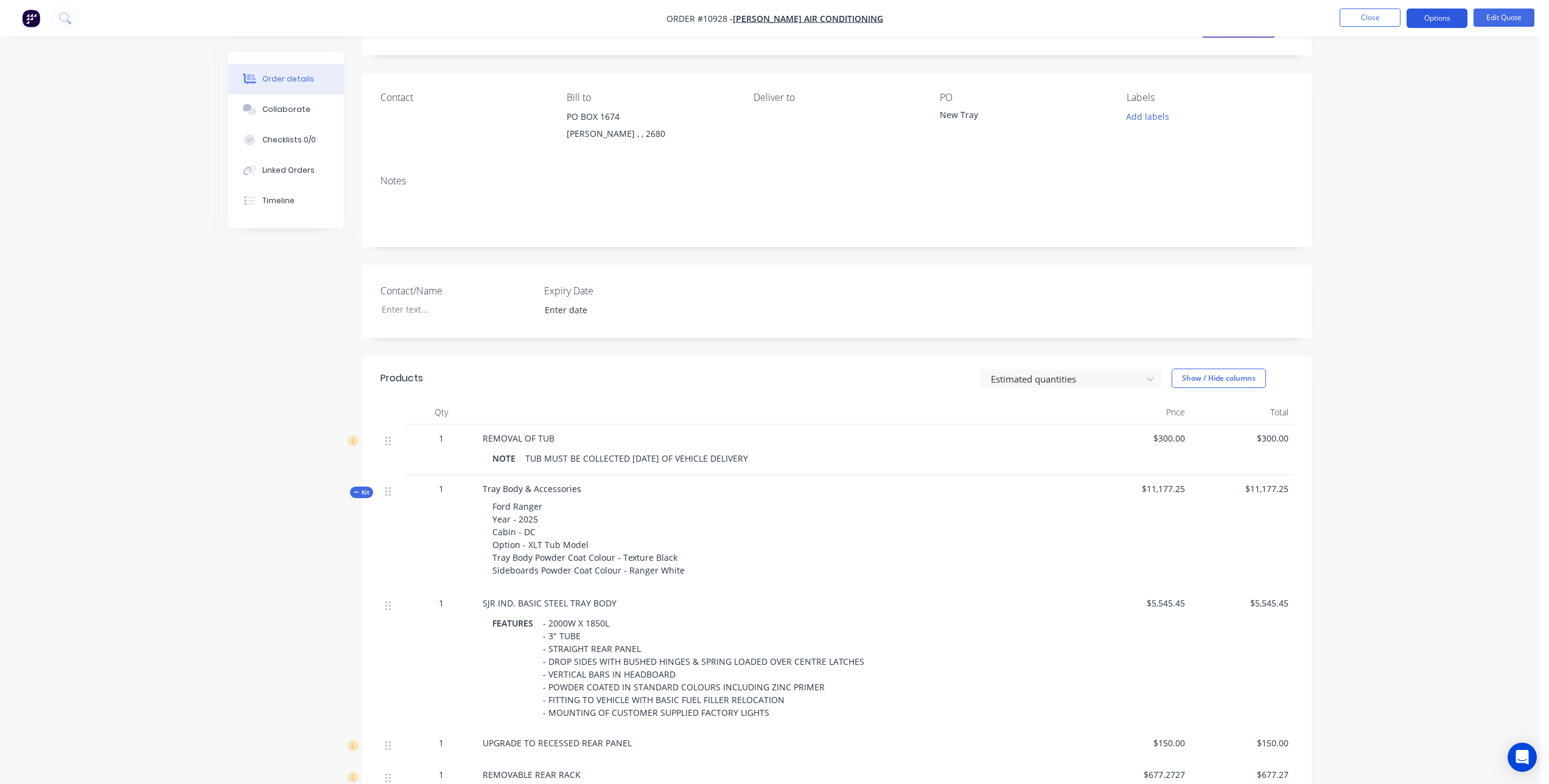
click at [1440, 19] on button "Options" at bounding box center [1437, 18] width 61 height 19
click at [1392, 149] on div "Convert to Order" at bounding box center [1400, 146] width 112 height 17
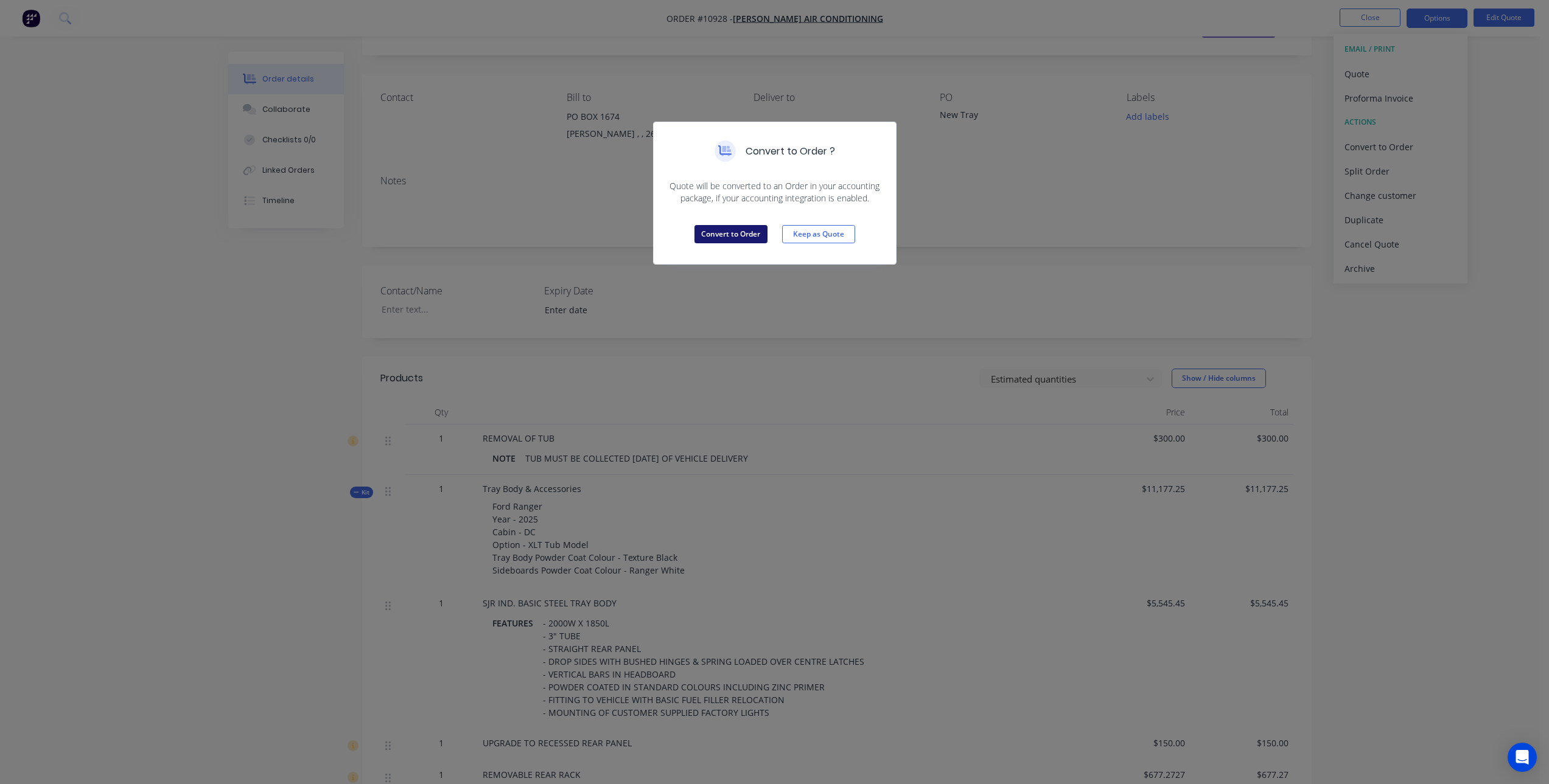
click at [733, 230] on button "Convert to Order" at bounding box center [731, 234] width 73 height 18
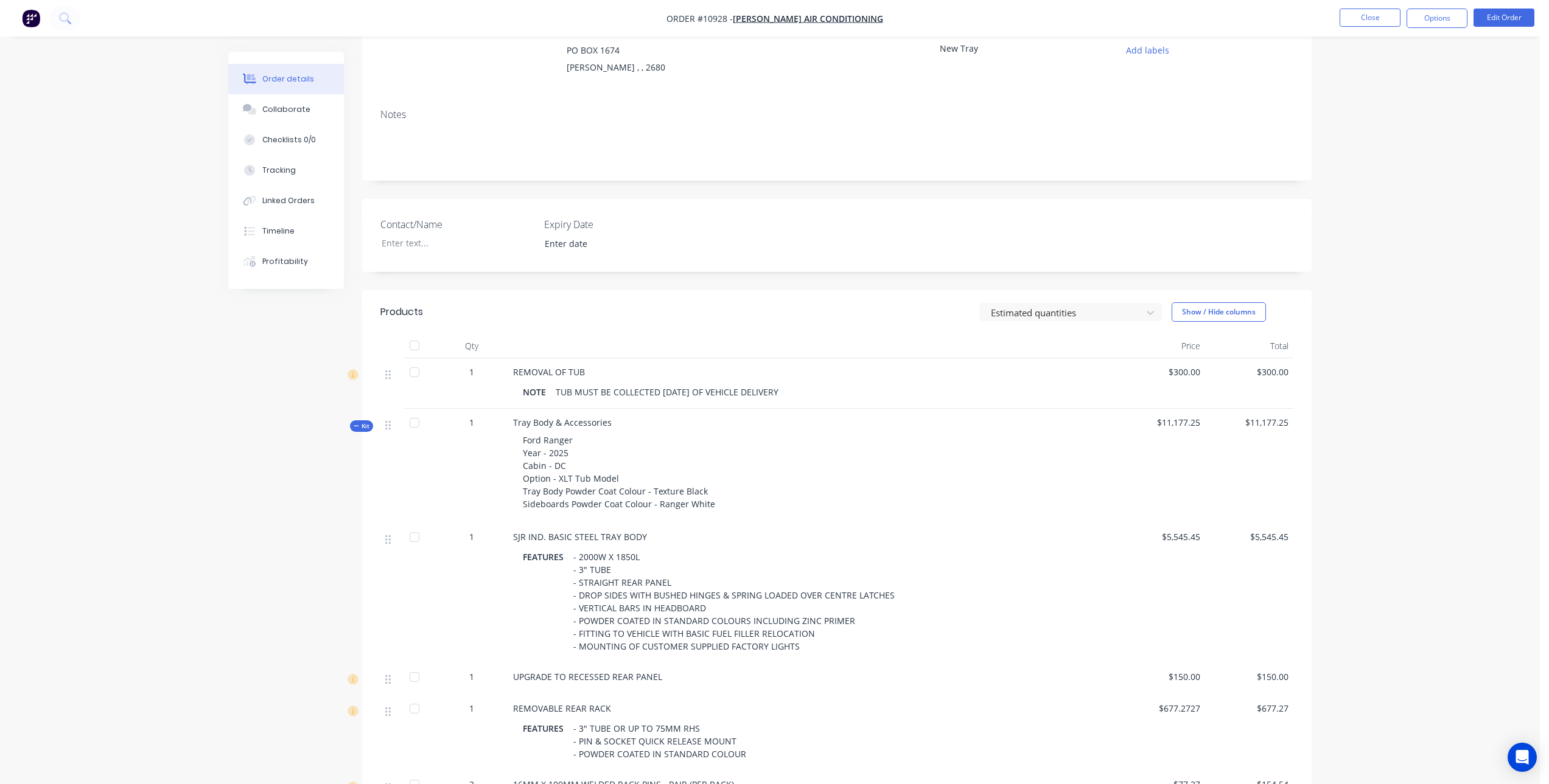
scroll to position [0, 0]
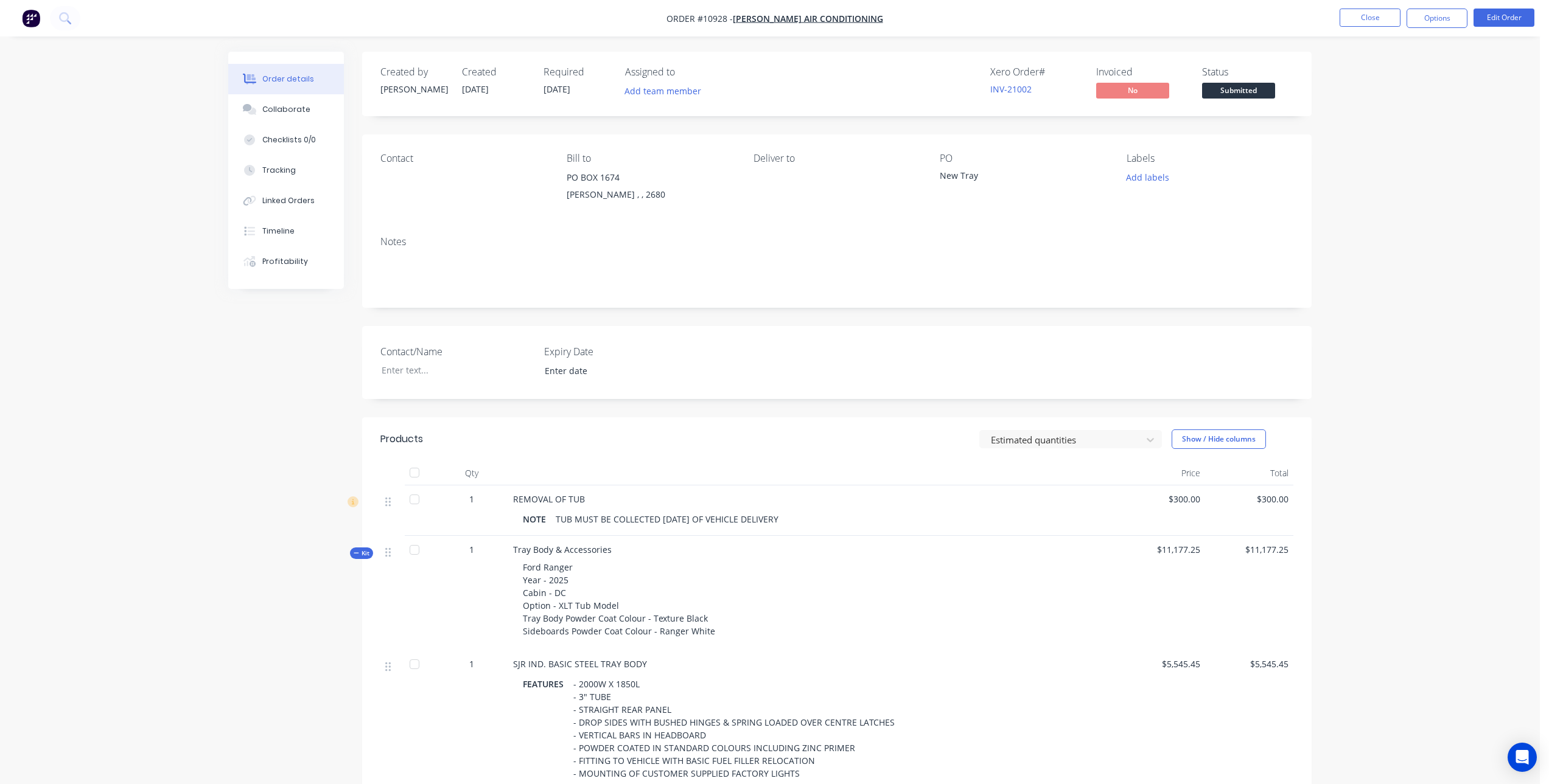
click at [958, 176] on div "New Tray" at bounding box center [1016, 177] width 152 height 17
click at [1497, 14] on button "Edit Order" at bounding box center [1504, 17] width 61 height 18
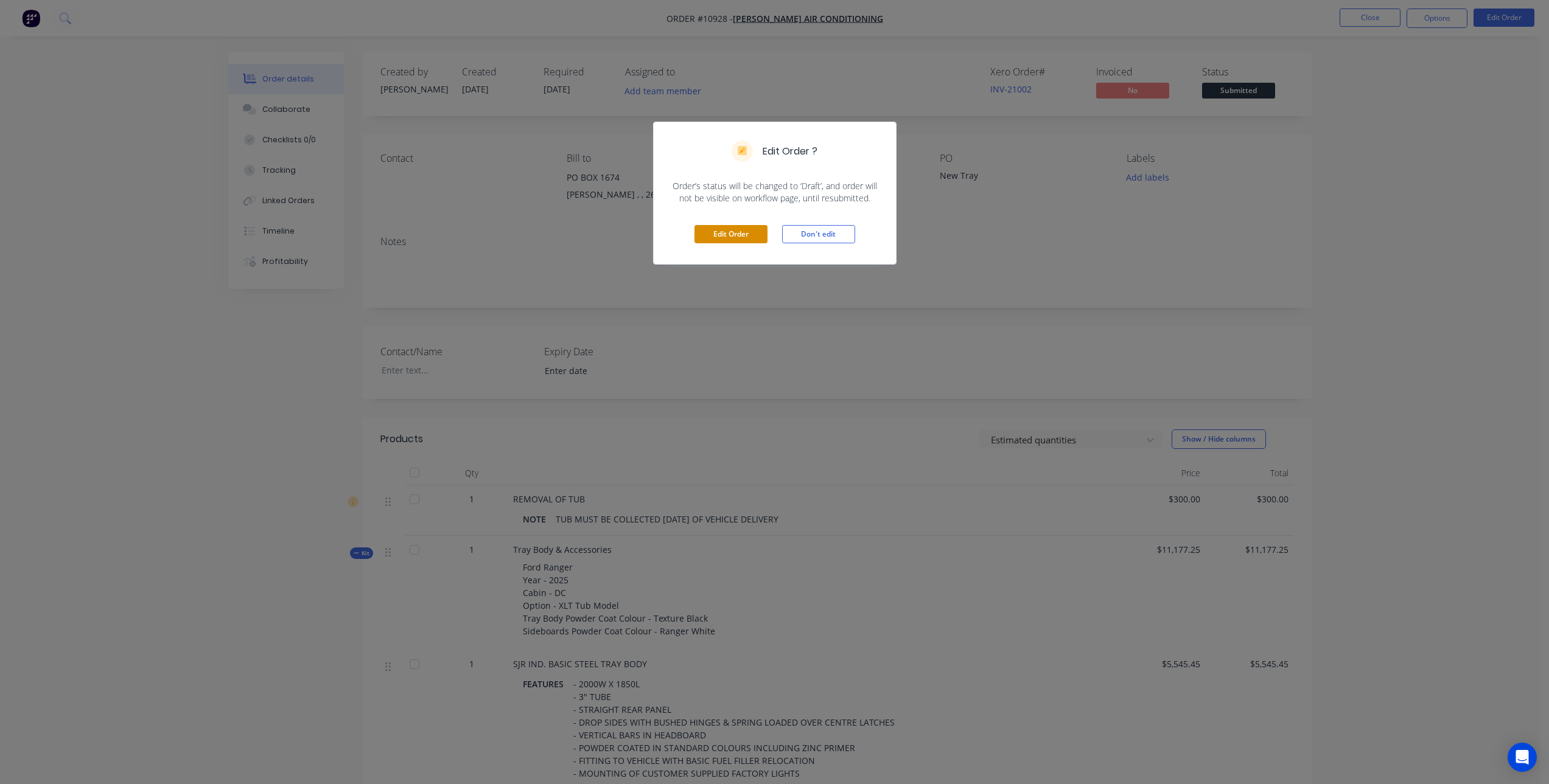
click at [718, 230] on button "Edit Order" at bounding box center [731, 234] width 73 height 18
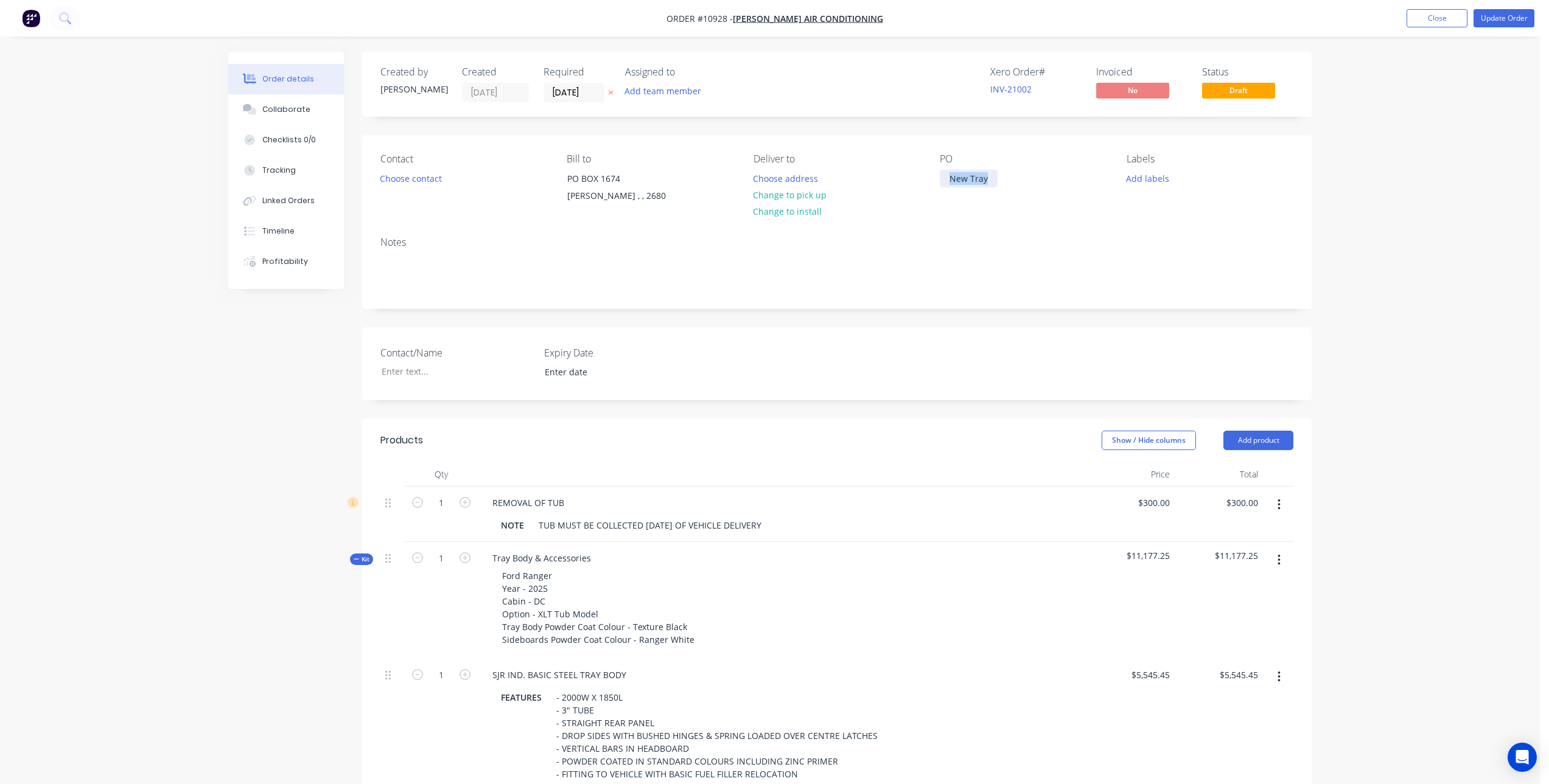
drag, startPoint x: 991, startPoint y: 177, endPoint x: 926, endPoint y: 186, distance: 65.6
click at [926, 186] on div "Contact Choose contact [PERSON_NAME] to PO BOX 1674 [PERSON_NAME] , , 2680 Deli…" at bounding box center [836, 181] width 949 height 92
click at [937, 224] on div "Contact Choose contact [PERSON_NAME] to [STREET_ADDRESS][PERSON_NAME] Deliver t…" at bounding box center [836, 181] width 949 height 92
click at [298, 110] on div "Collaborate" at bounding box center [286, 109] width 48 height 11
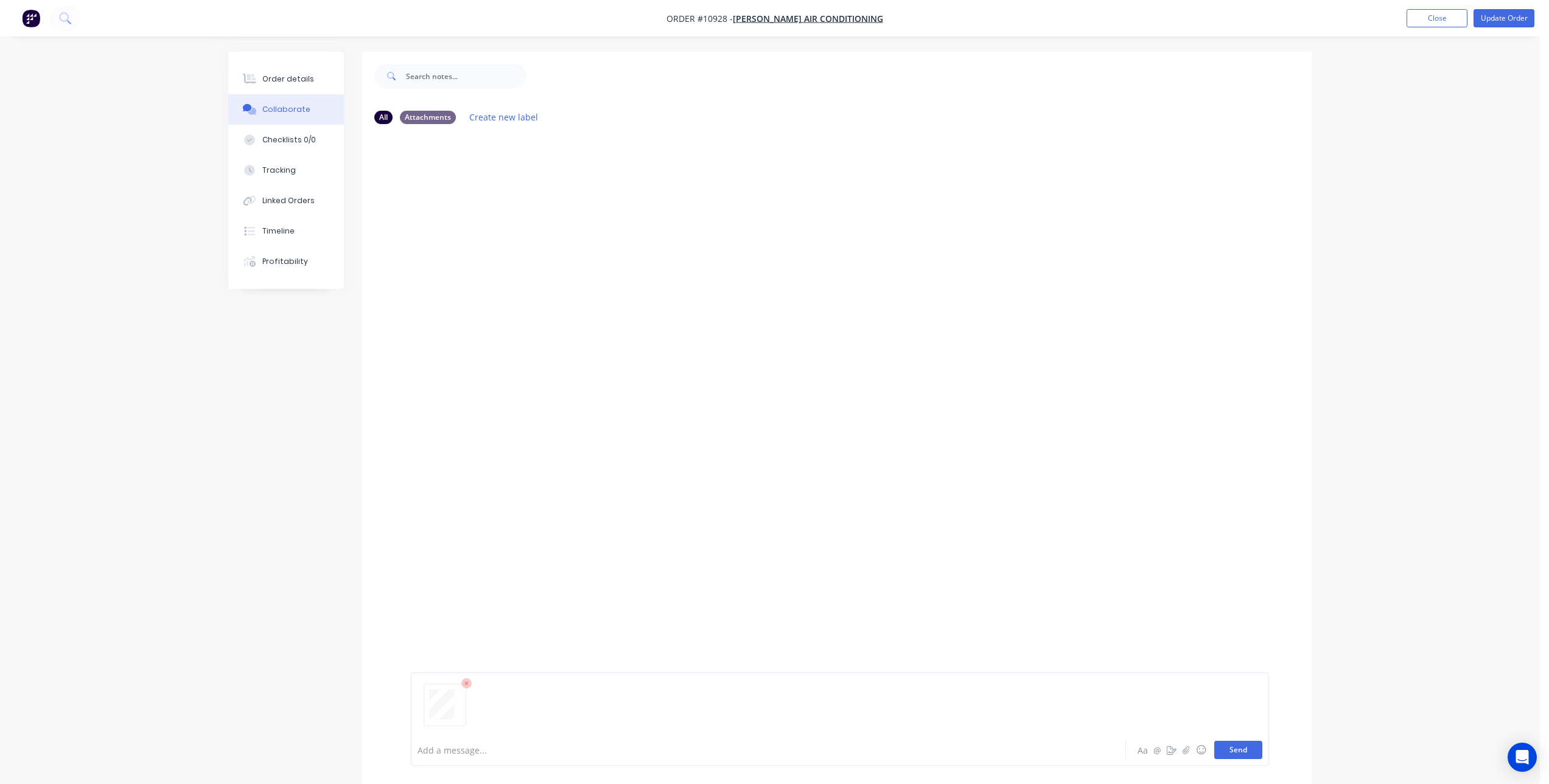
click at [1240, 751] on button "Send" at bounding box center [1238, 750] width 48 height 18
click at [299, 76] on div "Order details" at bounding box center [288, 79] width 52 height 11
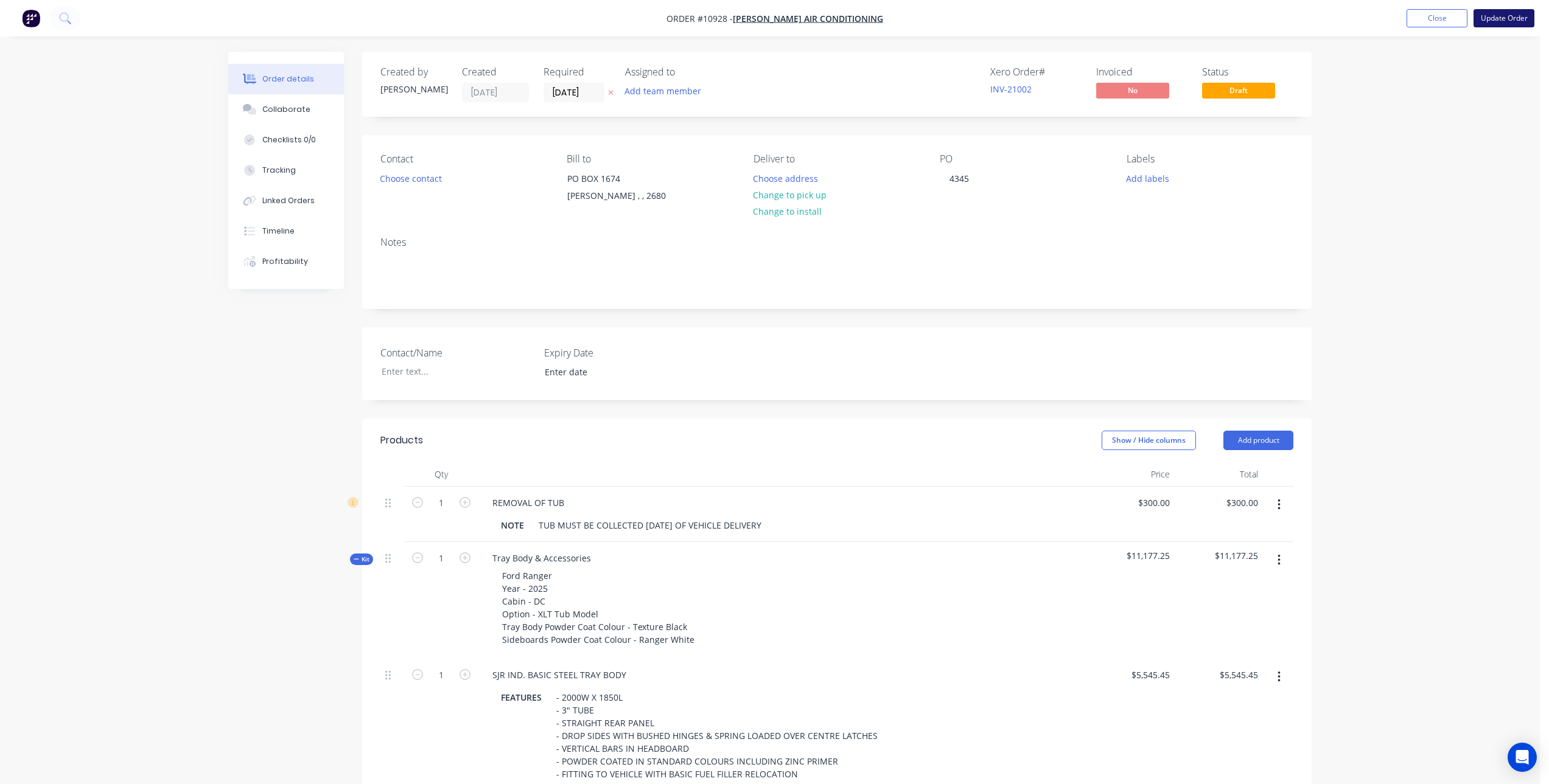
click at [1515, 21] on button "Update Order" at bounding box center [1504, 18] width 61 height 18
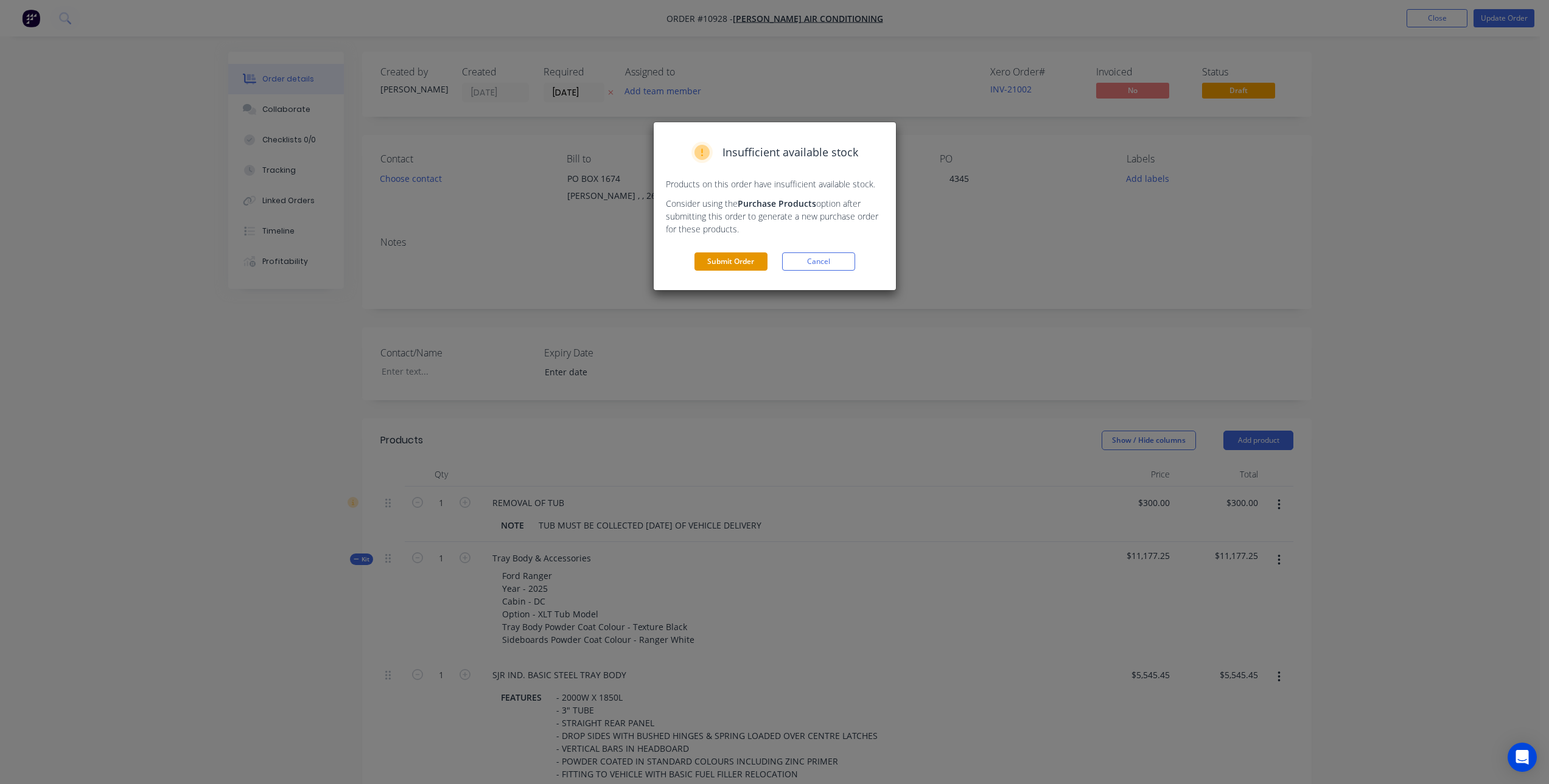
click at [743, 261] on button "Submit Order" at bounding box center [731, 261] width 73 height 18
